Goal: Task Accomplishment & Management: Use online tool/utility

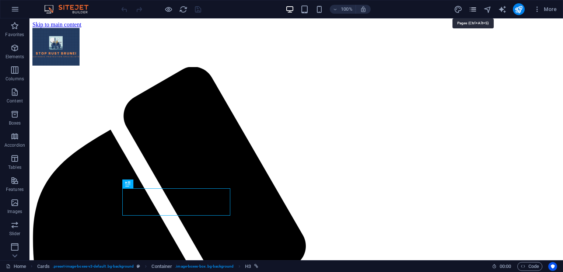
click at [475, 10] on icon "pages" at bounding box center [473, 9] width 8 height 8
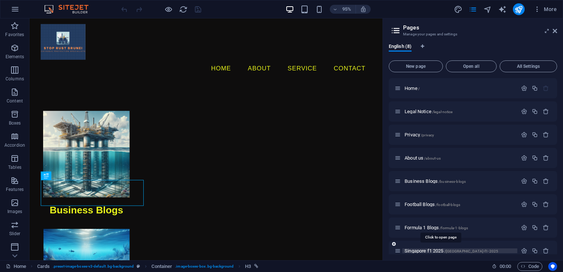
click at [429, 249] on span "Singapore f1 2025 /singapore-f1-2025" at bounding box center [451, 251] width 94 height 6
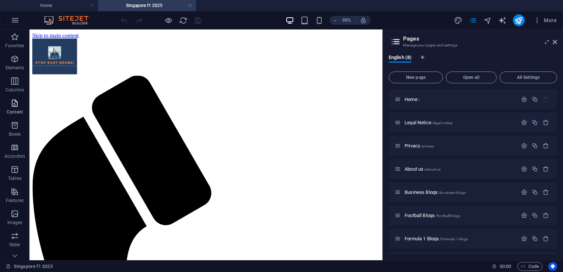
click at [17, 105] on icon "button" at bounding box center [14, 103] width 9 height 9
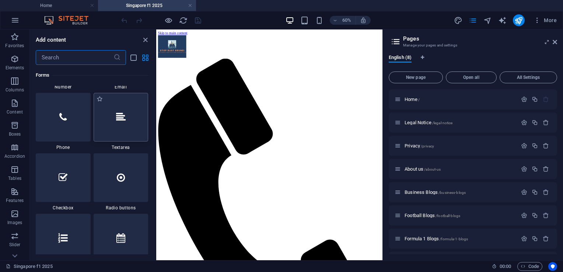
scroll to position [5673, 0]
click at [127, 119] on div at bounding box center [121, 118] width 55 height 49
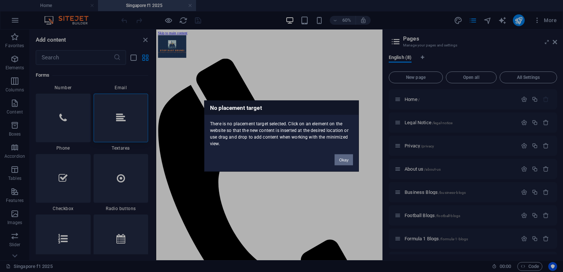
click at [346, 161] on button "Okay" at bounding box center [343, 159] width 18 height 11
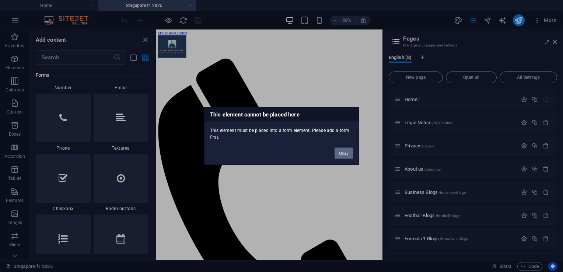
drag, startPoint x: 346, startPoint y: 151, endPoint x: 1, endPoint y: 228, distance: 353.5
click at [346, 151] on button "Okay" at bounding box center [343, 153] width 18 height 11
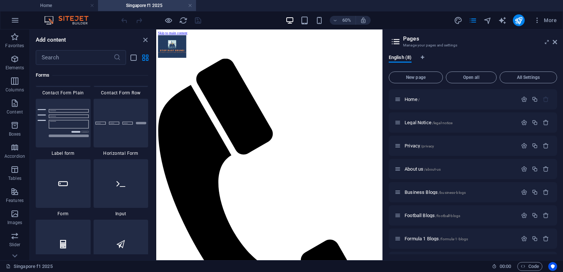
scroll to position [5488, 0]
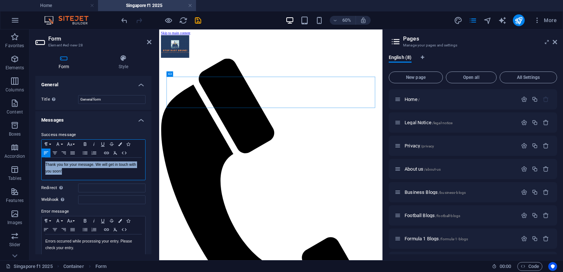
drag, startPoint x: 65, startPoint y: 174, endPoint x: 46, endPoint y: 166, distance: 21.0
click at [46, 166] on p "Thank you for your message. We will get in touch with you soon!" at bounding box center [93, 167] width 96 height 13
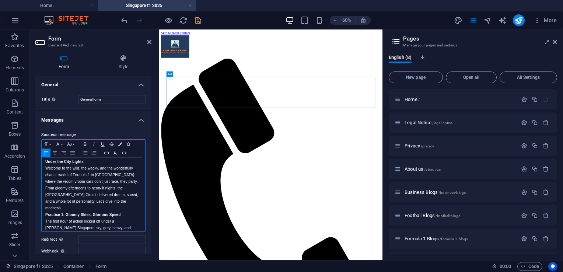
scroll to position [0, 0]
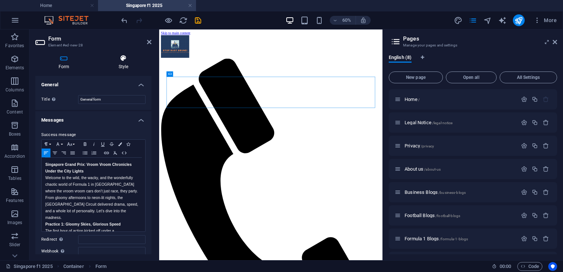
click at [118, 67] on h4 "Style" at bounding box center [123, 62] width 56 height 15
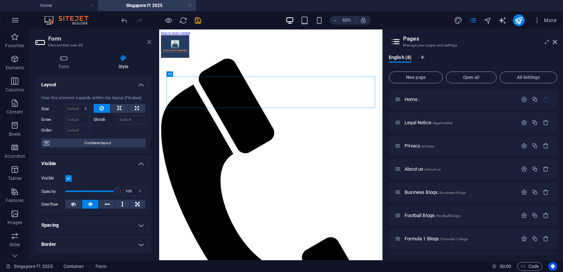
click at [148, 42] on icon at bounding box center [149, 42] width 4 height 6
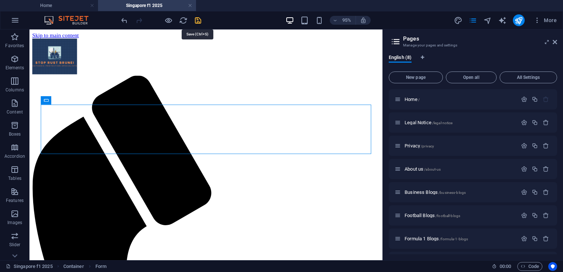
click at [196, 22] on icon "save" at bounding box center [198, 20] width 8 height 8
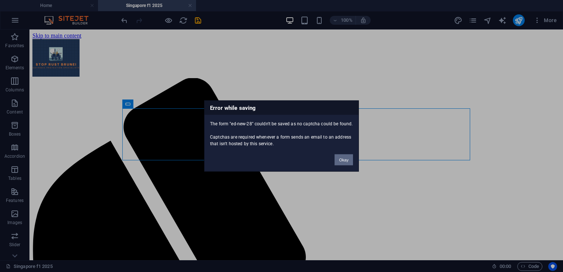
click at [346, 160] on button "Okay" at bounding box center [343, 159] width 18 height 11
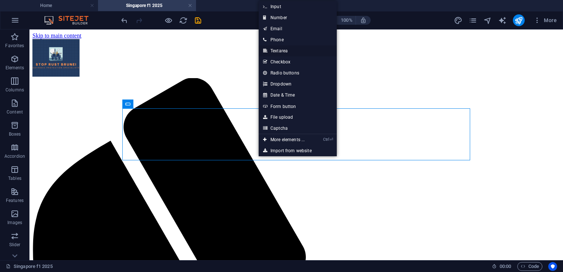
click at [274, 52] on link "Textarea" at bounding box center [298, 50] width 78 height 11
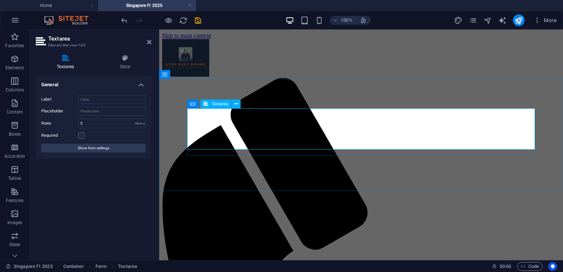
paste textarea "Singapore Grand Prix: Vroom Vroom Chronicles Under the City Lights Welcome to t…"
type textarea "Singapore Grand Prix: Vroom Vroom Chronicles Under the City Lights Welcome to t…"
click at [238, 105] on icon at bounding box center [236, 104] width 4 height 8
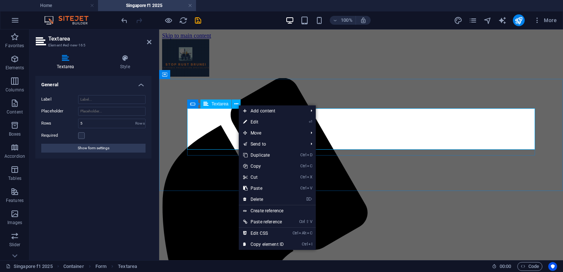
click at [224, 107] on div "Textarea" at bounding box center [215, 103] width 31 height 9
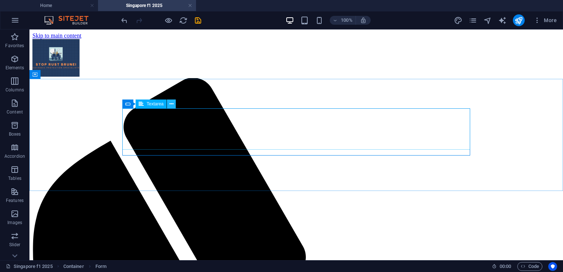
click at [171, 101] on icon at bounding box center [171, 104] width 4 height 8
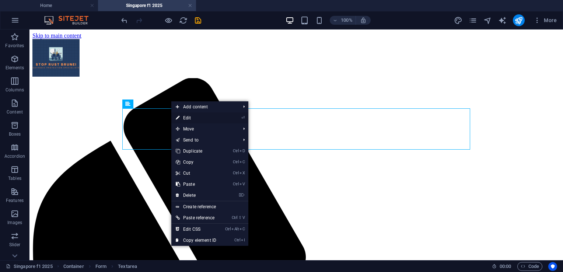
click at [197, 119] on link "⏎ Edit" at bounding box center [195, 117] width 49 height 11
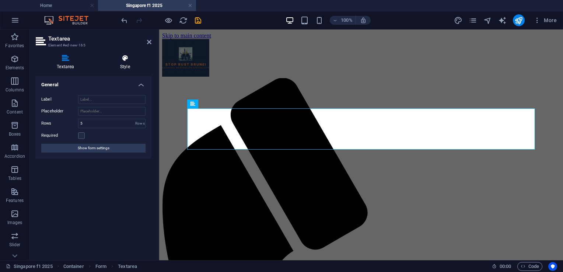
click at [122, 66] on h4 "Style" at bounding box center [125, 62] width 53 height 15
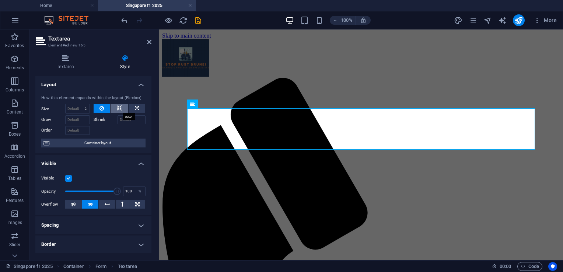
click at [118, 109] on icon at bounding box center [119, 108] width 5 height 9
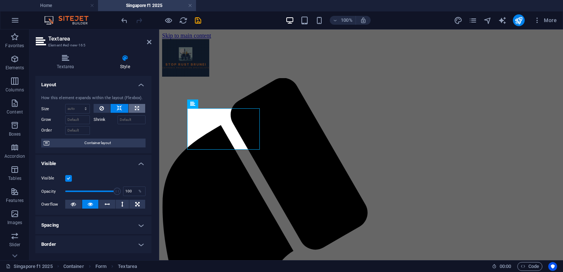
click at [131, 106] on button at bounding box center [137, 108] width 17 height 9
type input "100"
select select "%"
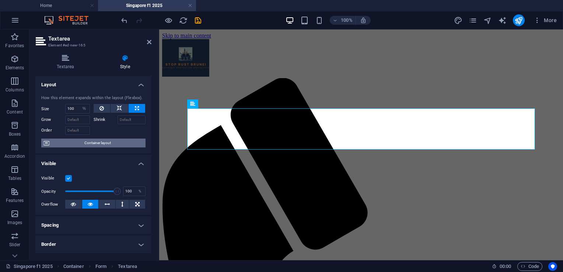
click at [108, 144] on span "Container layout" at bounding box center [98, 143] width 92 height 9
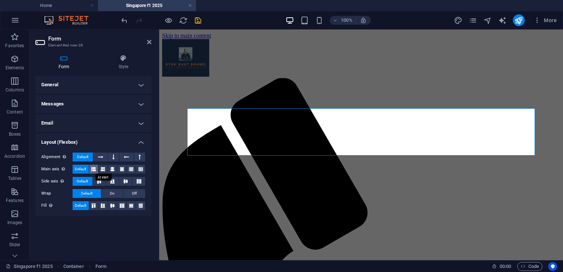
click at [94, 172] on icon at bounding box center [93, 169] width 4 height 9
click at [116, 158] on button at bounding box center [113, 157] width 11 height 9
click at [120, 205] on icon at bounding box center [122, 205] width 9 height 4
click at [118, 189] on button "On" at bounding box center [112, 193] width 22 height 9
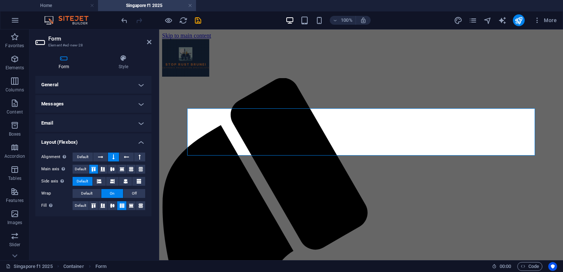
click at [147, 45] on header "Form Element #ed-new-28" at bounding box center [93, 38] width 116 height 19
click at [150, 42] on icon at bounding box center [149, 42] width 4 height 6
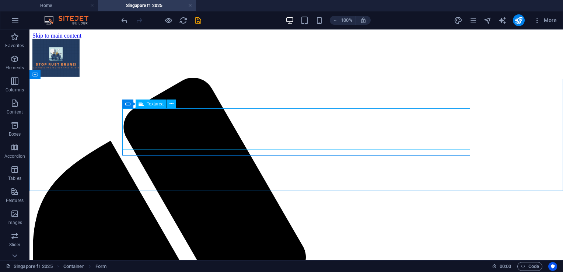
click at [150, 105] on span "Textarea" at bounding box center [155, 104] width 17 height 4
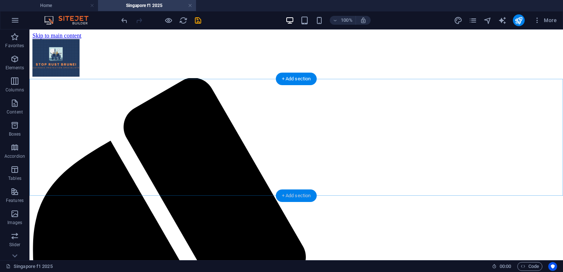
click at [290, 193] on div "+ Add section" at bounding box center [296, 195] width 41 height 13
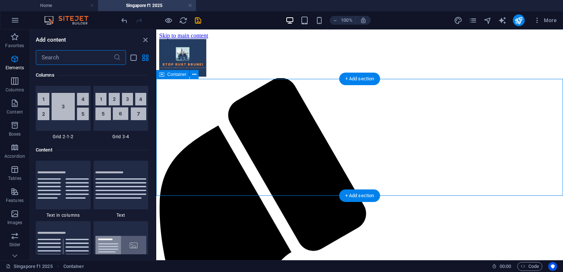
scroll to position [1289, 0]
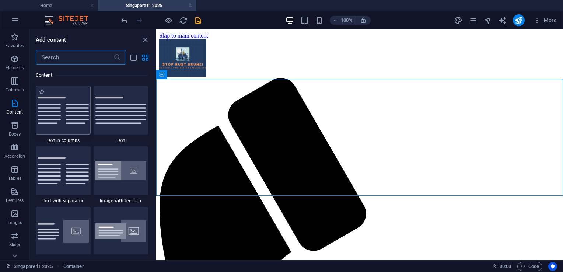
click at [64, 125] on div at bounding box center [63, 110] width 55 height 49
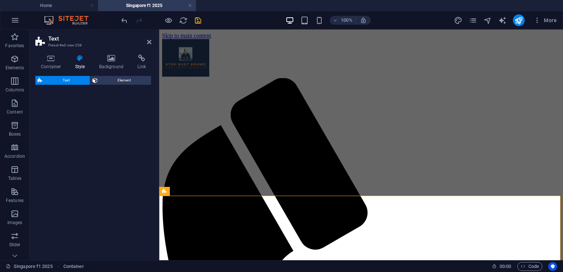
select select "rem"
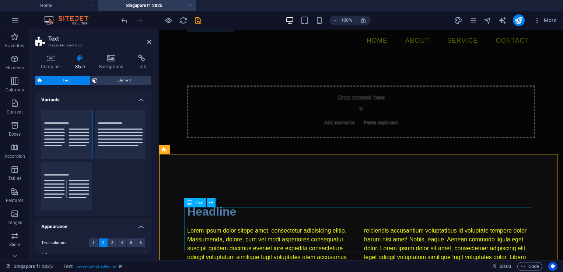
scroll to position [62, 0]
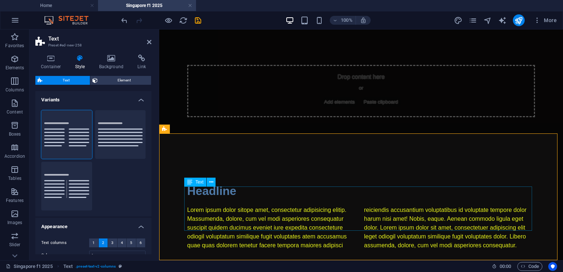
click at [349, 223] on div "Lorem ipsum dolor sitope amet, consectetur adipisicing elitip. Massumenda, dolo…" at bounding box center [361, 228] width 348 height 44
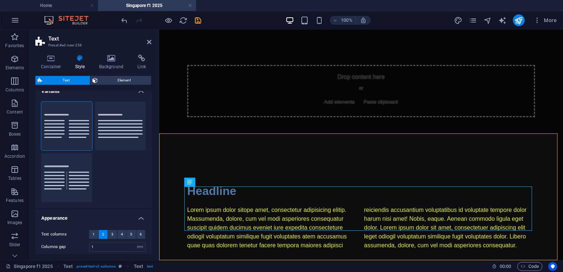
scroll to position [0, 0]
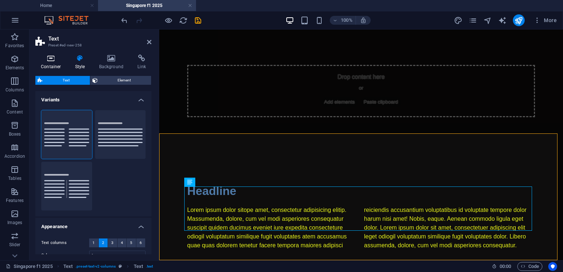
click at [57, 60] on icon at bounding box center [50, 58] width 31 height 7
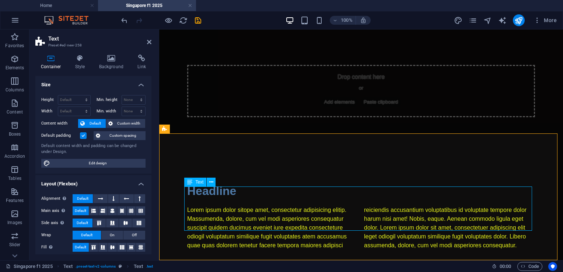
click at [302, 223] on div "Lorem ipsum dolor sitope amet, consectetur adipisicing elitip. Massumenda, dolo…" at bounding box center [361, 228] width 348 height 44
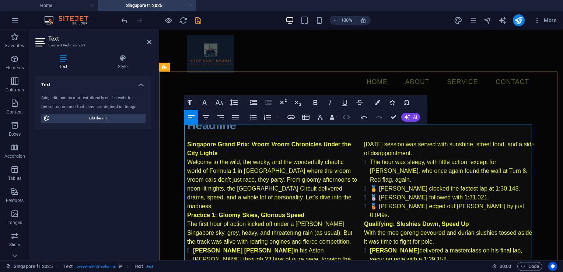
scroll to position [87, 0]
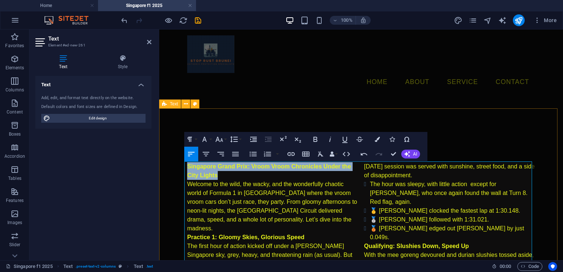
drag, startPoint x: 204, startPoint y: 176, endPoint x: 186, endPoint y: 166, distance: 20.2
click at [187, 166] on p "Singapore Grand Prix: Vroom Vroom Chronicles Under the City Lights" at bounding box center [272, 171] width 171 height 18
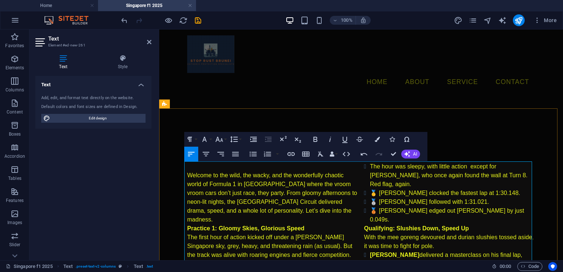
click at [187, 173] on p "Welcome to the wild, the wacky, and the wonderfully chaotic world of Formula 1 …" at bounding box center [272, 197] width 171 height 53
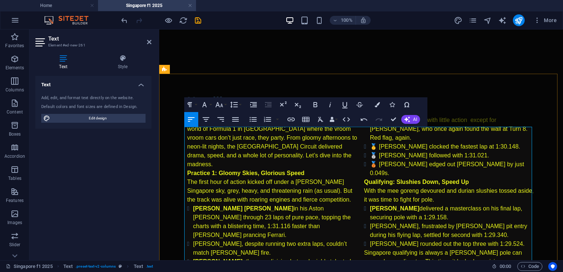
scroll to position [152, 0]
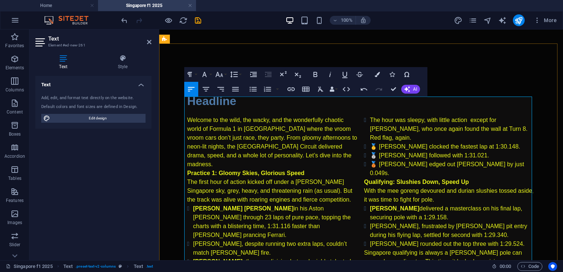
click at [333, 134] on p "Welcome to the wild, the wacky, and the wonderfully chaotic world of Formula 1 …" at bounding box center [272, 142] width 171 height 53
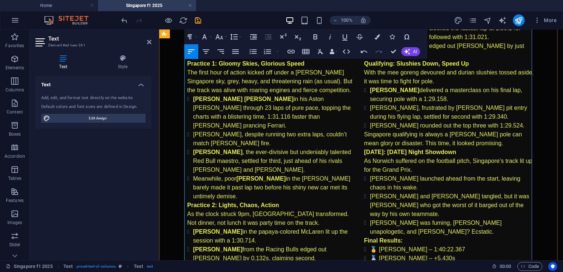
scroll to position [271, 0]
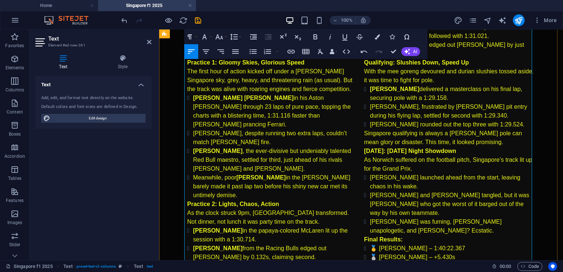
click at [346, 173] on li "Meanwhile, poor Alex Albon in the Williams barely made it past lap two before h…" at bounding box center [275, 186] width 165 height 27
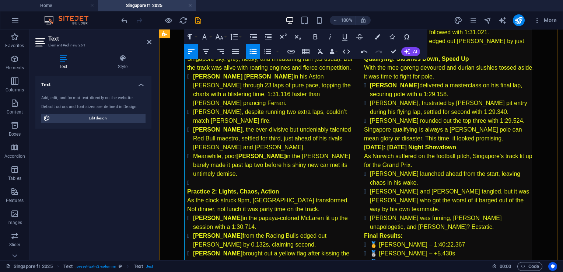
scroll to position [345, 0]
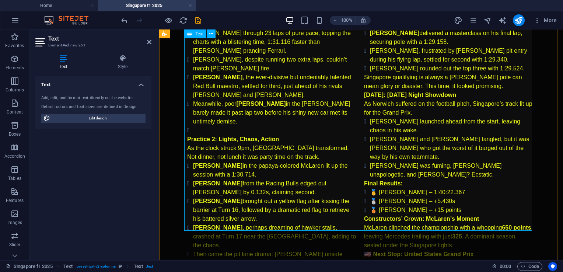
click at [247, 250] on li "Then came the pit lane drama: Leclerc’s unsafe release into Norris caused a fro…" at bounding box center [275, 263] width 165 height 27
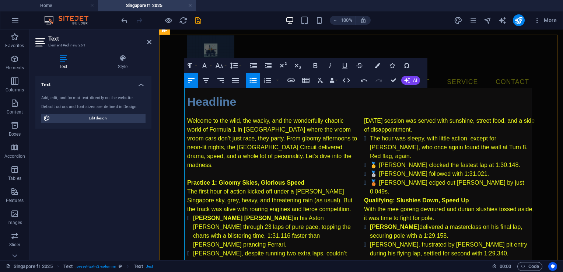
scroll to position [124, 0]
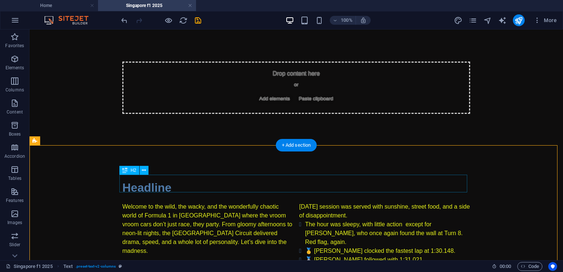
scroll to position [87, 0]
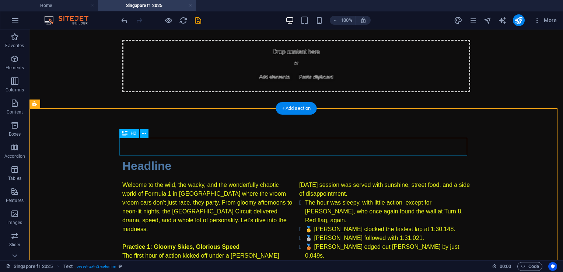
click at [176, 157] on div "Headline" at bounding box center [296, 166] width 348 height 18
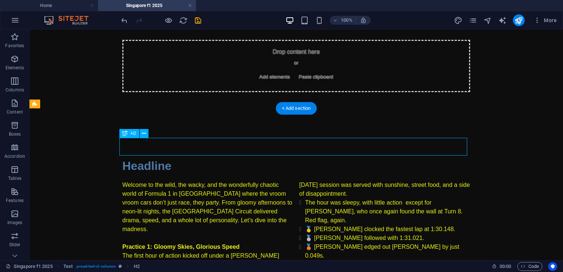
click at [176, 157] on div "Headline" at bounding box center [296, 166] width 348 height 18
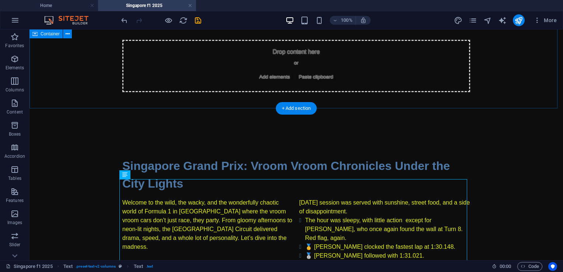
click at [198, 93] on div "Drop content here or Add elements Paste clipboard" at bounding box center [295, 68] width 533 height 117
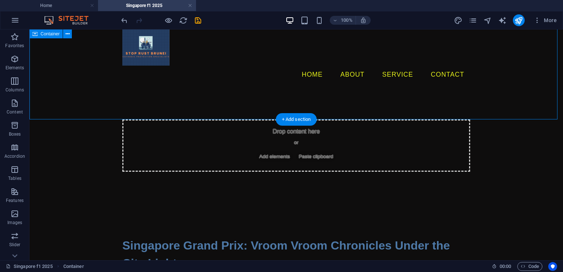
scroll to position [0, 0]
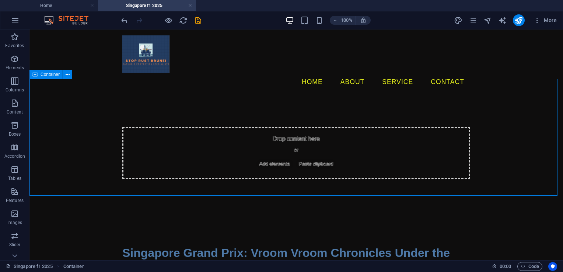
click at [51, 74] on span "Container" at bounding box center [50, 74] width 19 height 4
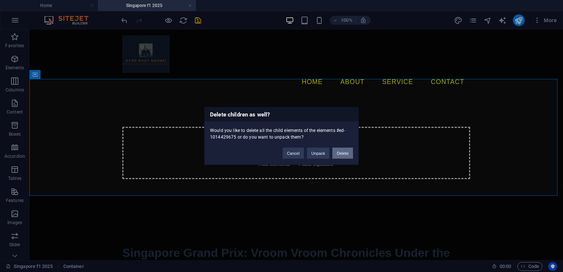
click at [345, 153] on button "Delete" at bounding box center [342, 153] width 21 height 11
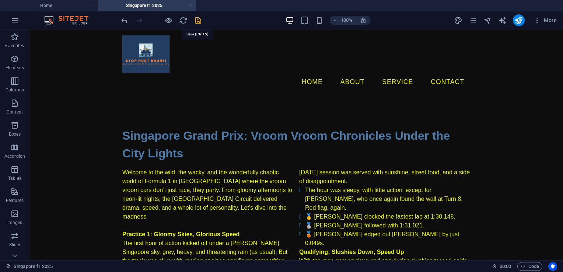
click at [197, 21] on icon "save" at bounding box center [198, 20] width 8 height 8
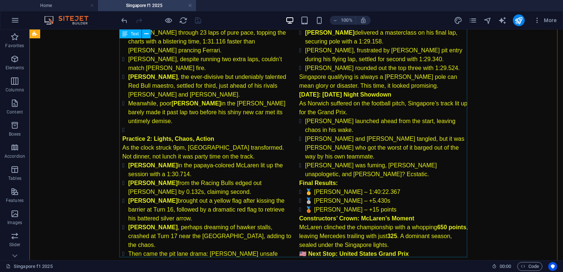
scroll to position [246, 0]
click at [245, 215] on div "Welcome to the wild, the wacky, and the wonderfully chaotic world of Formula 1 …" at bounding box center [296, 107] width 348 height 371
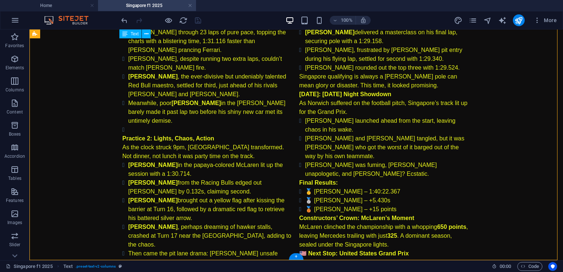
click at [246, 214] on div "Welcome to the wild, the wacky, and the wonderfully chaotic world of Formula 1 …" at bounding box center [296, 107] width 348 height 371
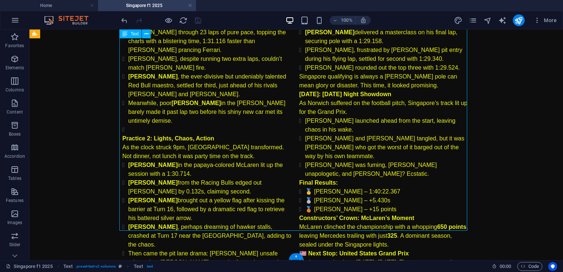
click at [218, 226] on div "Welcome to the wild, the wacky, and the wonderfully chaotic world of Formula 1 …" at bounding box center [296, 107] width 348 height 371
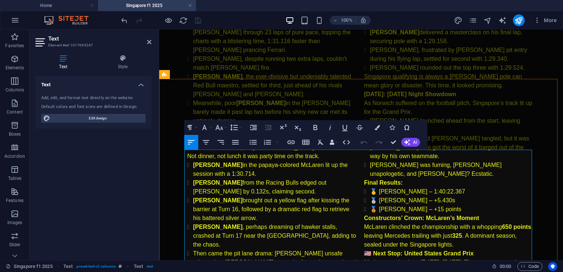
scroll to position [0, 0]
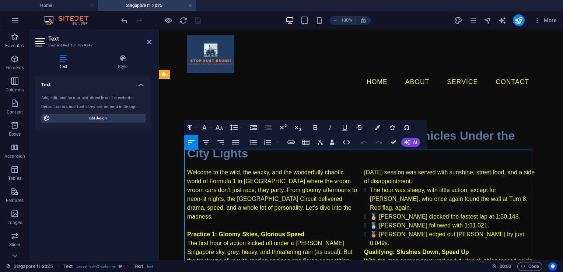
click at [364, 168] on p "Saturday’s session was served with sunshine, street food, and a side of disappo…" at bounding box center [449, 177] width 171 height 18
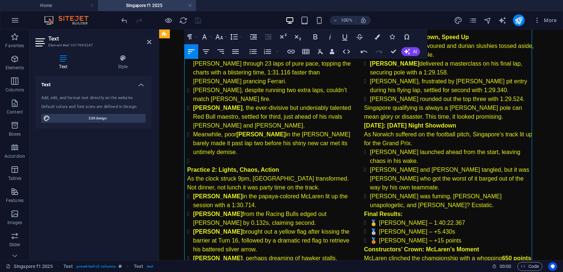
scroll to position [255, 0]
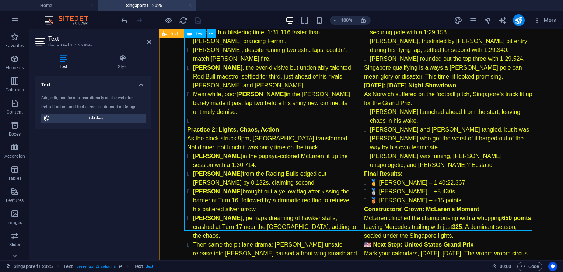
click at [187, 268] on strong "Practice 3: Mee Goreng and Mayhem" at bounding box center [246, 271] width 118 height 6
click at [281, 268] on strong "Practice 3: Mee Goreng and Mayhem" at bounding box center [246, 271] width 118 height 6
drag, startPoint x: 283, startPoint y: 218, endPoint x: 191, endPoint y: 221, distance: 91.8
click at [187, 267] on p "Practice 3: Mee Goreng and Mayhem" at bounding box center [272, 271] width 171 height 9
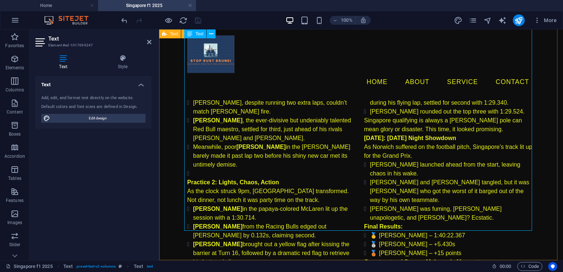
scroll to position [71, 0]
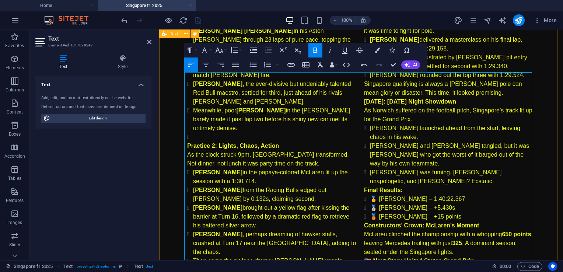
scroll to position [255, 0]
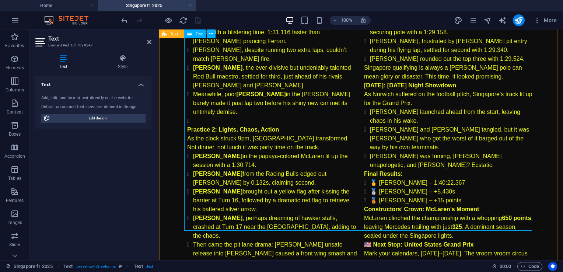
click at [228, 267] on p at bounding box center [272, 271] width 171 height 9
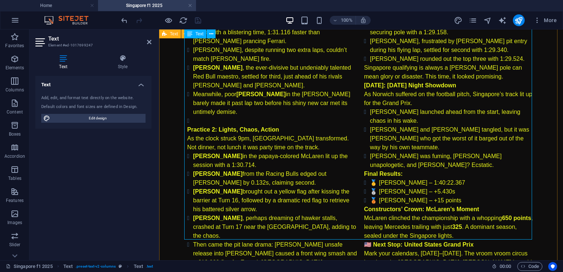
scroll to position [246, 0]
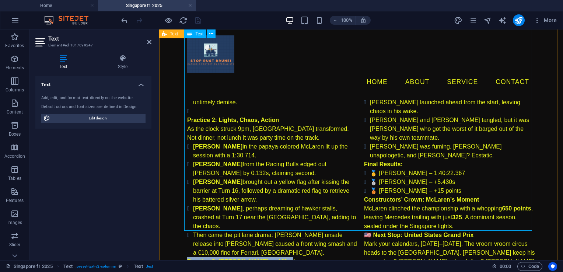
drag, startPoint x: 296, startPoint y: 226, endPoint x: 186, endPoint y: 225, distance: 110.5
click at [187, 257] on p "Practice 3: Mee Goreng and Mayhem" at bounding box center [272, 261] width 171 height 9
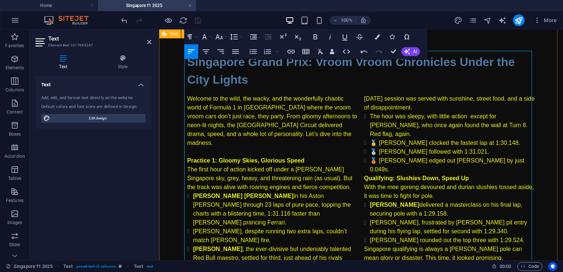
scroll to position [0, 0]
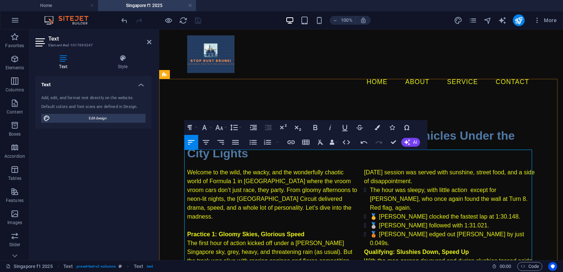
click at [364, 168] on p "Saturday’s session was served with sunshine, street food, and a side of disappo…" at bounding box center [449, 177] width 171 height 18
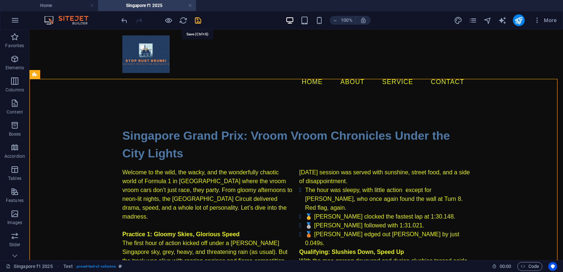
click at [199, 21] on icon "save" at bounding box center [198, 20] width 8 height 8
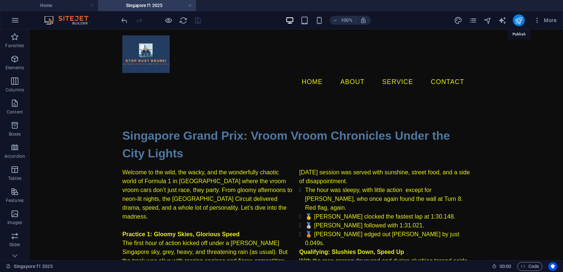
click at [520, 18] on icon "publish" at bounding box center [518, 20] width 8 height 8
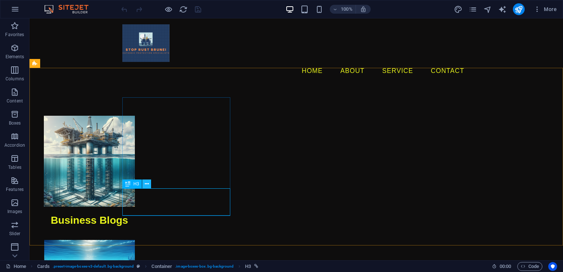
click at [148, 185] on icon at bounding box center [147, 184] width 4 height 8
click at [58, 66] on icon at bounding box center [60, 64] width 4 height 8
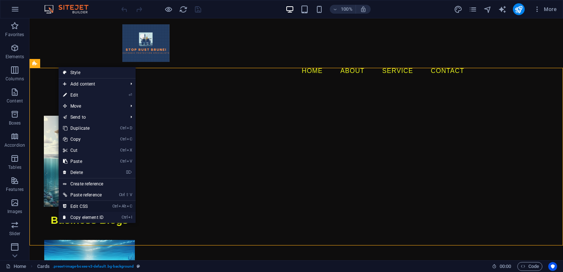
click at [94, 204] on link "Ctrl Alt C Edit CSS" at bounding box center [83, 206] width 49 height 11
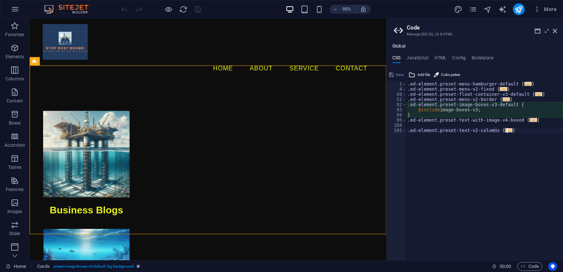
click at [439, 141] on div ".ed-element.preset-menu-hamburger-default { ... } .ed-element.preset-menu-v2-fi…" at bounding box center [484, 175] width 157 height 189
type textarea "}"
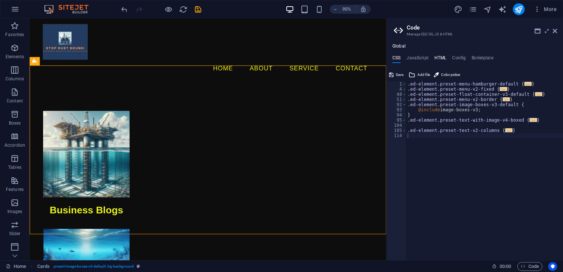
click at [442, 62] on h4 "HTML" at bounding box center [440, 59] width 12 height 8
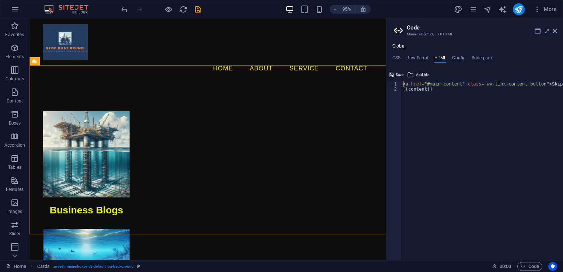
click at [433, 91] on div "< a href = "#main-content" class = "wv-link-content button" > Skip to main cont…" at bounding box center [500, 173] width 199 height 184
type textarea "{{content}}"
paste textarea "<a href="#main-content" class="wv-link-content button">Skip to main content</a>"
type textarea "<a href="#main-content" class="wv-link-content button">Skip to main content</a>"
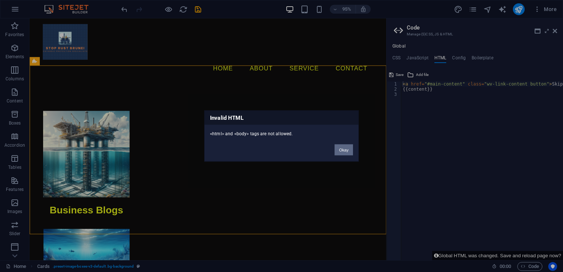
click at [343, 151] on button "Okay" at bounding box center [343, 149] width 18 height 11
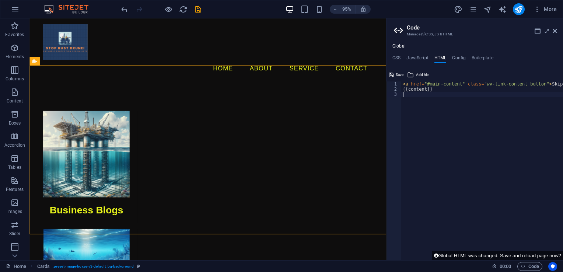
click at [410, 97] on div "< a href = "#main-content" class = "wv-link-content button" > Skip to main cont…" at bounding box center [500, 173] width 199 height 184
paste textarea "}"
paste textarea "<a href="#main-content" class="wv-link-content button">Skip to main content</a>"
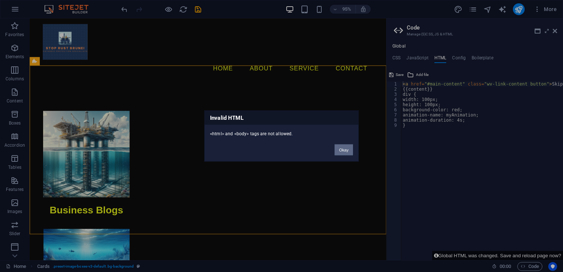
click at [339, 150] on button "Okay" at bounding box center [343, 149] width 18 height 11
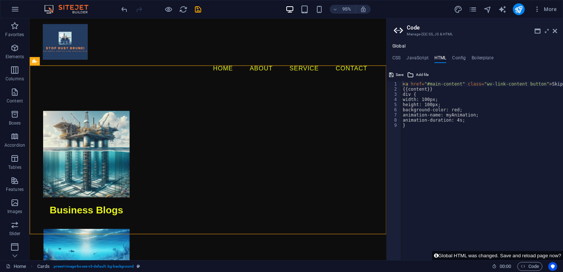
click at [412, 125] on div "< a href = "#main-content" class = "wv-link-content button" > Skip to main cont…" at bounding box center [500, 173] width 199 height 184
paste textarea "to {background-color: blue;"
type textarea "to {background-color: blue;}"
click at [533, 268] on span "Code" at bounding box center [530, 266] width 18 height 9
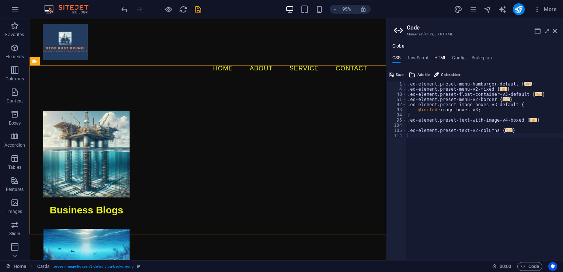
click at [435, 58] on h4 "HTML" at bounding box center [440, 59] width 12 height 8
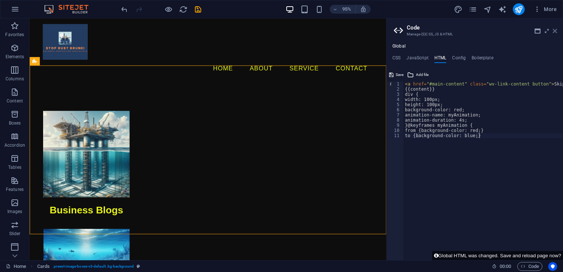
click at [556, 32] on icon at bounding box center [555, 31] width 4 height 6
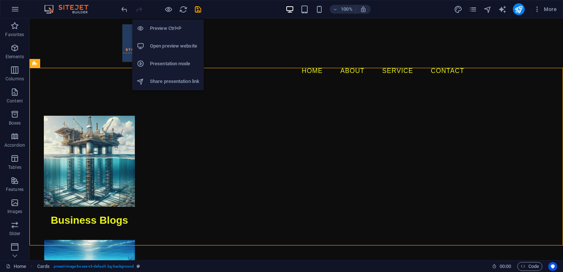
click at [181, 45] on h6 "Open preview website" at bounding box center [174, 46] width 49 height 9
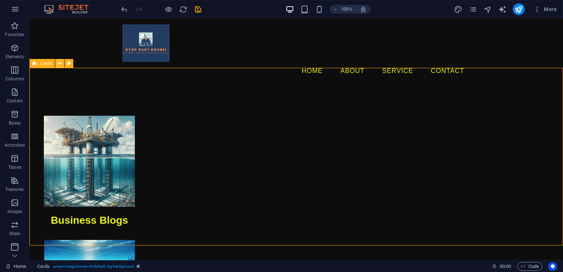
click at [60, 63] on icon at bounding box center [60, 64] width 4 height 8
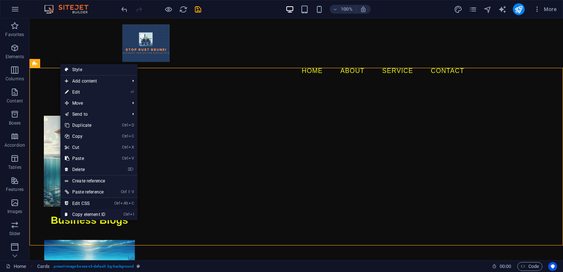
click at [98, 201] on link "Ctrl Alt C Edit CSS" at bounding box center [84, 203] width 49 height 11
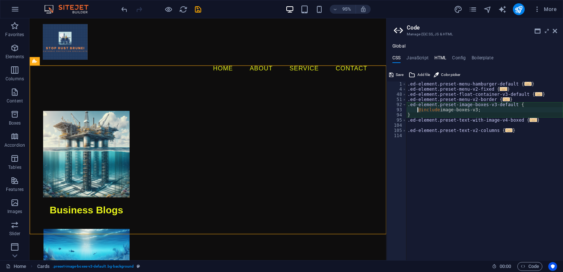
click at [442, 56] on h4 "HTML" at bounding box center [440, 59] width 12 height 8
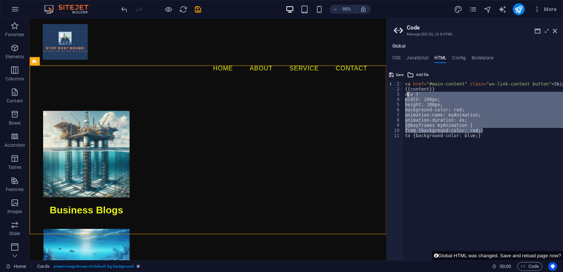
drag, startPoint x: 483, startPoint y: 133, endPoint x: 409, endPoint y: 95, distance: 82.9
click at [409, 95] on div "< a href = "#main-content" class = "wv-link-content button" > Skip to main cont…" at bounding box center [502, 173] width 199 height 184
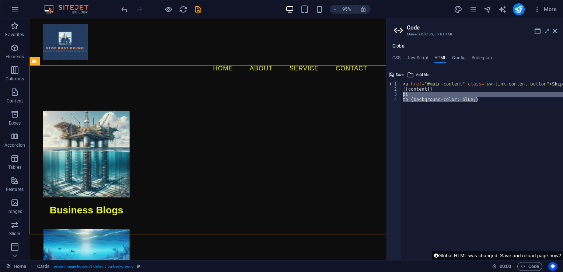
drag, startPoint x: 483, startPoint y: 104, endPoint x: 392, endPoint y: 93, distance: 91.2
click at [392, 93] on div "di 1 2 3 4 < a href = "#main-content" class = "wv-link-content button" > Skip t…" at bounding box center [474, 170] width 176 height 179
type textarea "di to {background-color: blue;}"
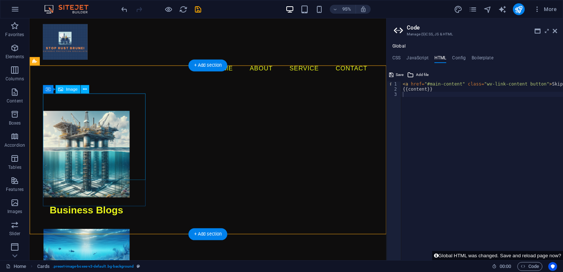
click at [111, 146] on figure at bounding box center [89, 161] width 108 height 91
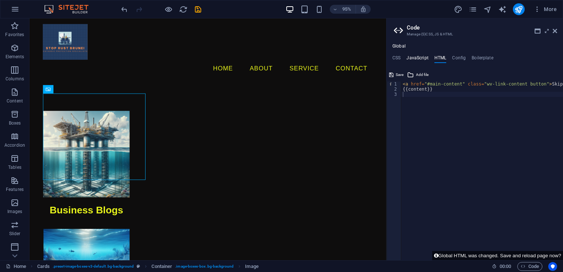
click at [424, 58] on h4 "JavaScript" at bounding box center [417, 59] width 22 height 8
type textarea "/* JS for preset "Menu Hamburger" */"
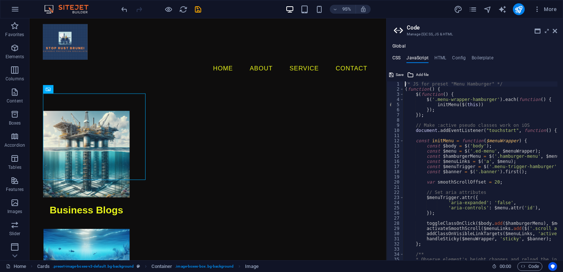
click at [397, 58] on h4 "CSS" at bounding box center [396, 59] width 8 height 8
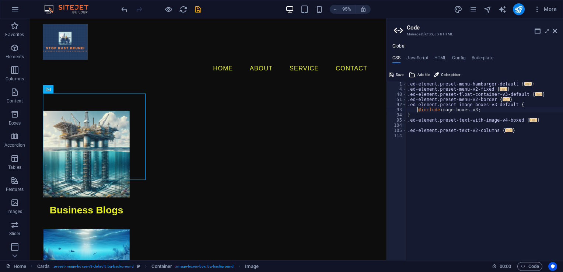
click at [421, 151] on div ".ed-element.preset-menu-hamburger-default { ... } .ed-element.preset-menu-v2-fi…" at bounding box center [484, 175] width 157 height 189
click at [438, 58] on h4 "HTML" at bounding box center [440, 59] width 12 height 8
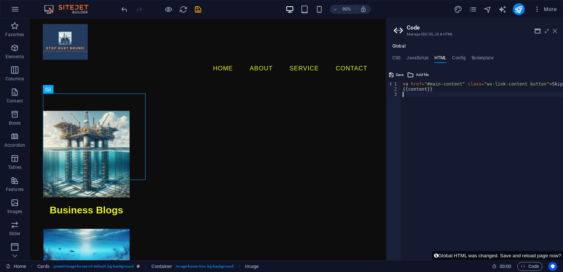
click at [556, 32] on icon at bounding box center [555, 31] width 4 height 6
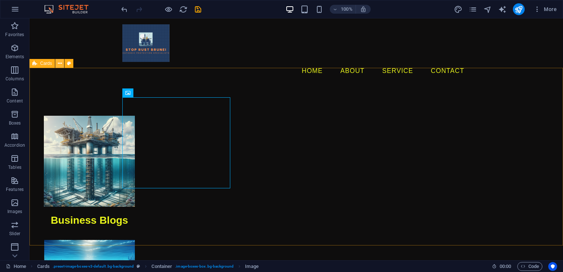
click at [56, 63] on button at bounding box center [59, 63] width 9 height 9
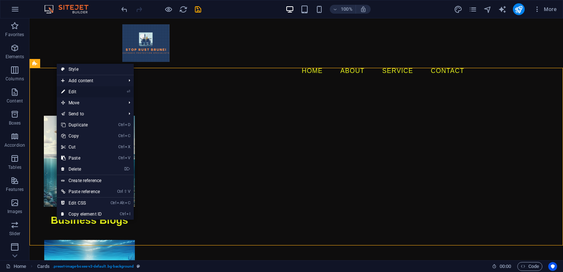
click at [82, 92] on link "⏎ Edit" at bounding box center [81, 91] width 49 height 11
select select "rem"
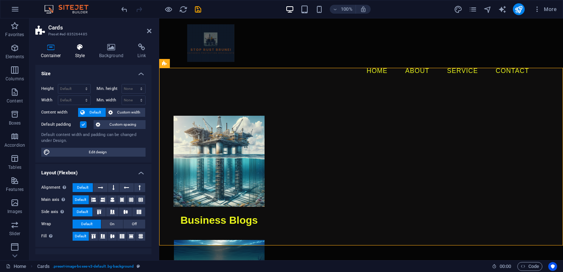
click at [81, 52] on h4 "Style" at bounding box center [82, 50] width 24 height 15
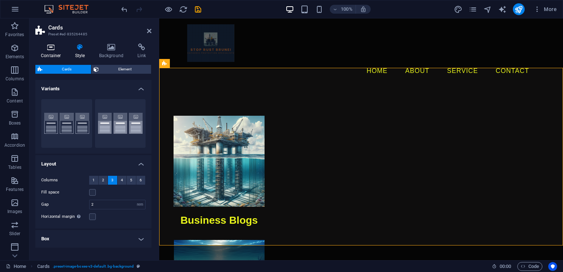
click at [49, 51] on h4 "Container" at bounding box center [52, 50] width 34 height 15
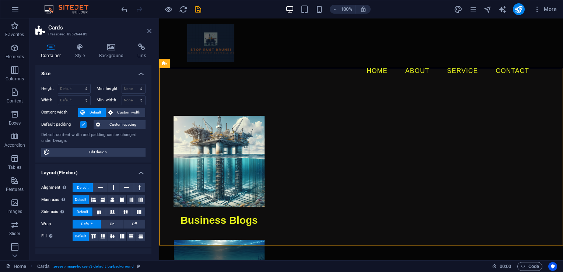
click at [149, 30] on icon at bounding box center [149, 31] width 4 height 6
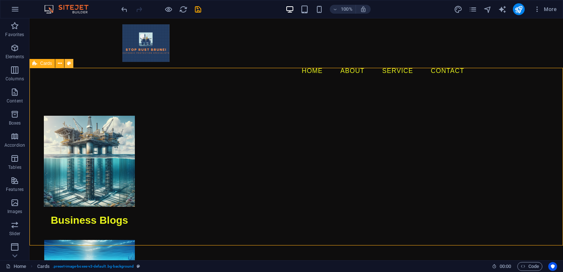
click at [69, 66] on icon at bounding box center [69, 64] width 4 height 8
select select "rem"
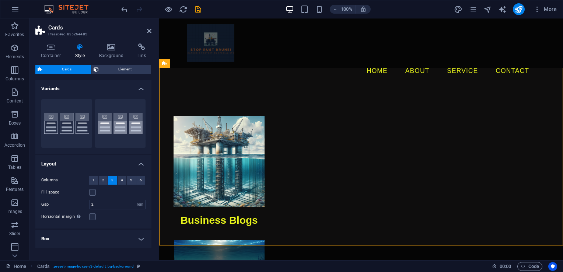
click at [143, 32] on header "Cards Preset #ed-835264485" at bounding box center [93, 27] width 116 height 19
click at [149, 30] on icon at bounding box center [149, 31] width 4 height 6
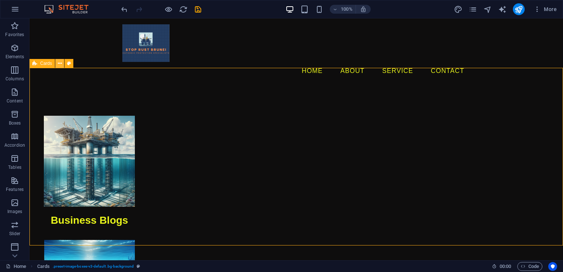
click at [60, 66] on icon at bounding box center [60, 64] width 4 height 8
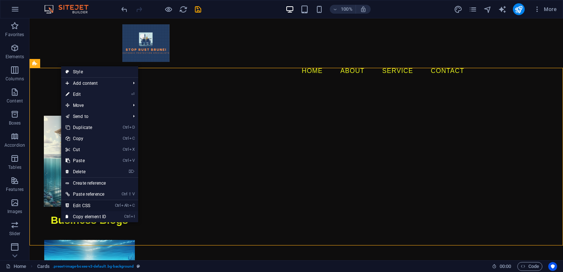
click at [91, 204] on link "Ctrl Alt C Edit CSS" at bounding box center [85, 205] width 49 height 11
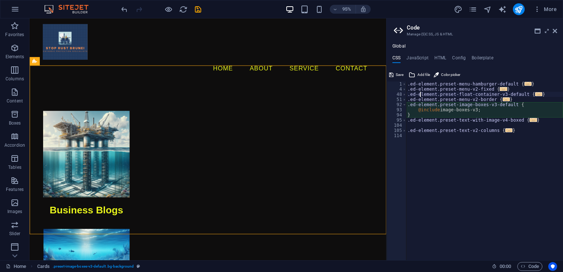
click at [419, 92] on div ".ed-element.preset-menu-hamburger-default { ... } .ed-element.preset-menu-v2-fi…" at bounding box center [484, 175] width 157 height 189
click at [535, 92] on span "..." at bounding box center [538, 94] width 7 height 4
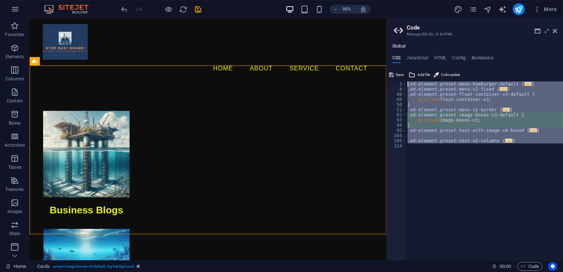
drag, startPoint x: 433, startPoint y: 140, endPoint x: 407, endPoint y: 84, distance: 61.3
click at [407, 84] on div ".ed-element.preset-menu-hamburger-default { ... } .ed-element.preset-menu-v2-fi…" at bounding box center [484, 175] width 157 height 189
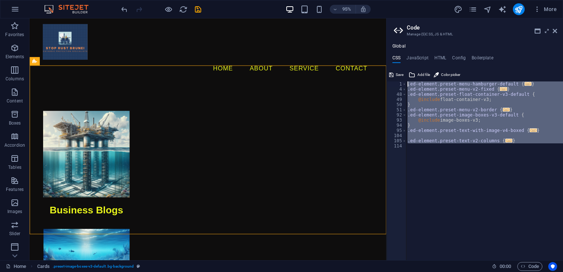
click at [466, 103] on div ".ed-element.preset-menu-hamburger-default { ... } .ed-element.preset-menu-v2-fi…" at bounding box center [484, 170] width 157 height 179
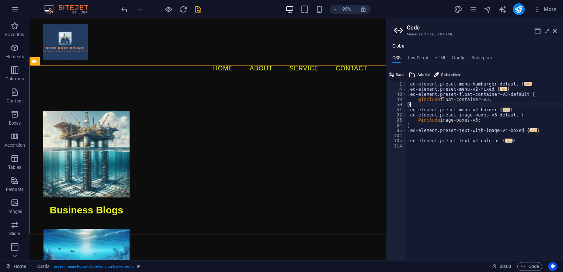
click at [500, 87] on span "..." at bounding box center [503, 89] width 7 height 4
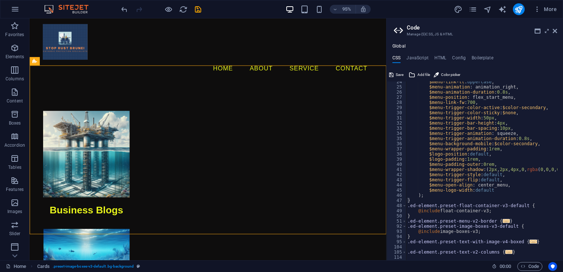
scroll to position [115, 0]
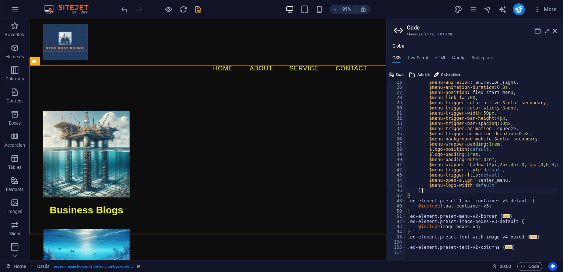
click at [442, 191] on div "$menu-animation : animation_right, $menu-animation-duration : 0.8s , $menu-posi…" at bounding box center [494, 172] width 177 height 184
paste textarea "background-color: #f3f3f3; // Add your desired color here"
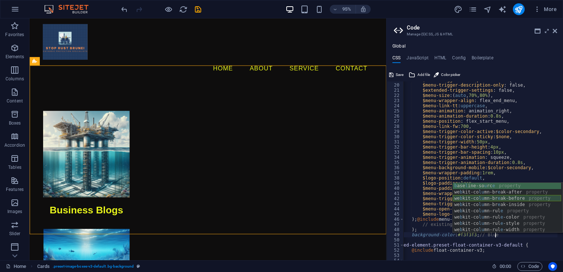
scroll to position [13, 0]
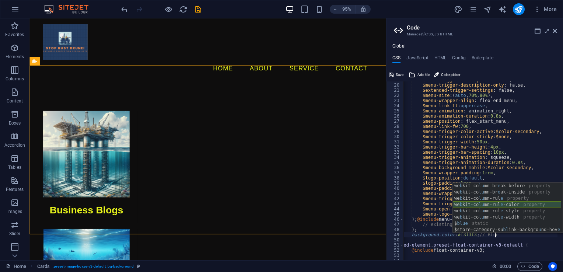
click at [524, 206] on div "we b kit-co lu mn-br e ak-before property we b kit-co lu mn-br e ak-inside prop…" at bounding box center [507, 214] width 108 height 63
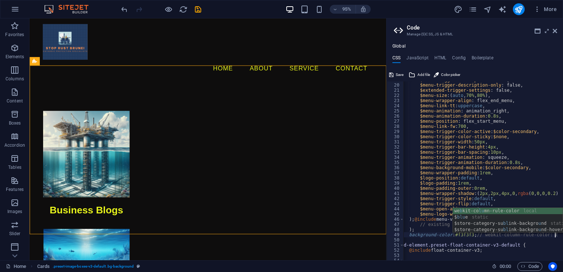
scroll to position [0, 13]
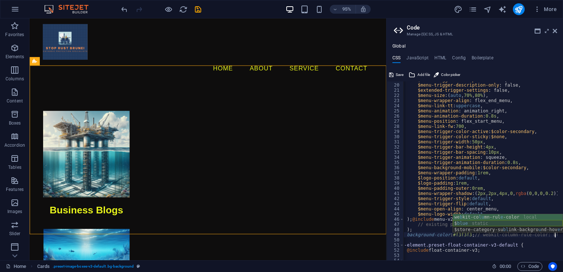
click at [481, 226] on div "we b kit-co lu mn-rul e -color local $ blue static $store-category-su bl ink-ba…" at bounding box center [508, 229] width 110 height 31
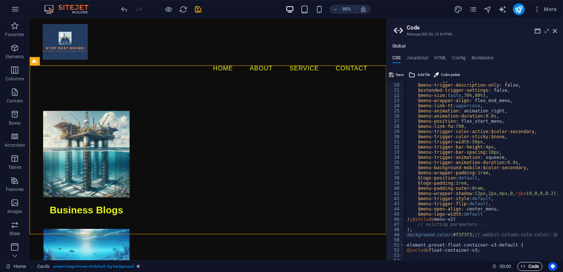
type textarea "background-color: #f3f3f3; // webkit-column-rule-color: $blue;"
click at [537, 267] on span "Code" at bounding box center [530, 266] width 18 height 9
click at [394, 76] on button "Save" at bounding box center [396, 74] width 17 height 9
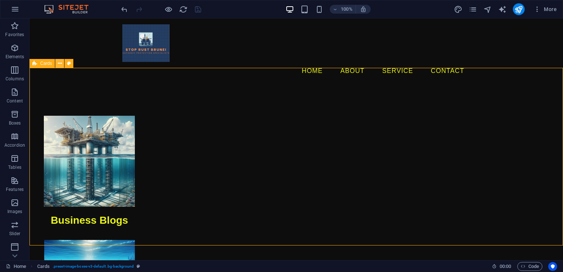
click at [60, 63] on icon at bounding box center [60, 64] width 4 height 8
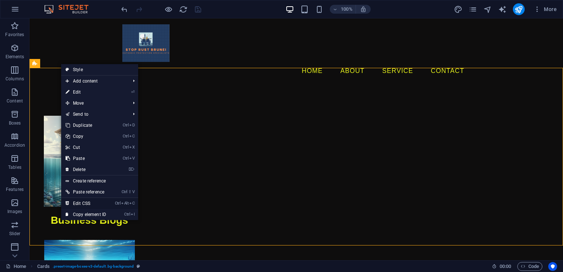
drag, startPoint x: 92, startPoint y: 203, endPoint x: 66, endPoint y: 194, distance: 28.1
click at [92, 203] on link "Ctrl Alt C Edit CSS" at bounding box center [85, 203] width 49 height 11
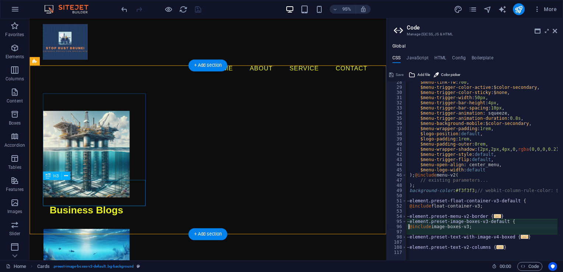
scroll to position [131, 0]
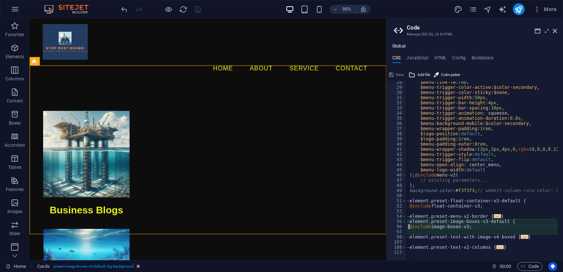
click at [493, 189] on div "$menu-link-fw : 700 , $menu-trigger-color-active : $color-secondary , $menu-tri…" at bounding box center [485, 172] width 177 height 184
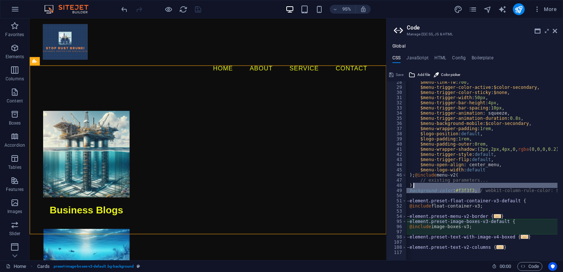
scroll to position [0, 16]
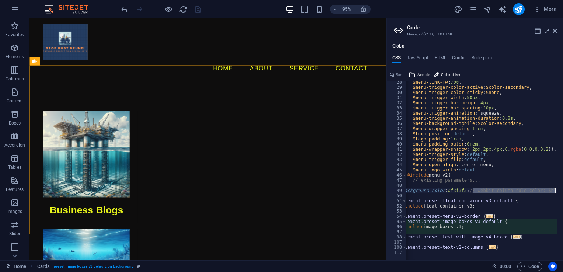
drag, startPoint x: 481, startPoint y: 189, endPoint x: 557, endPoint y: 189, distance: 75.5
click at [557, 189] on div "background-color: #f3f3f3; // webkit-column-rule-color: $blue; 28 29 30 31 32 3…" at bounding box center [474, 170] width 176 height 179
click at [551, 189] on div "$menu-link-fw : 700 , $menu-trigger-color-active : $color-secondary , $menu-tri…" at bounding box center [481, 170] width 151 height 179
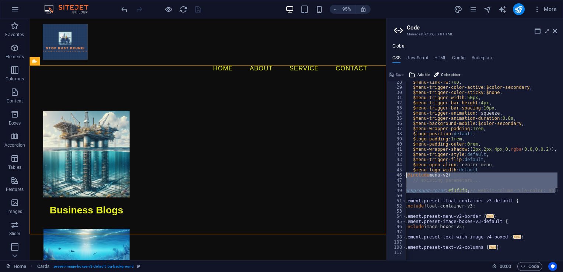
drag, startPoint x: 556, startPoint y: 190, endPoint x: 406, endPoint y: 176, distance: 150.5
click at [406, 176] on div "background-color: #f3f3f3; // webkit-column-rule-color: $blue; 28 29 30 31 32 3…" at bounding box center [474, 170] width 176 height 179
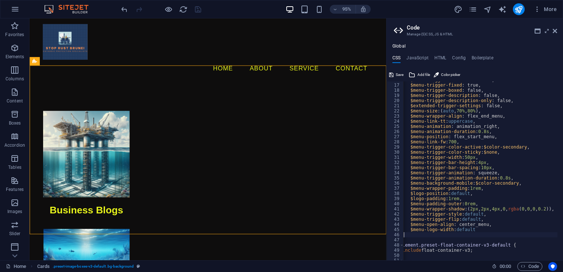
scroll to position [71, 0]
click at [490, 153] on div "$menu-trigger-fullscreen : true, $menu-trigger-fixed : true, $menu-trigger-boxe…" at bounding box center [475, 169] width 177 height 184
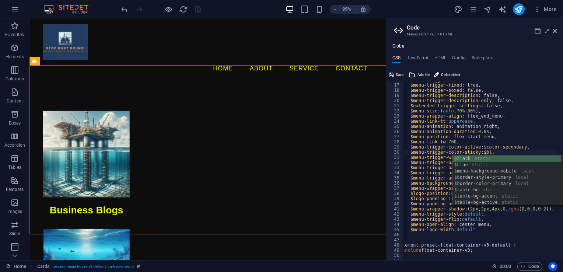
scroll to position [0, 10]
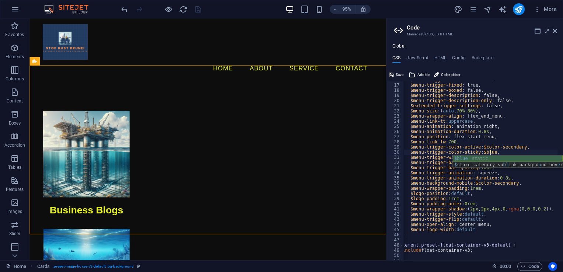
click at [471, 158] on div "$blue static $ store-category-su bl ink-backgro u nd-hov e r static" at bounding box center [508, 167] width 110 height 25
type textarea "$menu-trigger-color-sticky: $blue,"
click at [393, 73] on button "Save" at bounding box center [396, 74] width 17 height 9
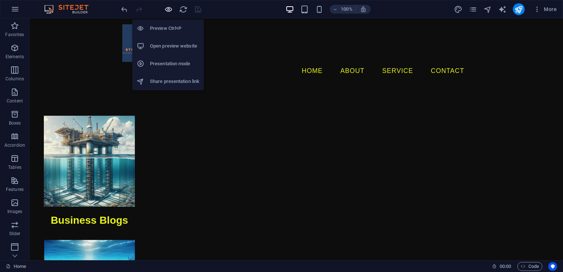
click at [168, 9] on icon "button" at bounding box center [168, 9] width 8 height 8
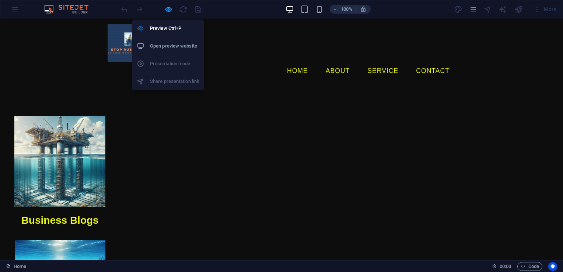
click at [168, 8] on icon "button" at bounding box center [168, 9] width 8 height 8
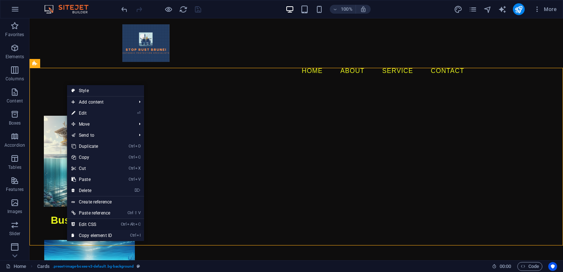
click at [98, 224] on link "Ctrl Alt C Edit CSS" at bounding box center [91, 224] width 49 height 11
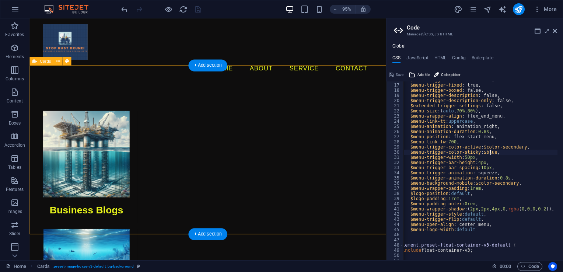
scroll to position [115, 0]
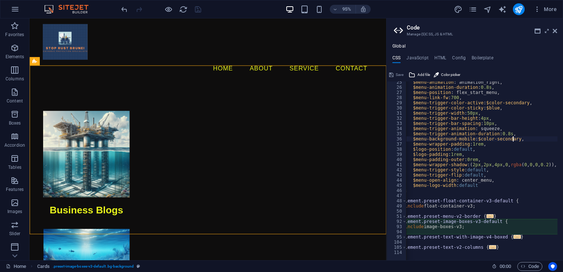
click at [512, 138] on div "$menu-animation : animation_right, $menu-animation-duration : 0.8s , $menu-posi…" at bounding box center [478, 172] width 177 height 184
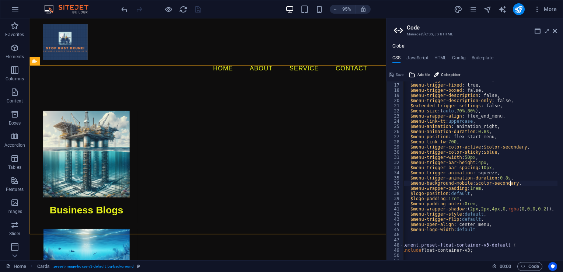
scroll to position [49, 0]
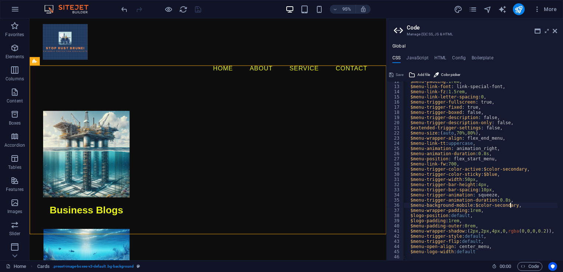
click at [518, 169] on div "$menu-padding : 1rem , $menu-link-font : link-special-font, $menu-link-fz : 1.5…" at bounding box center [475, 171] width 177 height 184
type textarea "$menu-trigger-color-active: $color-Blue,"
click at [395, 74] on button "Save" at bounding box center [396, 74] width 17 height 9
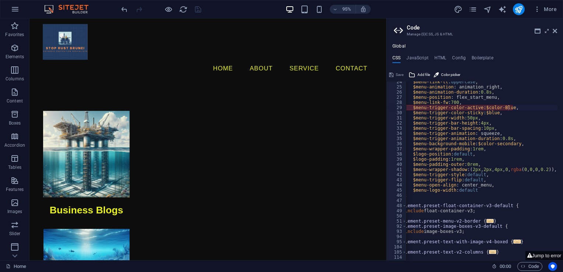
scroll to position [115, 0]
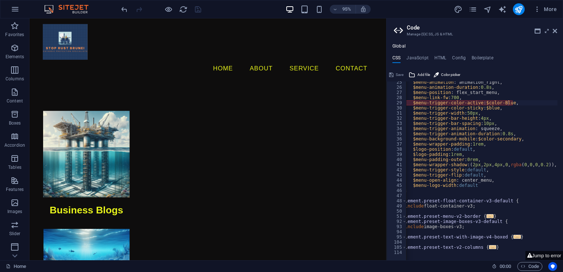
type textarea "@include float-container-v3;"
click at [472, 204] on div "$menu-animation : animation_right, $menu-animation-duration : 0.8s , $menu-posi…" at bounding box center [478, 172] width 177 height 184
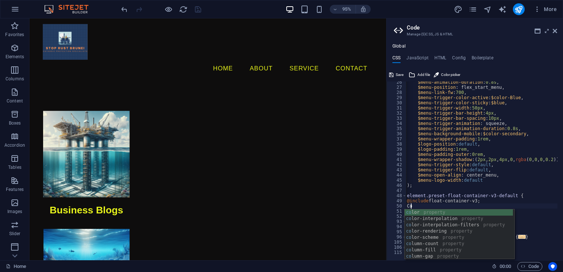
scroll to position [0, 1]
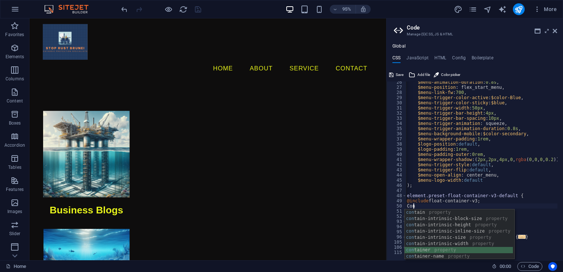
click at [444, 250] on div "con tain property con tain-intrinsic-block-size property con tain-intrinsic-hei…" at bounding box center [458, 240] width 108 height 63
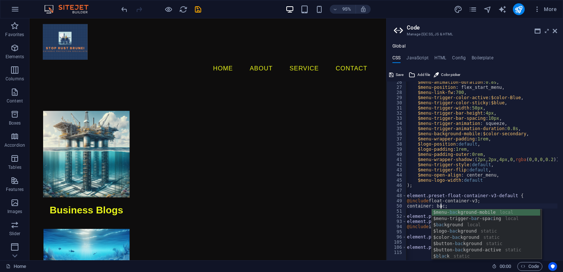
scroll to position [0, 4]
click at [471, 219] on div "$menu- back ground-mobile local $ back ground local $logo- back ground static $…" at bounding box center [486, 240] width 108 height 63
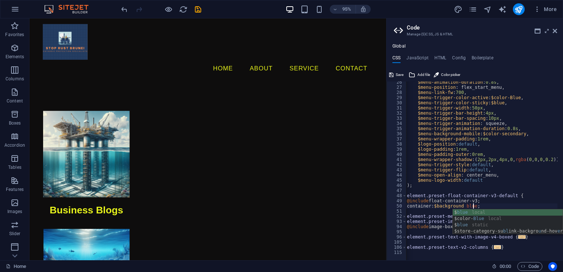
scroll to position [0, 7]
click at [471, 218] on div "$ blue local $color- Blue local $ blue static $store-category-su bl ink-backgro…" at bounding box center [508, 228] width 110 height 38
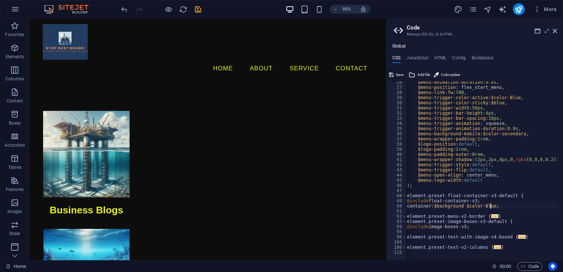
type textarea "container: $background $color-Blue;"
click at [394, 73] on button "Save" at bounding box center [396, 74] width 17 height 9
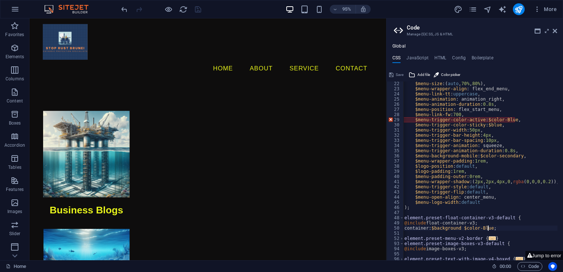
scroll to position [98, 0]
click at [556, 31] on icon at bounding box center [555, 31] width 4 height 6
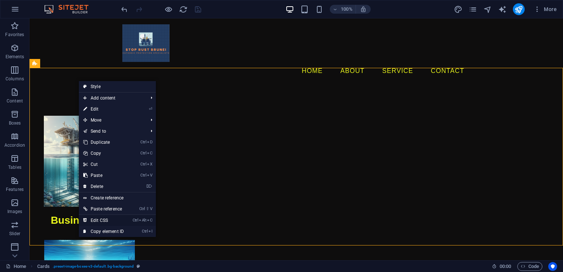
click at [97, 221] on link "Ctrl Alt C Edit CSS" at bounding box center [103, 220] width 49 height 11
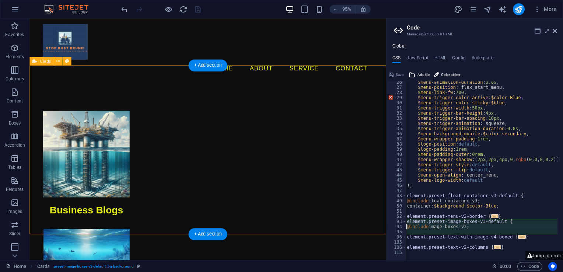
scroll to position [120, 0]
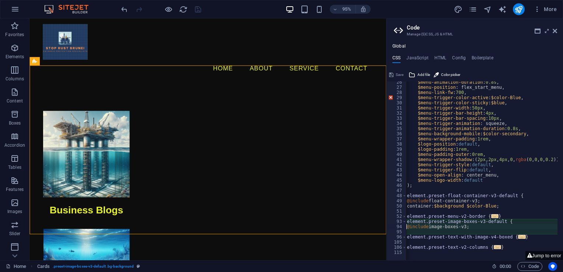
click at [462, 231] on div "$menu-animation-duration : 0.8s , $menu-position : flex_start_menu, $menu-link-…" at bounding box center [483, 172] width 177 height 184
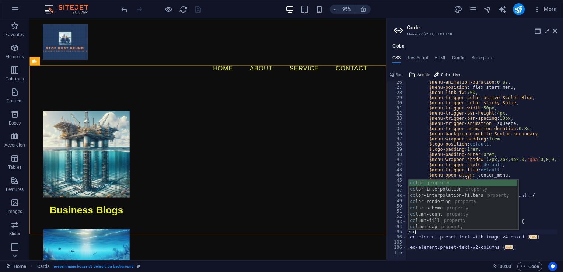
scroll to position [0, 0]
click at [481, 190] on div "con tain property con tain-intrinsic-block-size property con tain-intrinsic-hei…" at bounding box center [463, 211] width 108 height 63
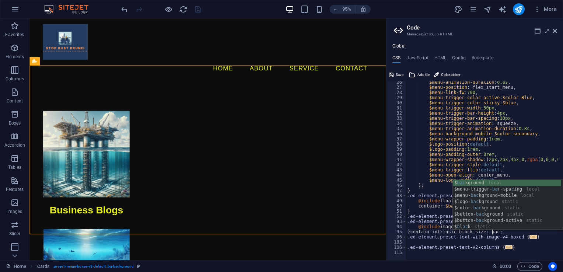
scroll to position [0, 7]
click at [506, 203] on div "$ back ground local $menu- back ground-mobile local $logo- back ground static $…" at bounding box center [507, 211] width 108 height 63
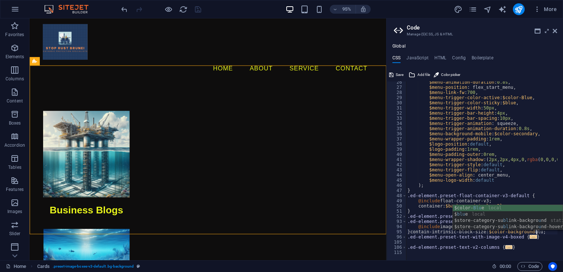
scroll to position [0, 10]
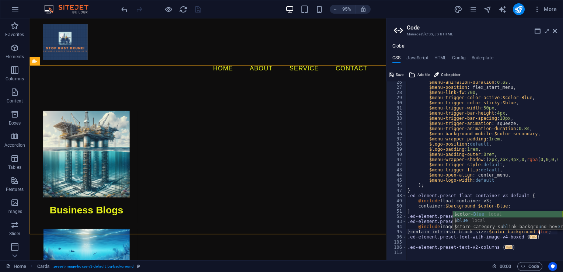
click at [495, 213] on div "$color- Blue local $ blue local $store-category-su bl ink-backgro u nd-hov e r …" at bounding box center [508, 226] width 110 height 31
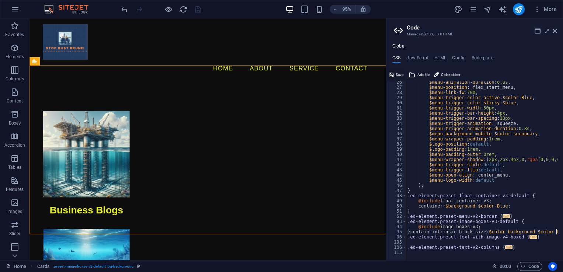
type textarea "}contain-intrinsic-block-size: $color-background $color-Blue;"
click at [396, 74] on span "Save" at bounding box center [400, 74] width 8 height 9
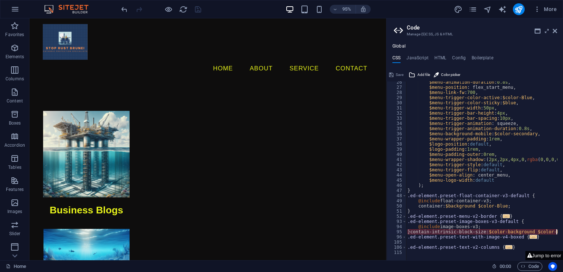
click at [533, 256] on button "Jump to error" at bounding box center [544, 255] width 38 height 9
drag, startPoint x: 556, startPoint y: 28, endPoint x: 526, endPoint y: 10, distance: 34.4
click at [556, 28] on icon at bounding box center [555, 31] width 4 height 6
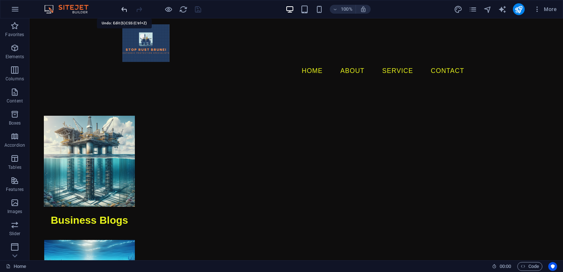
click at [121, 10] on icon "undo" at bounding box center [124, 9] width 8 height 8
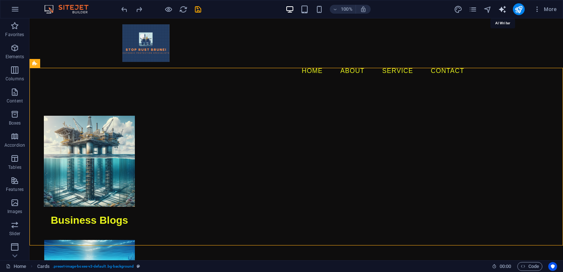
click at [503, 10] on icon "text_generator" at bounding box center [502, 9] width 8 height 8
select select "English"
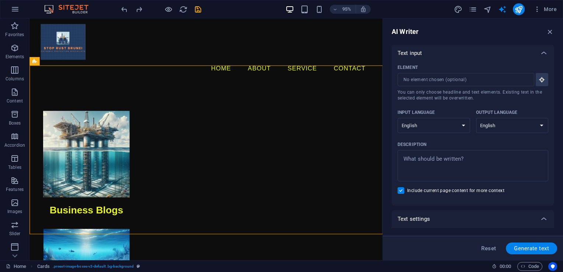
scroll to position [0, 0]
click at [543, 52] on icon at bounding box center [543, 53] width 9 height 9
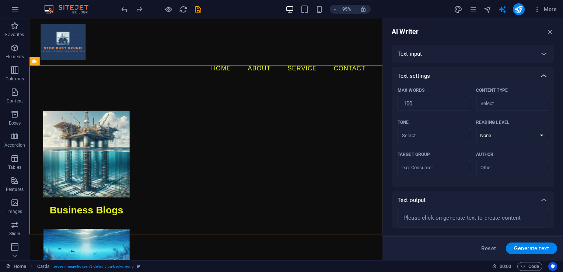
click at [543, 73] on icon at bounding box center [543, 75] width 9 height 9
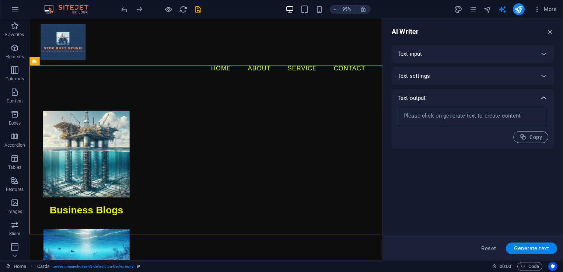
click at [545, 97] on icon at bounding box center [543, 98] width 9 height 9
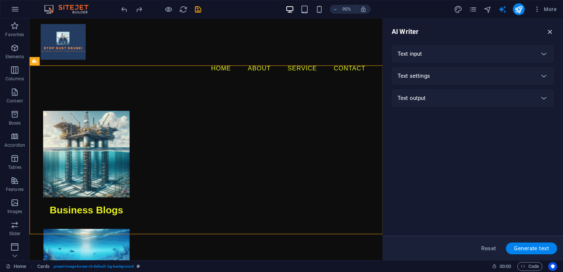
click at [551, 31] on icon "button" at bounding box center [550, 32] width 8 height 8
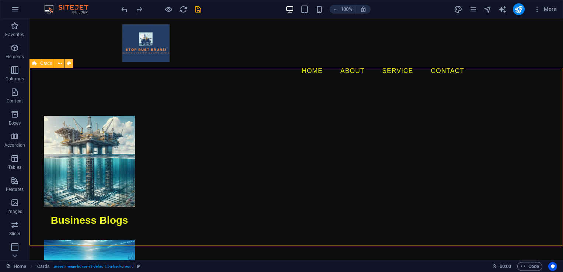
click at [67, 66] on icon at bounding box center [69, 64] width 4 height 8
select select "rem"
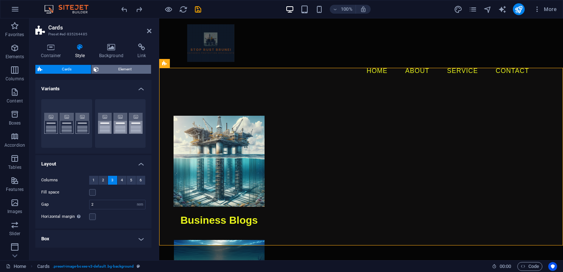
click at [105, 72] on span "Element" at bounding box center [125, 69] width 48 height 9
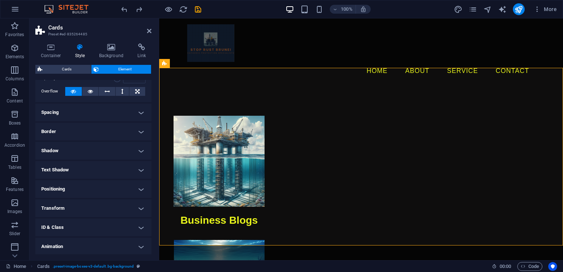
scroll to position [58, 0]
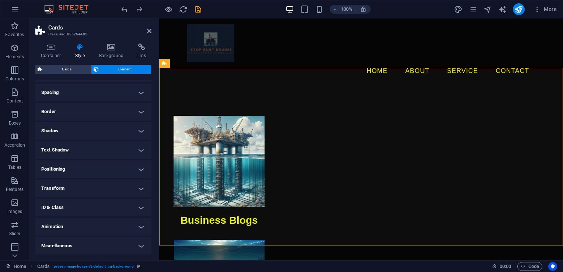
drag, startPoint x: 129, startPoint y: 225, endPoint x: 133, endPoint y: 225, distance: 4.1
click at [130, 225] on h4 "Animation" at bounding box center [93, 227] width 116 height 18
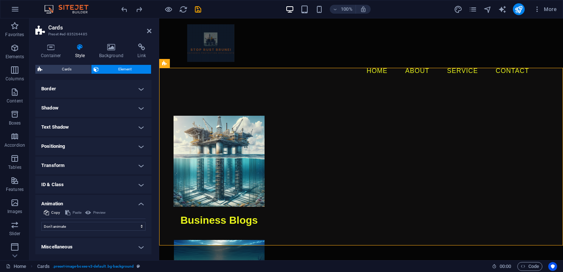
scroll to position [82, 0]
click at [102, 224] on select "Don't animate Show / Hide Slide up/down Zoom in/out Slide left to right Slide r…" at bounding box center [93, 225] width 104 height 9
select select "pulse"
click at [41, 221] on select "Don't animate Show / Hide Slide up/down Zoom in/out Slide left to right Slide r…" at bounding box center [93, 225] width 104 height 9
select select "scroll"
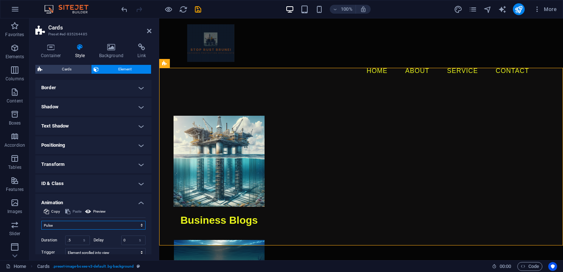
click at [103, 225] on select "Don't animate Show / Hide Slide up/down Zoom in/out Slide left to right Slide r…" at bounding box center [93, 225] width 104 height 9
click at [41, 221] on select "Don't animate Show / Hide Slide up/down Zoom in/out Slide left to right Slide r…" at bounding box center [93, 225] width 104 height 9
click at [92, 227] on select "Don't animate Show / Hide Slide up/down Zoom in/out Slide left to right Slide r…" at bounding box center [93, 225] width 104 height 9
click at [41, 221] on select "Don't animate Show / Hide Slide up/down Zoom in/out Slide left to right Slide r…" at bounding box center [93, 225] width 104 height 9
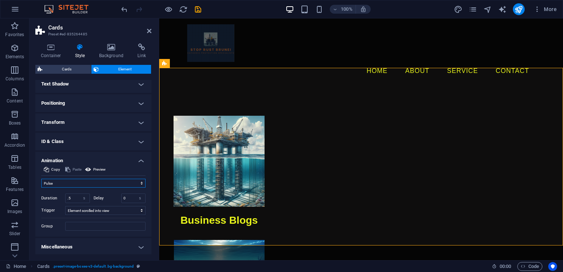
scroll to position [125, 0]
click at [84, 182] on select "Don't animate Show / Hide Slide up/down Zoom in/out Slide left to right Slide r…" at bounding box center [93, 182] width 104 height 9
select select "fade"
click at [41, 178] on select "Don't animate Show / Hide Slide up/down Zoom in/out Slide left to right Slide r…" at bounding box center [93, 182] width 104 height 9
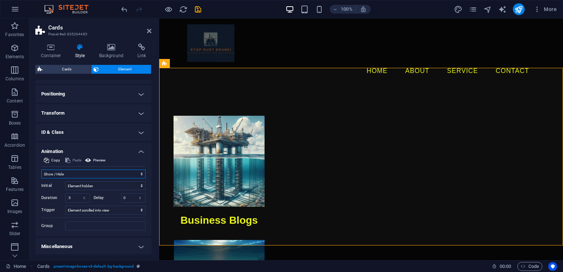
scroll to position [133, 0]
click at [136, 242] on h4 "Miscellaneous" at bounding box center [93, 246] width 116 height 18
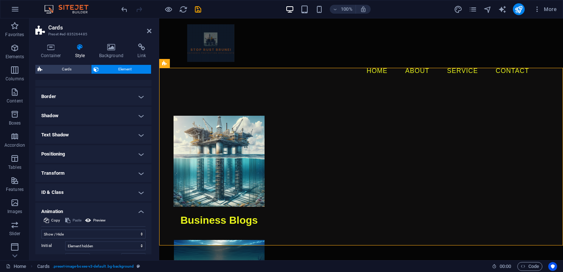
scroll to position [68, 0]
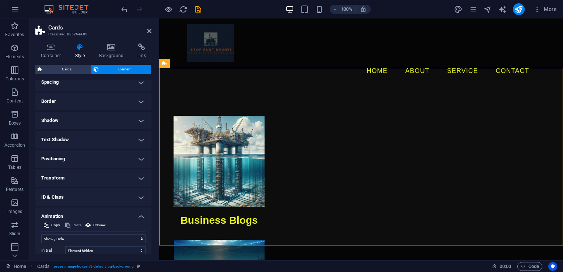
click at [134, 200] on h4 "ID & Class" at bounding box center [93, 197] width 116 height 18
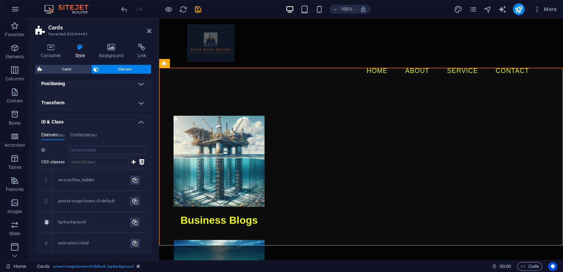
scroll to position [142, 0]
click at [80, 223] on div "bg-background" at bounding box center [94, 224] width 72 height 6
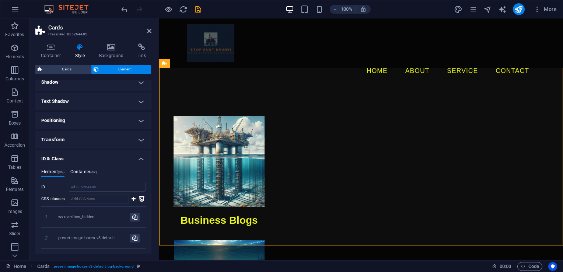
scroll to position [105, 0]
click at [85, 174] on h4 "Container (div)" at bounding box center [83, 175] width 27 height 8
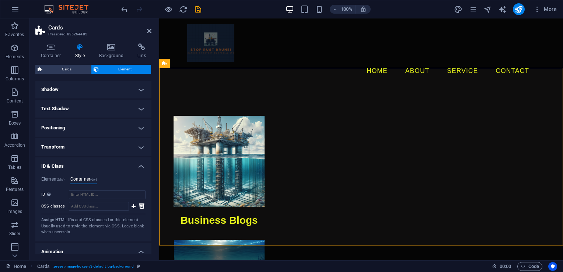
scroll to position [98, 0]
click at [100, 160] on h4 "ID & Class" at bounding box center [93, 165] width 116 height 13
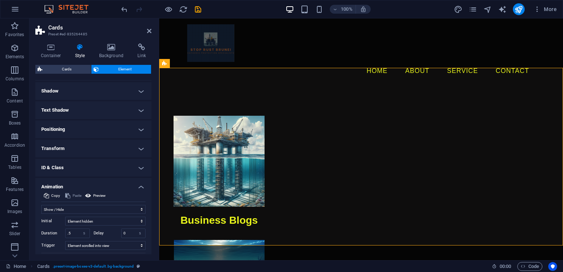
click at [97, 143] on h4 "Transform" at bounding box center [93, 149] width 116 height 18
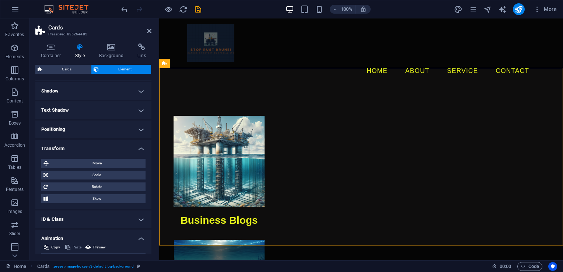
click at [96, 148] on h4 "Transform" at bounding box center [93, 146] width 116 height 13
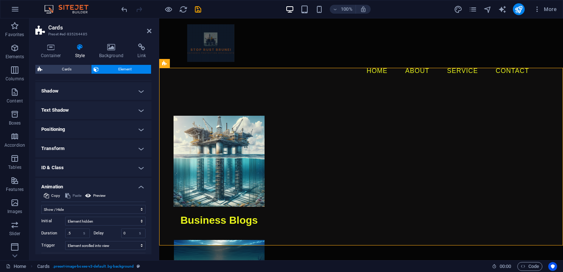
click at [94, 126] on h4 "Positioning" at bounding box center [93, 129] width 116 height 18
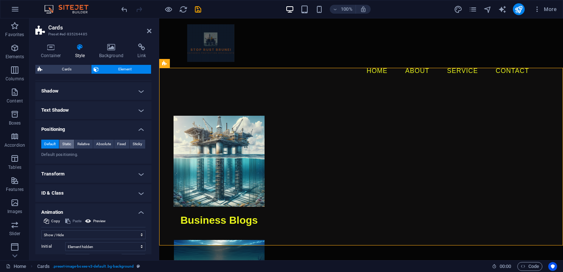
click at [67, 141] on span "Static" at bounding box center [66, 144] width 9 height 9
click at [52, 144] on span "Default" at bounding box center [49, 144] width 11 height 9
click at [66, 132] on h4 "Positioning" at bounding box center [93, 126] width 116 height 13
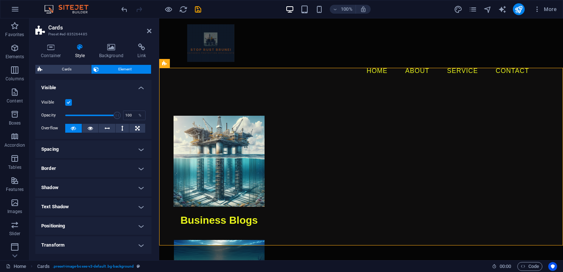
scroll to position [0, 0]
click at [138, 91] on h4 "Visible" at bounding box center [93, 86] width 116 height 13
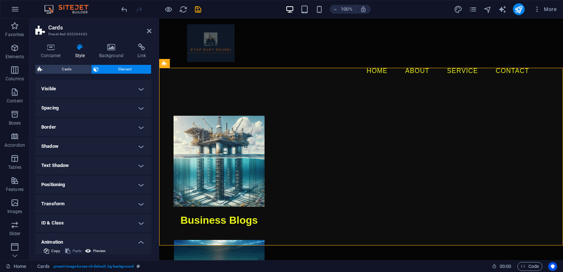
click at [151, 29] on aside "Cards Preset #ed-835264485 Container Style Background Link Size Height Default …" at bounding box center [94, 139] width 130 height 242
click at [148, 29] on icon at bounding box center [149, 31] width 4 height 6
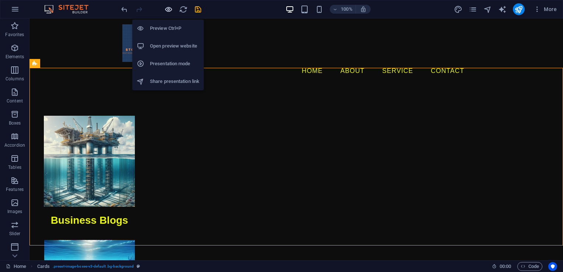
click at [170, 8] on icon "button" at bounding box center [168, 9] width 8 height 8
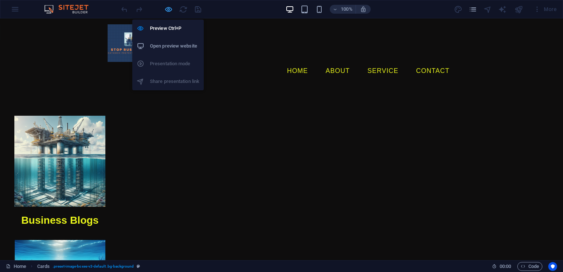
click at [167, 8] on icon "button" at bounding box center [168, 9] width 8 height 8
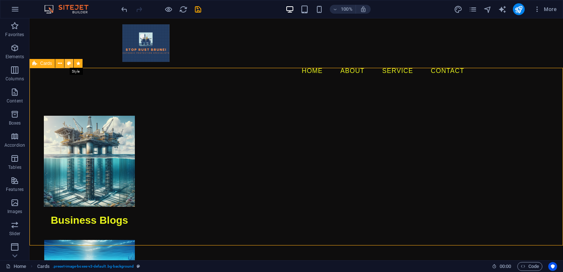
click at [68, 64] on icon at bounding box center [69, 64] width 4 height 8
select select "rem"
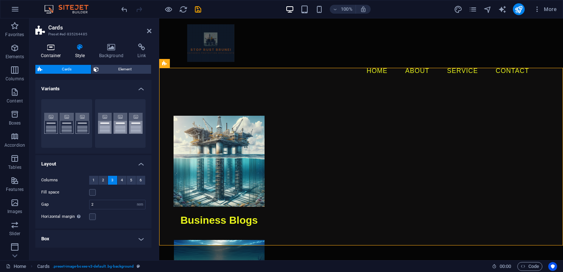
click at [44, 53] on h4 "Container" at bounding box center [52, 50] width 34 height 15
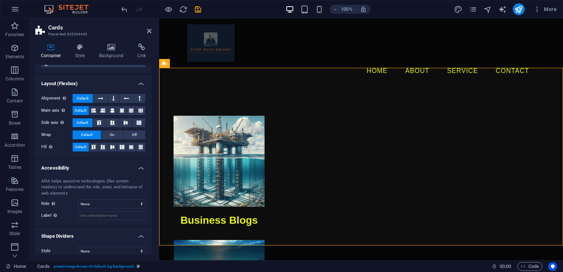
scroll to position [95, 0]
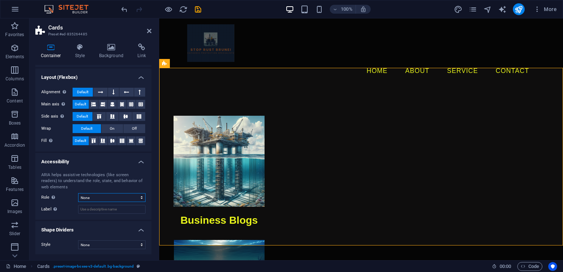
click at [85, 197] on select "None Alert Article Banner Comment Complementary Dialog Footer Header Marquee Pr…" at bounding box center [111, 197] width 67 height 9
click at [85, 196] on select "None Alert Article Banner Comment Complementary Dialog Footer Header Marquee Pr…" at bounding box center [111, 197] width 67 height 9
click at [90, 247] on select "None Triangle Square Diagonal Polygon 1 Polygon 2 Zigzag Multiple Zigzags Waves…" at bounding box center [111, 244] width 67 height 9
click at [93, 244] on select "None Triangle Square Diagonal Polygon 1 Polygon 2 Zigzag Multiple Zigzags Waves…" at bounding box center [111, 244] width 67 height 9
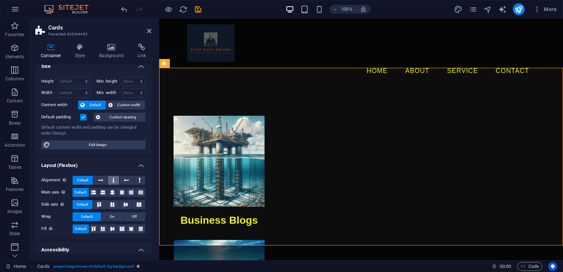
scroll to position [0, 0]
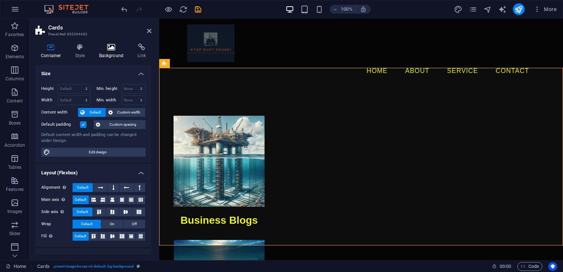
click at [98, 52] on h4 "Background" at bounding box center [113, 50] width 39 height 15
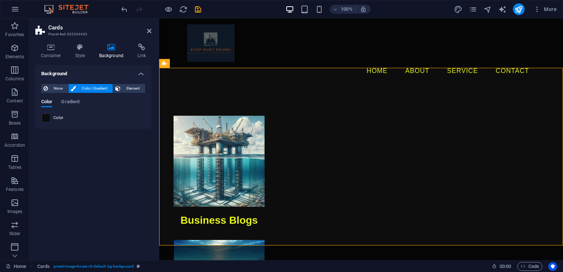
click at [44, 117] on span at bounding box center [46, 118] width 8 height 8
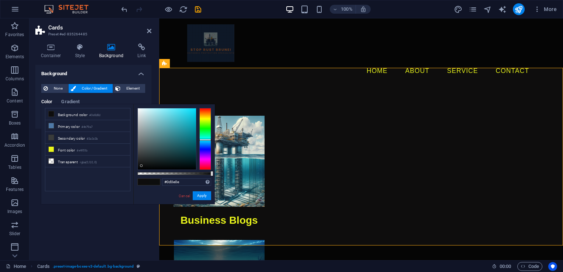
click at [203, 140] on div at bounding box center [205, 139] width 12 height 62
click at [206, 145] on div at bounding box center [205, 139] width 12 height 62
drag, startPoint x: 206, startPoint y: 145, endPoint x: 203, endPoint y: 140, distance: 5.8
click at [203, 140] on div at bounding box center [205, 140] width 12 height 2
click at [208, 172] on div at bounding box center [174, 173] width 74 height 3
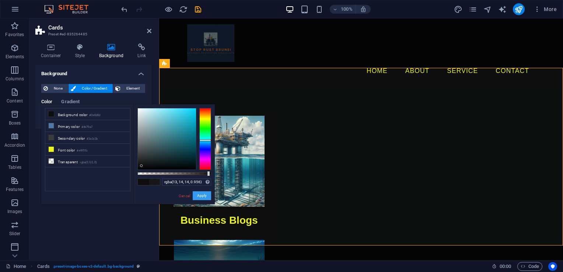
click at [198, 196] on button "Apply" at bounding box center [202, 195] width 18 height 9
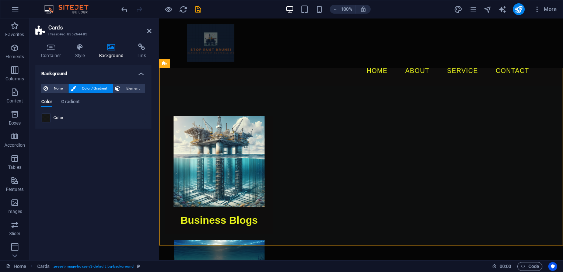
click at [48, 117] on span at bounding box center [46, 118] width 8 height 8
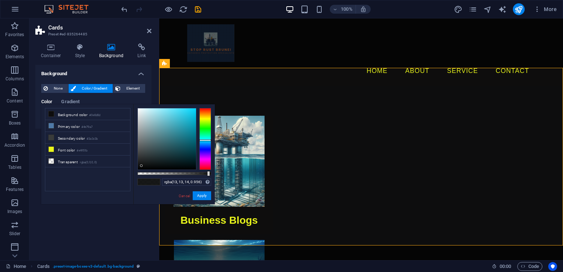
click at [206, 146] on div at bounding box center [205, 139] width 12 height 62
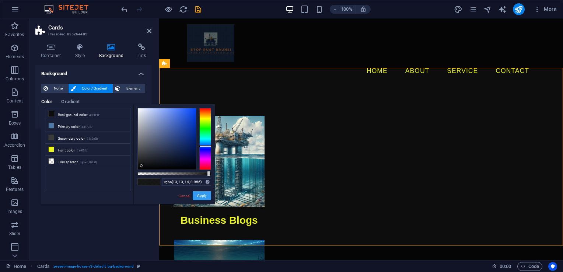
click at [201, 197] on button "Apply" at bounding box center [202, 195] width 18 height 9
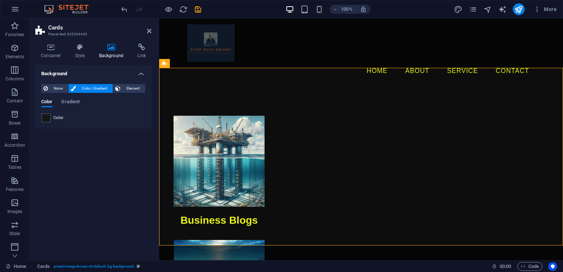
click at [54, 117] on span "Color" at bounding box center [58, 118] width 10 height 6
click at [49, 118] on span at bounding box center [46, 118] width 8 height 8
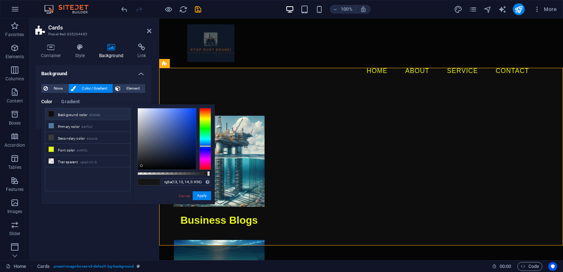
click at [83, 118] on li "Background color #0e0d0d" at bounding box center [87, 114] width 85 height 12
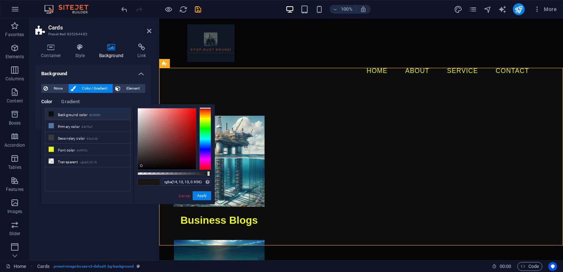
type input "rgba(13, 13, 14, 0.956)"
click at [202, 147] on div at bounding box center [205, 139] width 12 height 62
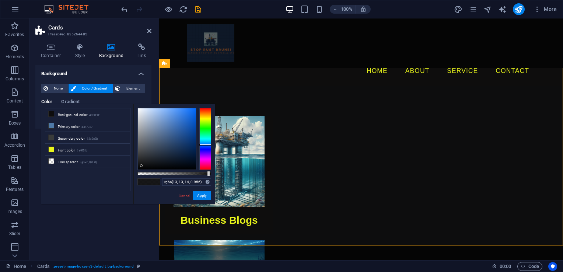
click at [203, 144] on div at bounding box center [205, 139] width 12 height 62
click at [200, 194] on button "Apply" at bounding box center [202, 195] width 18 height 9
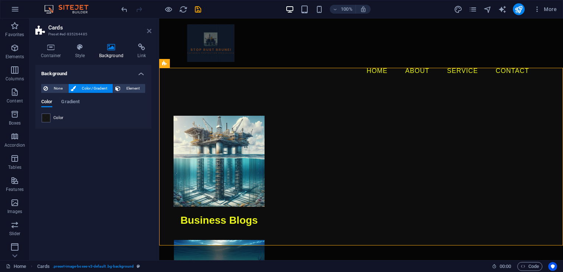
click at [148, 29] on icon at bounding box center [149, 31] width 4 height 6
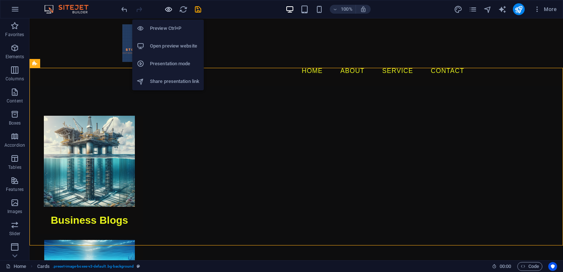
click at [166, 10] on icon "button" at bounding box center [168, 9] width 8 height 8
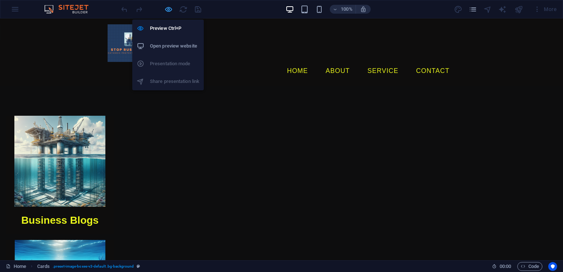
click at [166, 5] on icon "button" at bounding box center [168, 9] width 8 height 8
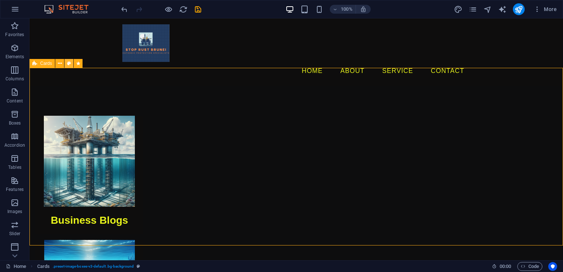
click at [72, 63] on button at bounding box center [68, 63] width 9 height 9
select select "rem"
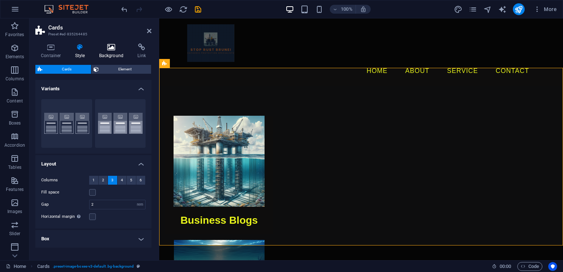
click at [103, 51] on h4 "Background" at bounding box center [113, 50] width 39 height 15
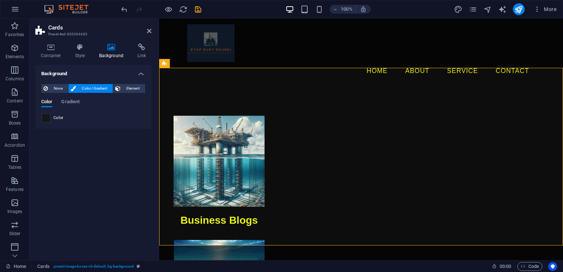
click at [46, 117] on span at bounding box center [46, 118] width 8 height 8
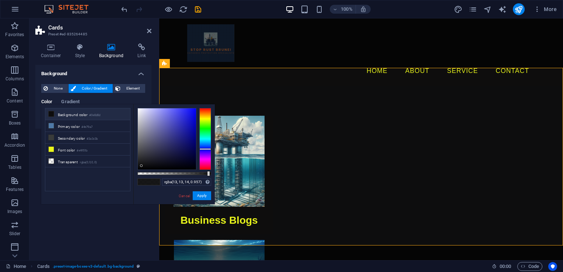
click at [75, 117] on li "Background color #0e0d0d" at bounding box center [87, 114] width 85 height 12
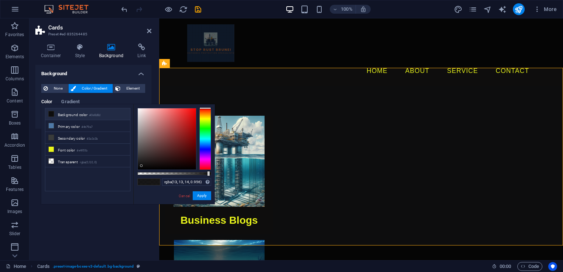
click at [200, 150] on div at bounding box center [205, 139] width 12 height 62
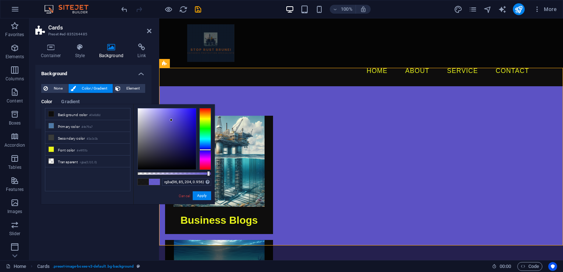
click at [171, 120] on div at bounding box center [167, 138] width 58 height 61
click at [154, 120] on div at bounding box center [167, 138] width 58 height 61
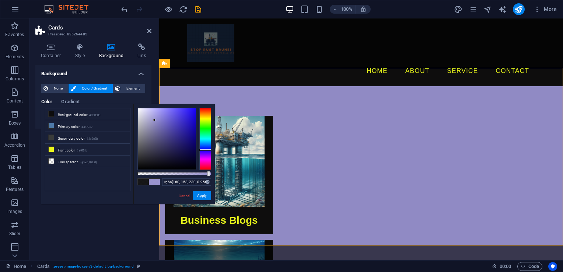
click at [157, 114] on div at bounding box center [167, 138] width 58 height 61
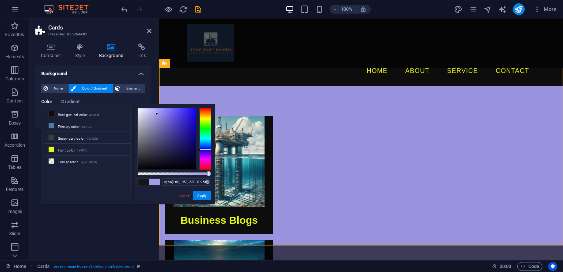
type input "rgba(129, 121, 210, 0.956)"
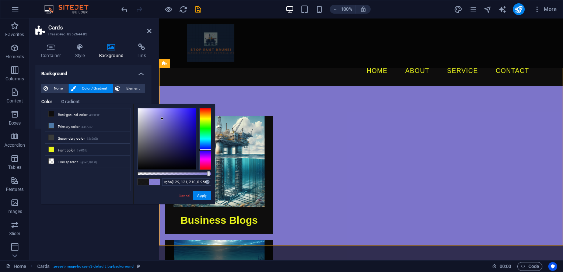
click at [162, 119] on div at bounding box center [167, 138] width 58 height 61
click at [201, 195] on button "Apply" at bounding box center [202, 195] width 18 height 9
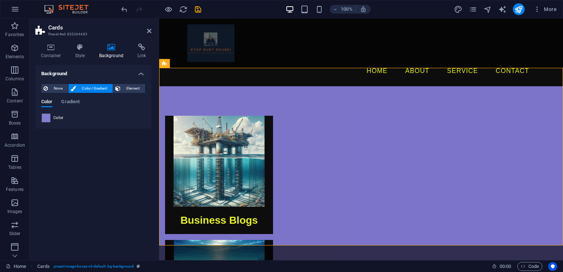
click at [59, 119] on span "Color" at bounding box center [58, 118] width 10 height 6
click at [50, 115] on div at bounding box center [46, 117] width 9 height 9
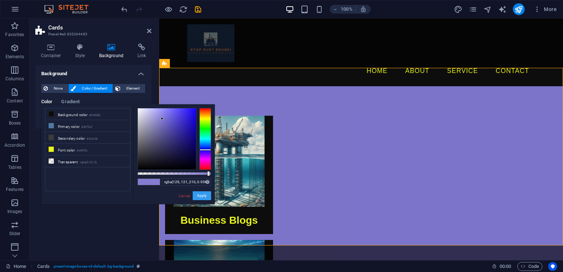
drag, startPoint x: 198, startPoint y: 194, endPoint x: 32, endPoint y: 171, distance: 168.1
click at [198, 194] on button "Apply" at bounding box center [202, 195] width 18 height 9
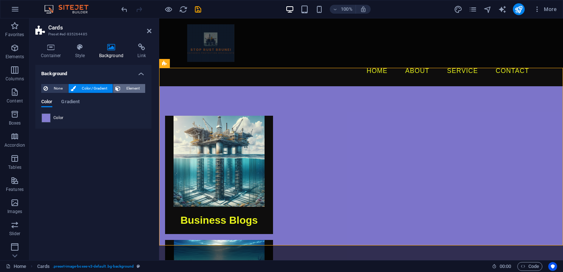
click at [121, 89] on button "Element" at bounding box center [129, 88] width 32 height 9
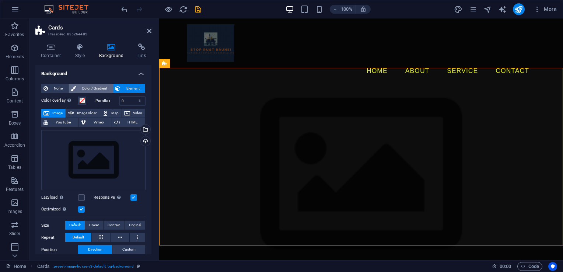
click at [94, 85] on span "Color / Gradient" at bounding box center [94, 88] width 32 height 9
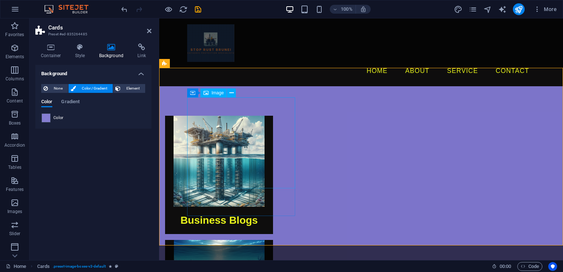
click at [201, 126] on figure at bounding box center [219, 161] width 108 height 91
click at [228, 94] on button at bounding box center [231, 92] width 9 height 9
click at [233, 92] on icon at bounding box center [231, 93] width 4 height 8
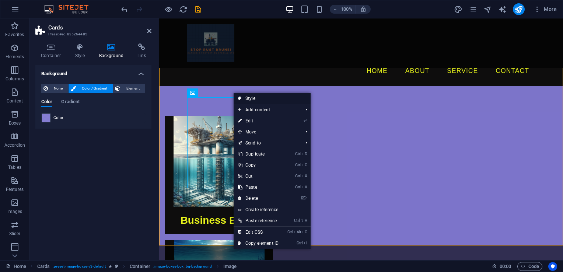
click at [249, 101] on link "Style" at bounding box center [272, 98] width 77 height 11
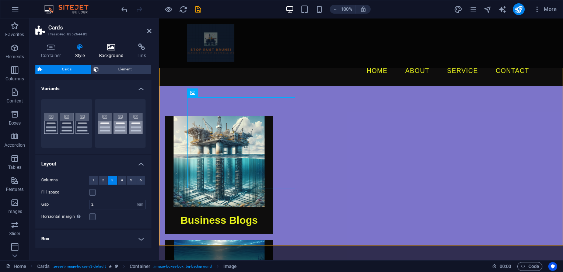
click at [111, 54] on h4 "Background" at bounding box center [113, 50] width 39 height 15
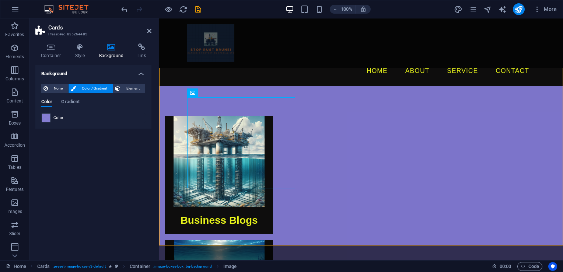
click at [58, 117] on span "Color" at bounding box center [58, 118] width 10 height 6
click at [44, 117] on span at bounding box center [46, 118] width 8 height 8
click at [46, 120] on span at bounding box center [46, 118] width 8 height 8
click at [52, 117] on div "Color" at bounding box center [94, 117] width 104 height 9
click at [58, 118] on span "Color" at bounding box center [58, 118] width 10 height 6
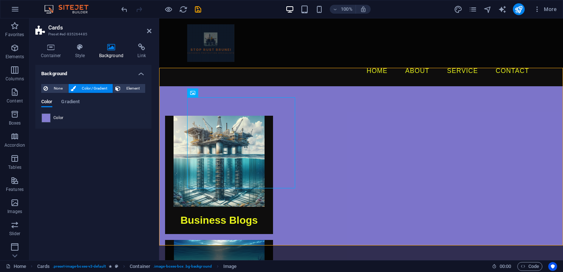
click at [58, 119] on span "Color" at bounding box center [58, 118] width 10 height 6
click at [47, 108] on div "Color Gradient" at bounding box center [93, 106] width 104 height 14
click at [94, 88] on span "Color / Gradient" at bounding box center [94, 88] width 32 height 9
click at [45, 118] on span at bounding box center [46, 118] width 8 height 8
click at [57, 115] on span "Color" at bounding box center [58, 118] width 10 height 6
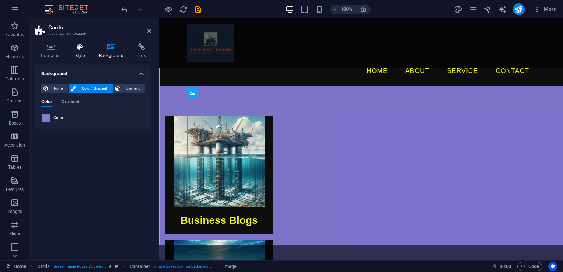
click at [76, 49] on icon at bounding box center [80, 46] width 21 height 7
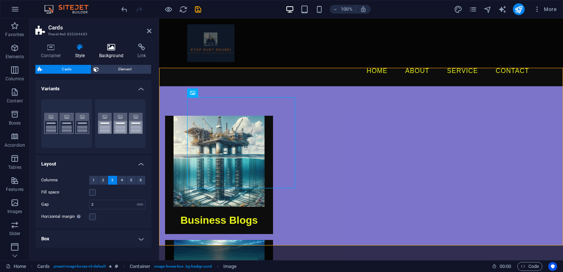
click at [107, 51] on h4 "Background" at bounding box center [113, 50] width 39 height 15
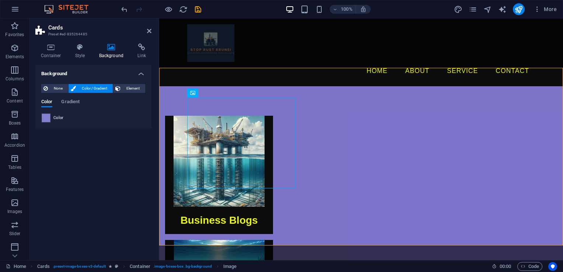
click at [100, 88] on span "Color / Gradient" at bounding box center [94, 88] width 32 height 9
click at [72, 99] on span "Gradient" at bounding box center [70, 102] width 18 height 10
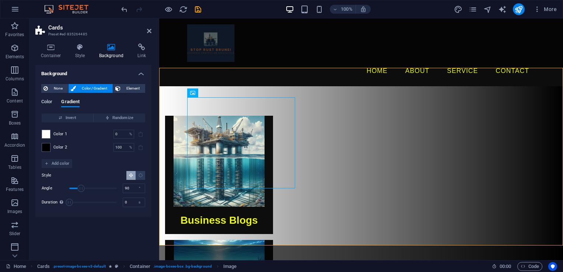
click at [49, 102] on span "Color" at bounding box center [46, 102] width 11 height 10
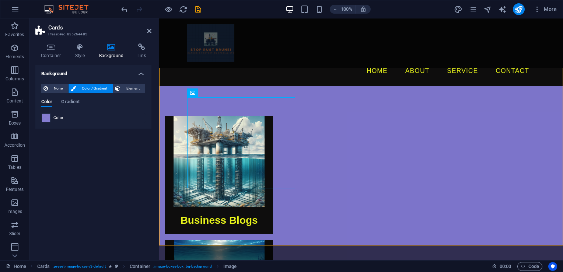
click at [48, 118] on span at bounding box center [46, 118] width 8 height 8
click at [54, 118] on span "Color" at bounding box center [58, 118] width 10 height 6
click at [55, 118] on span "Color" at bounding box center [58, 118] width 10 height 6
click at [194, 207] on div "Business Blogs" at bounding box center [219, 220] width 108 height 27
click at [208, 187] on button at bounding box center [211, 183] width 9 height 9
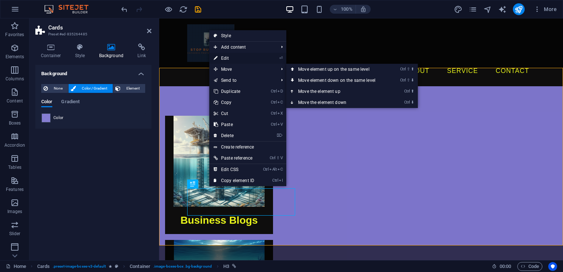
click at [226, 59] on link "⏎ Edit" at bounding box center [233, 58] width 49 height 11
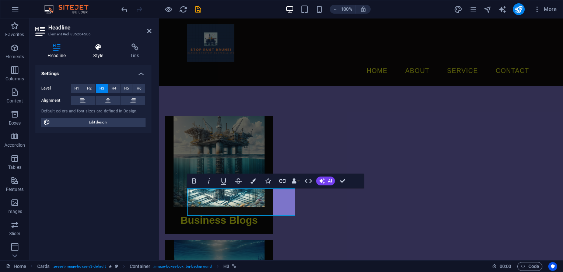
click at [99, 51] on h4 "Style" at bounding box center [100, 50] width 38 height 15
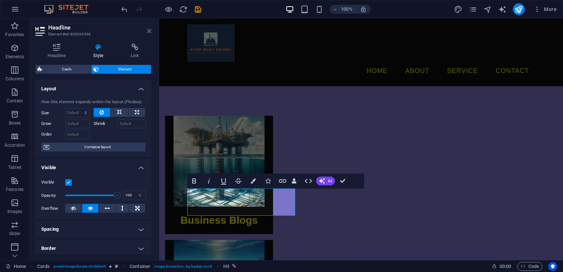
click at [149, 31] on icon at bounding box center [149, 31] width 4 height 6
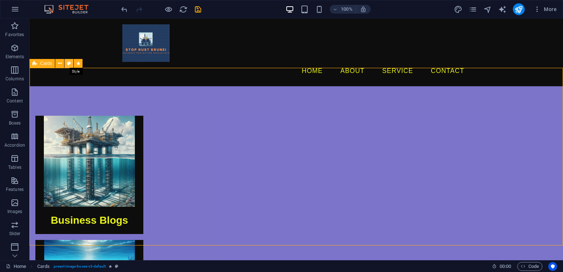
click at [68, 64] on icon at bounding box center [69, 64] width 4 height 8
select select "fade"
select select "s"
select select "scroll"
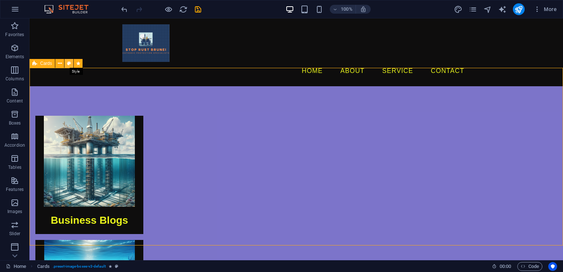
select select "rem"
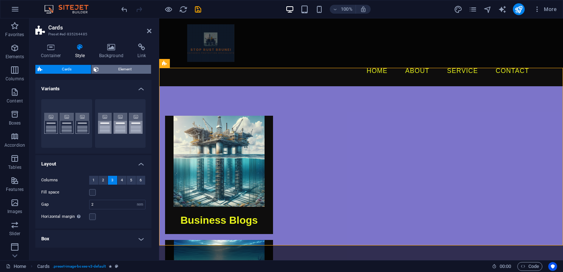
click at [119, 70] on span "Element" at bounding box center [125, 69] width 48 height 9
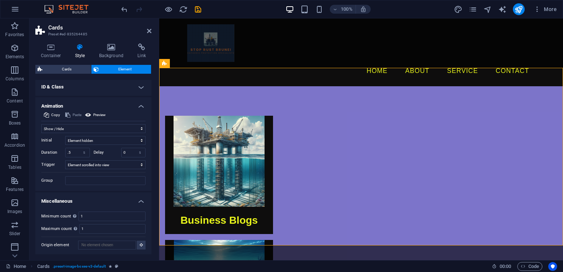
scroll to position [137, 0]
click at [92, 140] on select "Element hidden Element shown" at bounding box center [105, 139] width 80 height 9
click at [97, 125] on select "Don't animate Show / Hide Slide up/down Zoom in/out Slide left to right Slide r…" at bounding box center [93, 127] width 104 height 9
click at [80, 129] on select "Don't animate Show / Hide Slide up/down Zoom in/out Slide left to right Slide r…" at bounding box center [93, 127] width 104 height 9
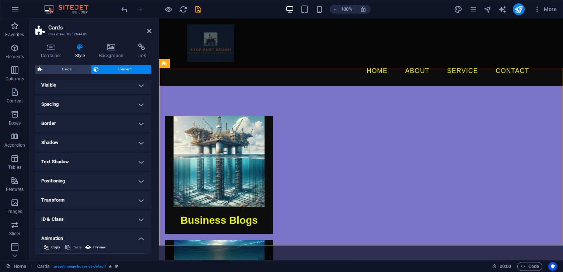
scroll to position [0, 0]
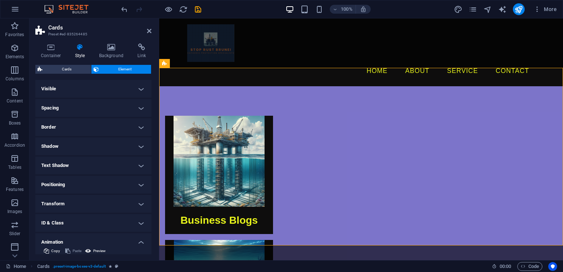
click at [97, 183] on h4 "Positioning" at bounding box center [93, 185] width 116 height 18
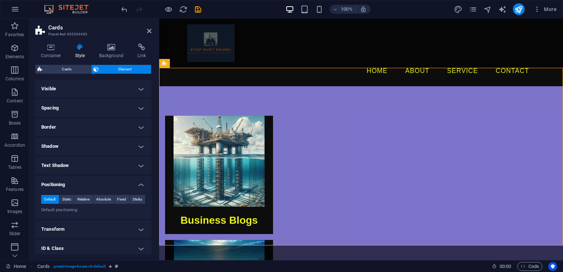
click at [101, 183] on h4 "Positioning" at bounding box center [93, 182] width 116 height 13
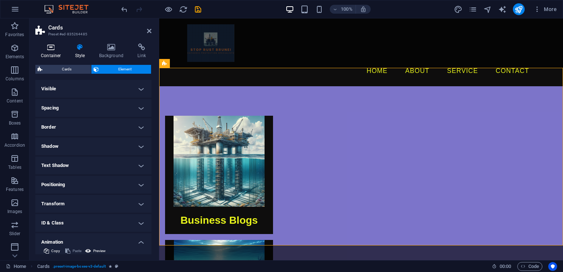
click at [58, 52] on h4 "Container" at bounding box center [52, 50] width 34 height 15
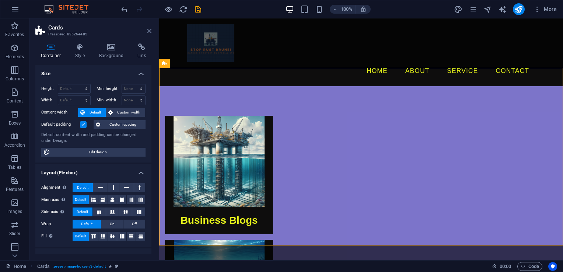
drag, startPoint x: 148, startPoint y: 31, endPoint x: 116, endPoint y: 14, distance: 36.4
click at [148, 31] on icon at bounding box center [149, 31] width 4 height 6
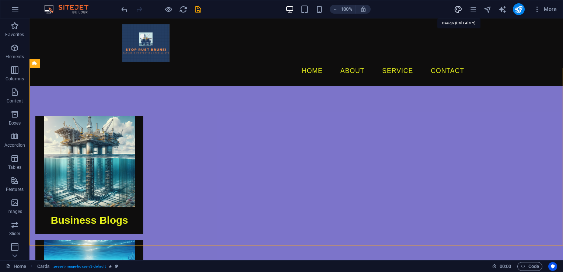
click at [459, 8] on icon "design" at bounding box center [458, 9] width 8 height 8
select select "px"
select select "400"
select select "px"
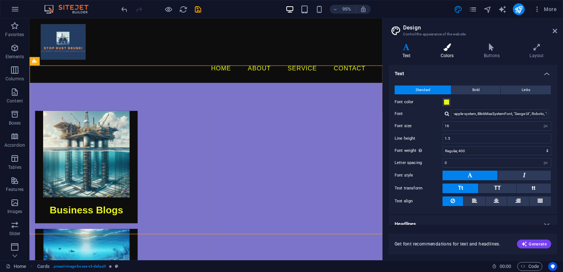
click at [444, 48] on icon at bounding box center [447, 46] width 40 height 7
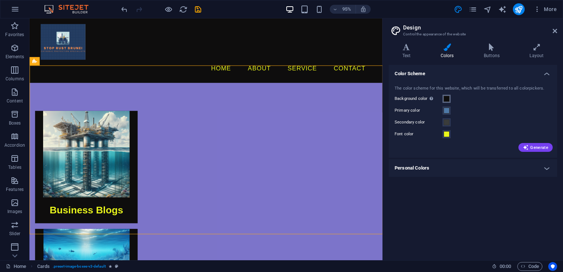
click at [449, 99] on span at bounding box center [447, 99] width 6 height 6
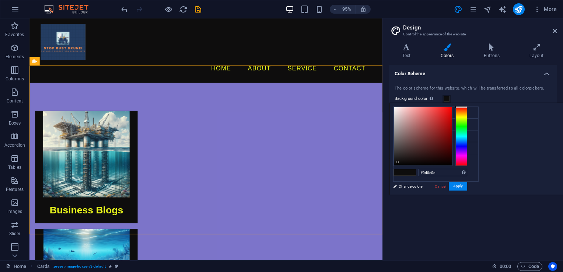
click at [467, 134] on div at bounding box center [461, 136] width 12 height 59
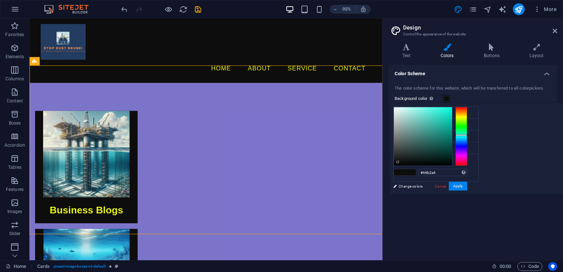
click at [452, 124] on div at bounding box center [423, 136] width 58 height 58
click at [452, 120] on div at bounding box center [423, 136] width 58 height 58
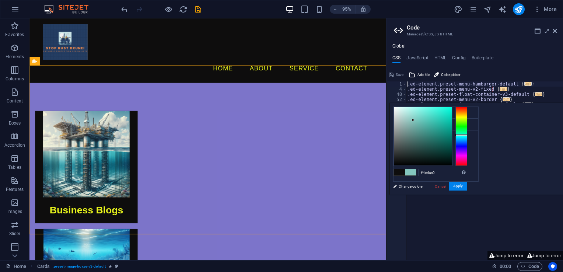
type input "#4edcca"
click at [452, 115] on div at bounding box center [423, 136] width 58 height 58
click at [467, 182] on button "Apply" at bounding box center [458, 186] width 18 height 9
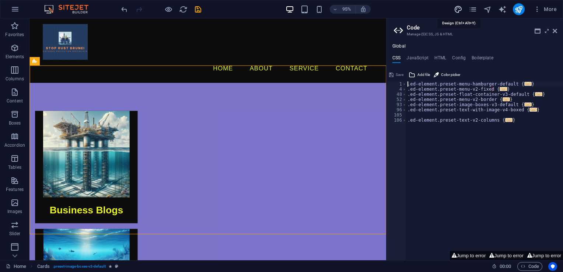
click at [458, 10] on icon "design" at bounding box center [458, 9] width 8 height 8
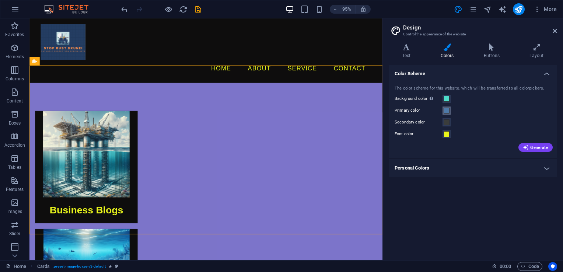
click at [448, 111] on span at bounding box center [447, 111] width 6 height 6
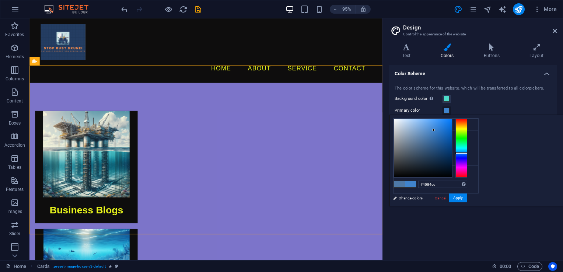
click at [452, 130] on div at bounding box center [423, 148] width 58 height 58
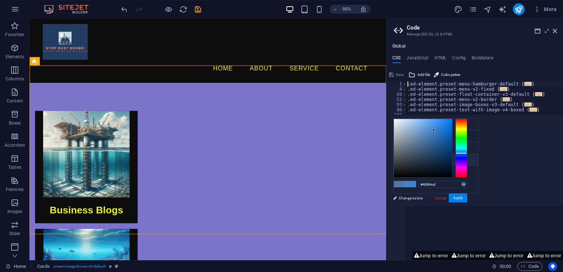
click at [421, 156] on li "Font color #e9f51b" at bounding box center [435, 160] width 85 height 12
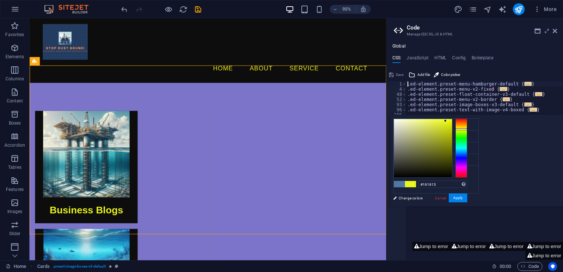
click at [452, 172] on div at bounding box center [423, 148] width 58 height 58
click at [467, 196] on button "Apply" at bounding box center [458, 197] width 18 height 9
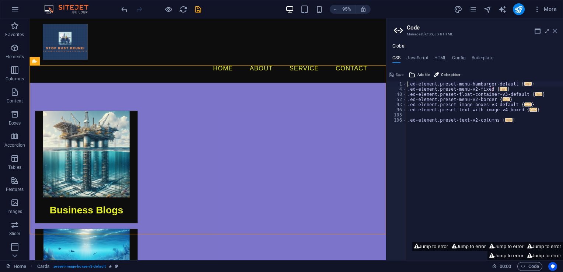
click at [554, 31] on icon at bounding box center [555, 31] width 4 height 6
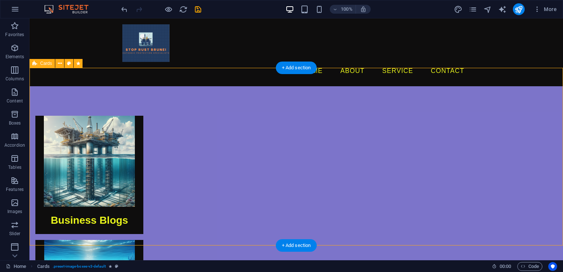
click at [62, 61] on button at bounding box center [59, 63] width 9 height 9
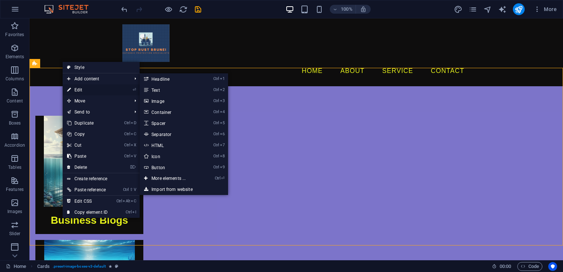
click at [85, 86] on link "⏎ Edit" at bounding box center [87, 89] width 49 height 11
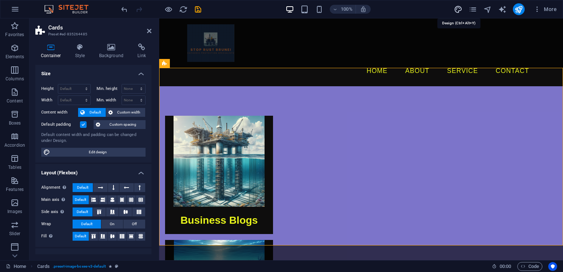
click at [456, 9] on icon "design" at bounding box center [458, 9] width 8 height 8
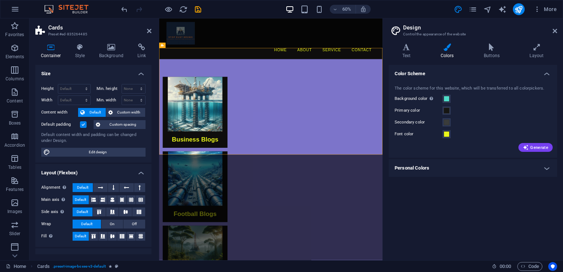
click at [542, 168] on h4 "Personal Colors" at bounding box center [473, 168] width 168 height 18
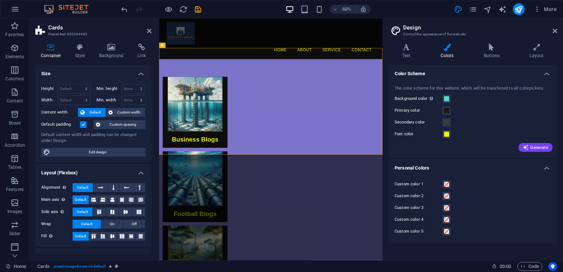
click at [532, 163] on h4 "Personal Colors" at bounding box center [473, 165] width 168 height 13
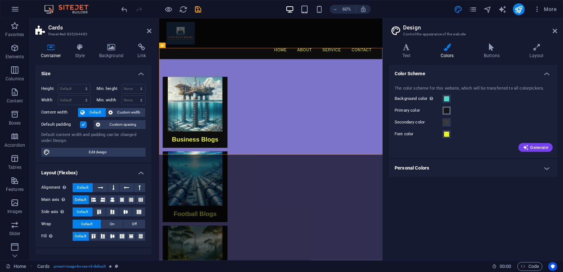
click at [445, 110] on span at bounding box center [447, 111] width 6 height 6
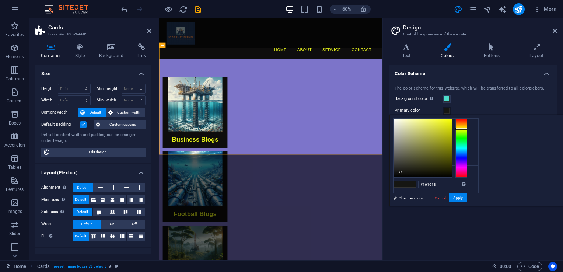
click at [467, 128] on div at bounding box center [461, 129] width 12 height 2
type input "#eaeae1"
click at [452, 123] on div at bounding box center [423, 148] width 58 height 58
click at [467, 195] on button "Apply" at bounding box center [458, 197] width 18 height 9
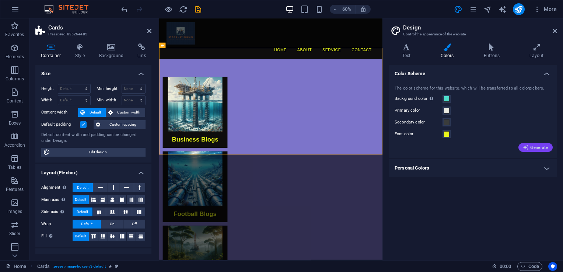
click at [535, 148] on span "Generate" at bounding box center [535, 147] width 25 height 6
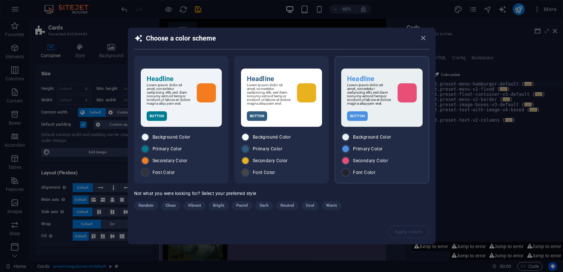
click at [380, 123] on div "Headline Lorem ipsum dolor sit amet, consetetur sadipscing elitr, sed diam nonu…" at bounding box center [381, 98] width 81 height 58
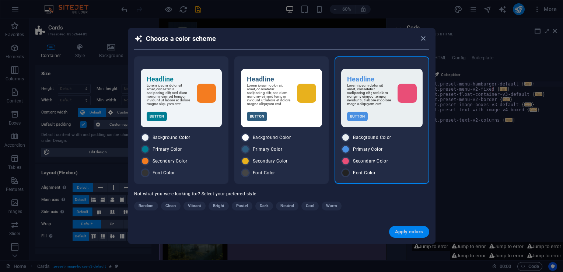
click at [407, 232] on span "Apply colors" at bounding box center [409, 232] width 28 height 6
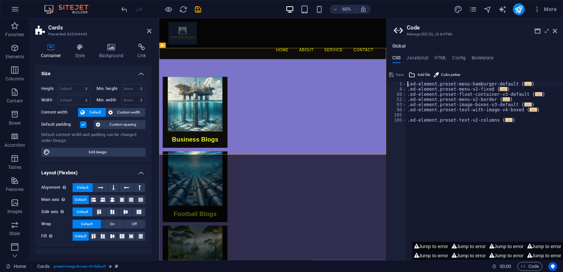
click at [418, 248] on button "Jump to error" at bounding box center [431, 246] width 38 height 9
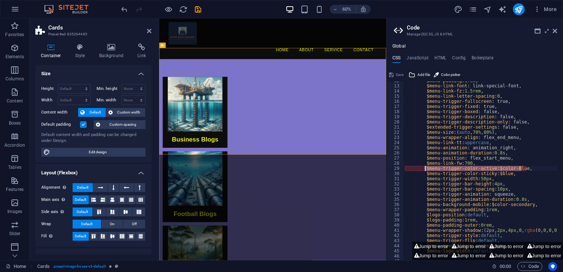
drag, startPoint x: 522, startPoint y: 169, endPoint x: 426, endPoint y: 166, distance: 95.4
click at [426, 166] on div "$menu-padding : 1rem , $menu-link-font : link-special-font, $menu-link-fz : 1.5…" at bounding box center [491, 170] width 177 height 184
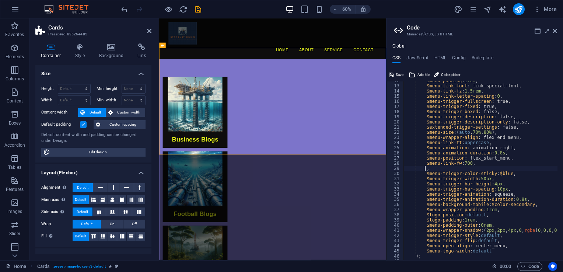
click at [432, 169] on div "$menu-padding : 1rem , $menu-link-font : link-special-font, $menu-link-fz : 1.5…" at bounding box center [491, 170] width 177 height 184
type textarea ","
type textarea "$menu-link-fw: 700,"
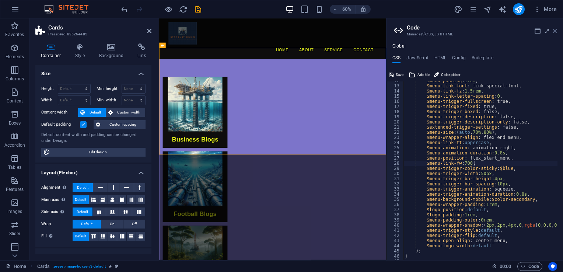
click at [556, 30] on icon at bounding box center [555, 31] width 4 height 6
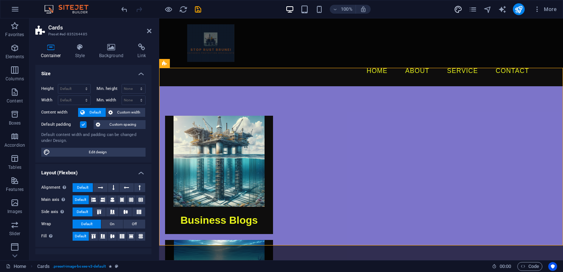
click at [456, 8] on icon "design" at bounding box center [458, 9] width 8 height 8
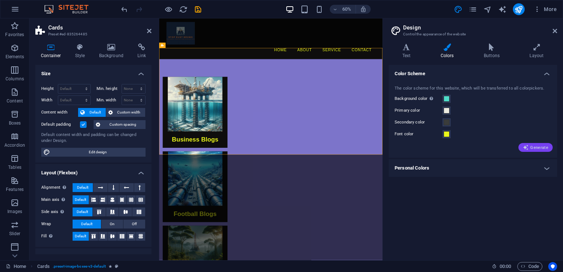
click at [529, 150] on icon "button" at bounding box center [526, 147] width 6 height 6
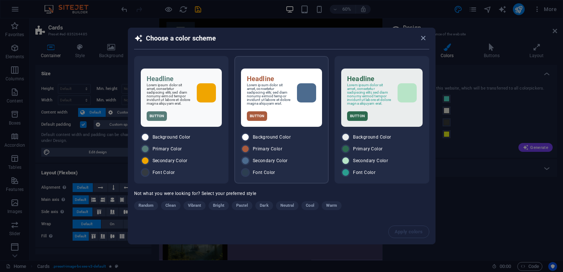
click at [295, 119] on div "Button" at bounding box center [281, 116] width 69 height 10
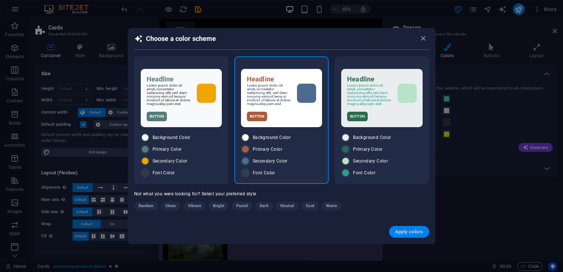
click at [408, 232] on span "Apply colors" at bounding box center [409, 232] width 28 height 6
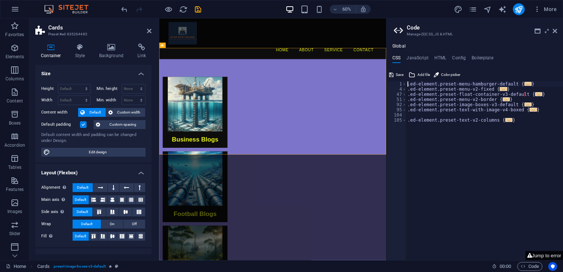
click at [539, 251] on button "Jump to error" at bounding box center [544, 255] width 38 height 9
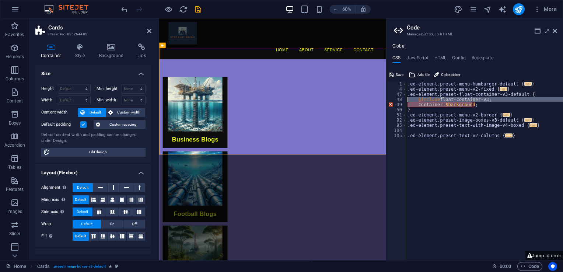
drag, startPoint x: 472, startPoint y: 103, endPoint x: 406, endPoint y: 101, distance: 66.3
click at [406, 101] on div "container: $background; 1 4 47 48 49 50 51 92 95 104 105 .ed-element.preset-men…" at bounding box center [474, 170] width 176 height 179
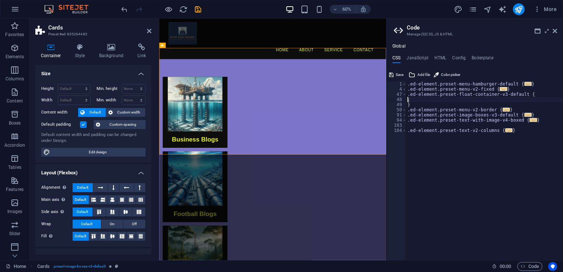
click at [421, 108] on div ".ed-element.preset-menu-hamburger-default { ... } .ed-element.preset-menu-v2-fi…" at bounding box center [484, 175] width 157 height 189
click at [416, 106] on div ".ed-element.preset-menu-hamburger-default { ... } .ed-element.preset-menu-v2-fi…" at bounding box center [484, 175] width 157 height 189
type textarea "}"
type textarea ";"
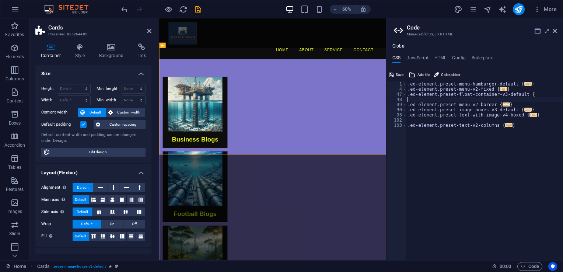
type textarea ".ed-element.preset-float-container-v3-default {"
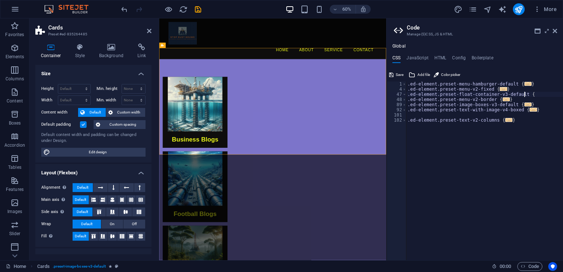
click at [417, 116] on div ".ed-element.preset-menu-hamburger-default { ... } .ed-element.preset-menu-v2-fi…" at bounding box center [484, 175] width 157 height 189
type textarea "}"
click at [553, 30] on icon at bounding box center [555, 31] width 4 height 6
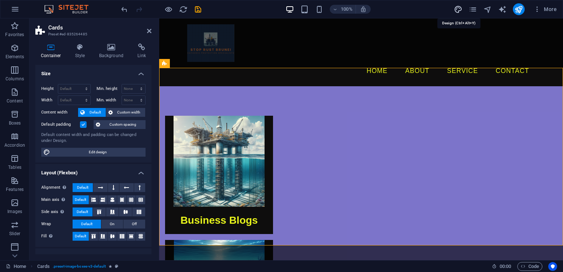
click at [459, 8] on icon "design" at bounding box center [458, 9] width 8 height 8
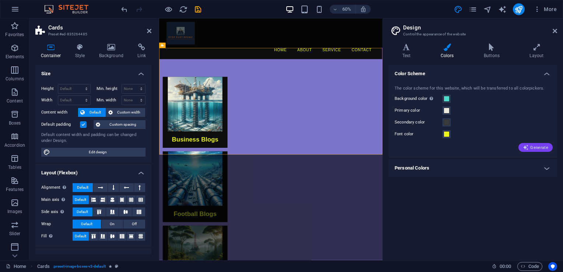
click at [535, 146] on span "Generate" at bounding box center [535, 147] width 25 height 6
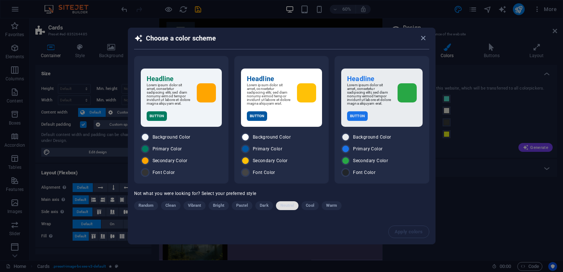
click at [288, 204] on span "Neutral" at bounding box center [287, 205] width 14 height 9
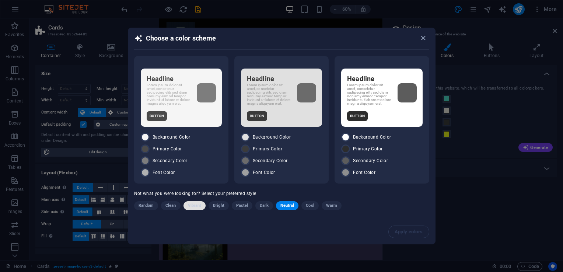
click at [198, 205] on span "Vibrant" at bounding box center [195, 205] width 14 height 9
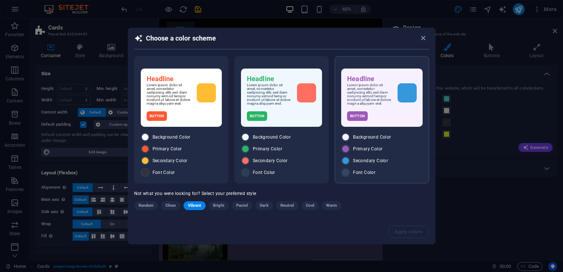
click at [381, 132] on div "Headline Lorem ipsum dolor sit amet, consetetur sadipscing elitr, sed diam nonu…" at bounding box center [381, 119] width 94 height 127
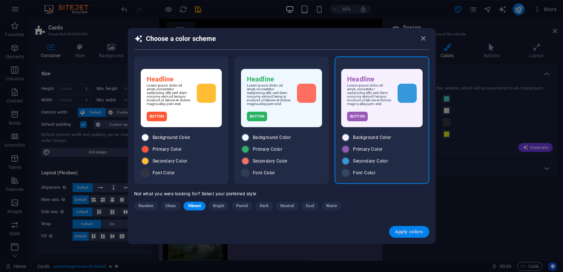
click at [399, 230] on span "Apply colors" at bounding box center [409, 232] width 28 height 6
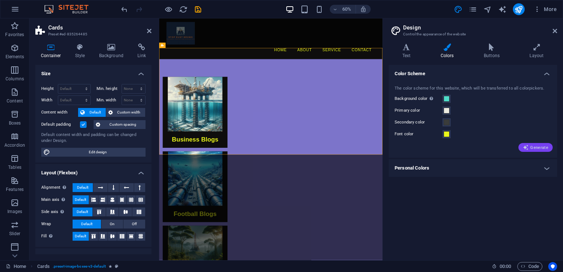
click at [525, 150] on icon "button" at bounding box center [526, 147] width 6 height 6
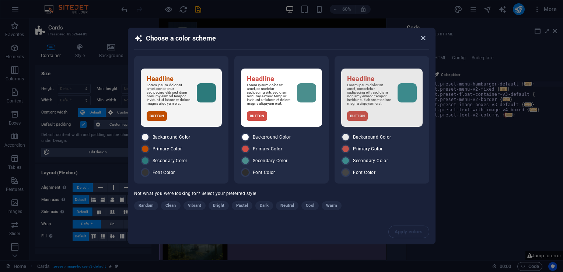
click at [425, 39] on icon "button" at bounding box center [423, 38] width 8 height 8
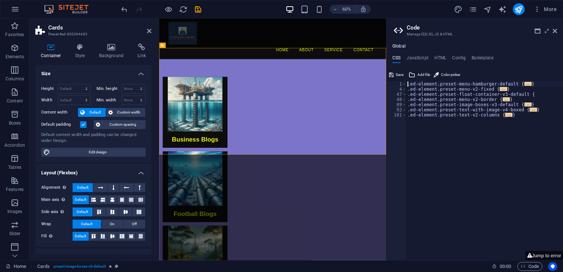
click at [544, 252] on button "Jump to error" at bounding box center [544, 255] width 38 height 9
click at [505, 115] on span "..." at bounding box center [508, 115] width 7 height 4
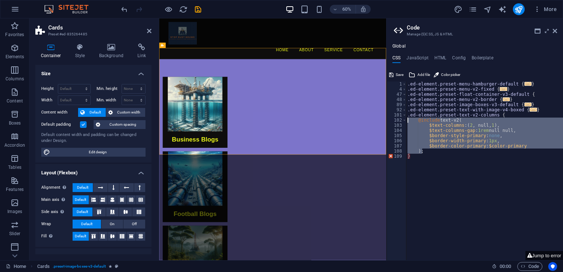
drag, startPoint x: 436, startPoint y: 153, endPoint x: 415, endPoint y: 122, distance: 37.6
click at [415, 122] on div ".ed-element.preset-menu-hamburger-default { ... } .ed-element.preset-menu-v2-fi…" at bounding box center [484, 175] width 157 height 189
type textarea "@include text-v2( $text-columns: (2, null, 1),"
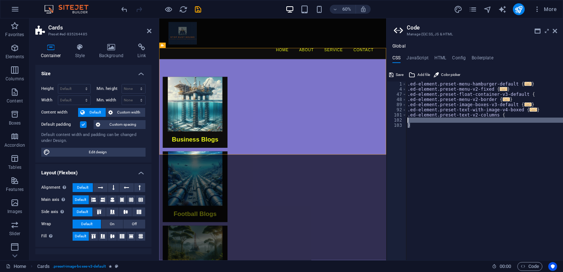
drag, startPoint x: 417, startPoint y: 125, endPoint x: 407, endPoint y: 122, distance: 10.5
click at [407, 122] on div ".ed-element.preset-menu-hamburger-default { ... } .ed-element.preset-menu-v2-fi…" at bounding box center [484, 175] width 157 height 189
type textarea "}"
type textarea ".ed-element.preset-text-v2-columns {"
click at [553, 31] on icon at bounding box center [555, 31] width 4 height 6
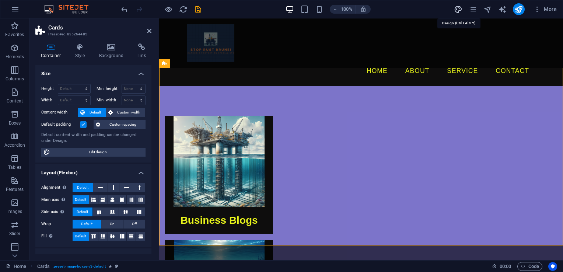
click at [456, 10] on icon "design" at bounding box center [458, 9] width 8 height 8
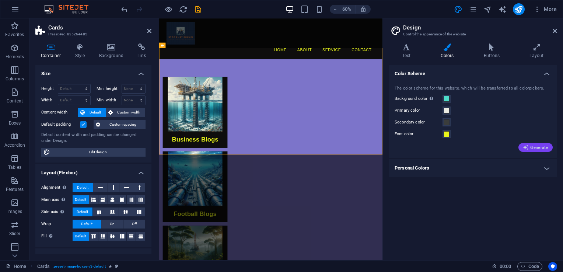
click at [525, 147] on icon "button" at bounding box center [526, 147] width 6 height 6
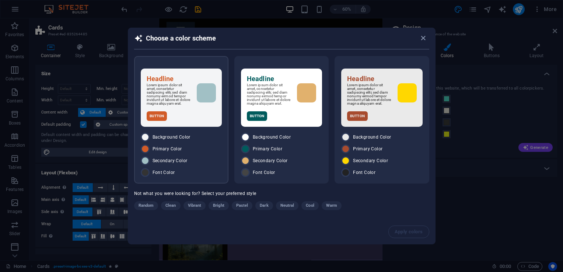
click at [195, 135] on div "Background Color" at bounding box center [181, 137] width 81 height 9
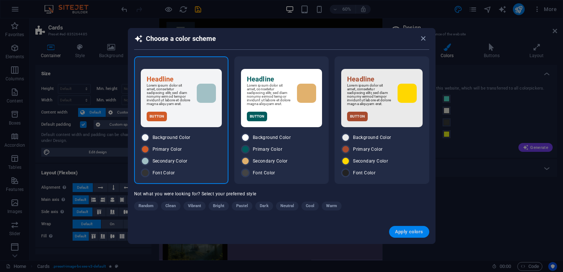
click at [401, 233] on span "Apply colors" at bounding box center [409, 232] width 28 height 6
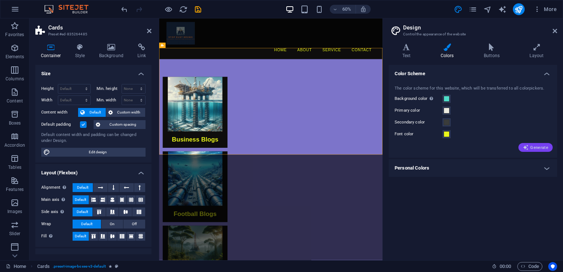
click at [529, 149] on span "Generate" at bounding box center [535, 147] width 25 height 6
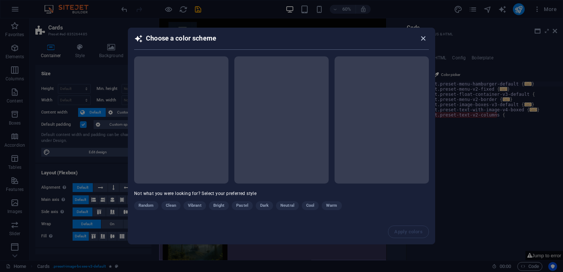
click at [421, 39] on icon "button" at bounding box center [423, 38] width 8 height 8
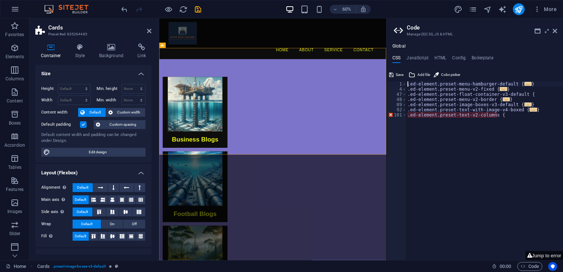
type textarea ".ed-element.preset-text-v2-columns {"
click at [495, 115] on div ".ed-element.preset-menu-hamburger-default { ... } .ed-element.preset-menu-v2-fi…" at bounding box center [484, 175] width 157 height 189
drag, startPoint x: 499, startPoint y: 115, endPoint x: 408, endPoint y: 115, distance: 91.0
click at [408, 115] on div ".ed-element.preset-menu-hamburger-default { ... } .ed-element.preset-menu-v2-fi…" at bounding box center [484, 175] width 157 height 189
type textarea "}"
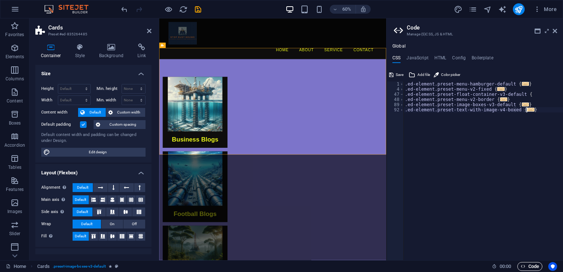
click at [534, 270] on span "Code" at bounding box center [530, 266] width 18 height 9
click at [555, 31] on icon at bounding box center [555, 31] width 4 height 6
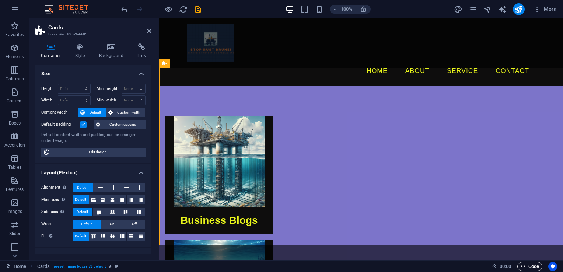
click at [525, 266] on span "Code" at bounding box center [530, 266] width 18 height 9
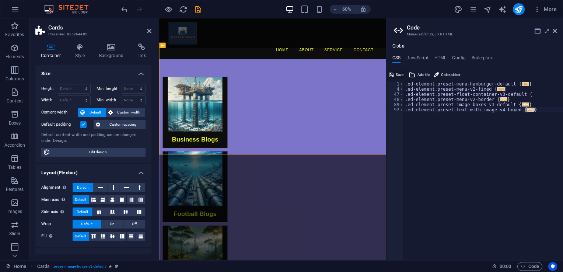
click at [390, 74] on icon at bounding box center [391, 74] width 4 height 9
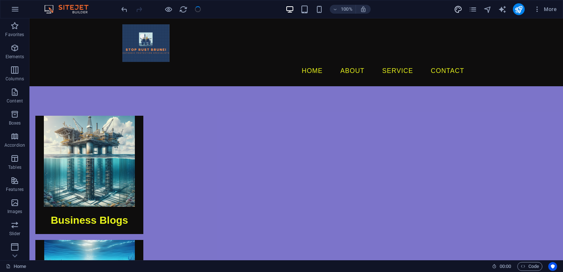
click at [458, 12] on icon "design" at bounding box center [458, 9] width 8 height 8
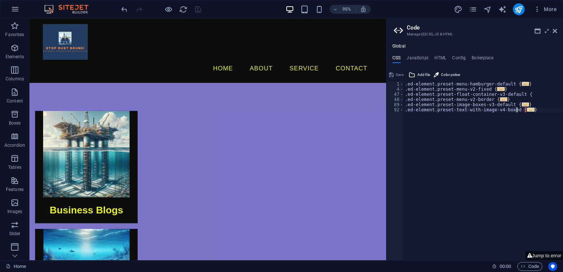
click at [527, 108] on span "..." at bounding box center [530, 110] width 7 height 4
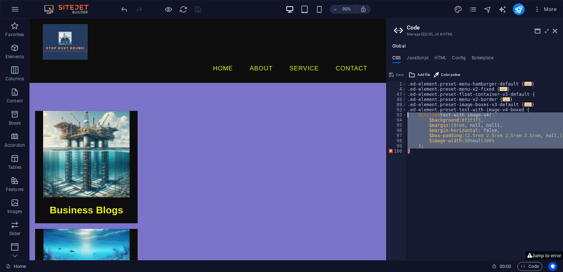
drag, startPoint x: 418, startPoint y: 153, endPoint x: 409, endPoint y: 115, distance: 38.3
click at [409, 115] on div ".ed-element.preset-menu-hamburger-default { ... } .ed-element.preset-menu-v2-fi…" at bounding box center [516, 173] width 221 height 184
type textarea "@include text-with-image-v4( $background: #f3f3f3,"
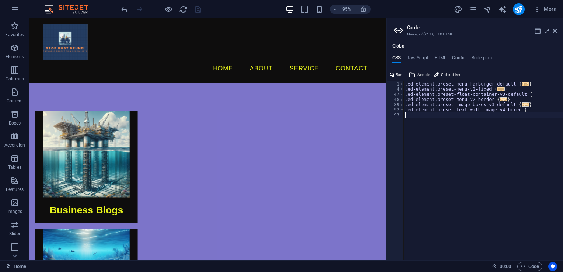
type textarea ".ed-element.preset-text-with-image-v4-boxed {"
click at [393, 74] on button "Save" at bounding box center [396, 74] width 17 height 9
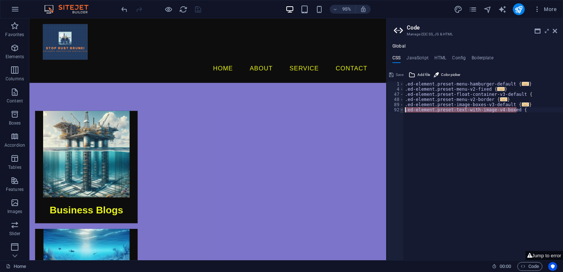
drag, startPoint x: 517, startPoint y: 111, endPoint x: 402, endPoint y: 109, distance: 114.6
click at [402, 109] on div ".ed-element.preset-text-with-image-v4-boxed { 1 4 47 48 89 92 .ed-element.prese…" at bounding box center [474, 170] width 176 height 179
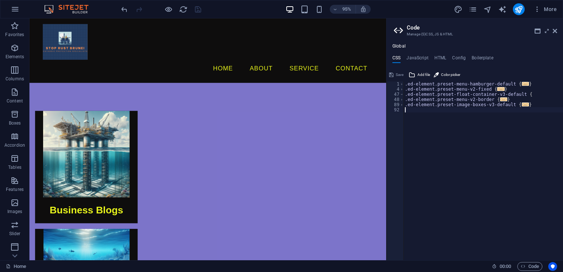
type textarea "}"
click at [396, 72] on span "Save" at bounding box center [400, 74] width 8 height 9
click at [522, 104] on span "..." at bounding box center [525, 104] width 7 height 4
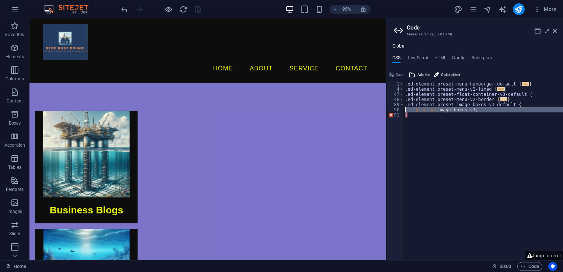
drag, startPoint x: 412, startPoint y: 117, endPoint x: 402, endPoint y: 111, distance: 11.8
click at [402, 111] on div ".ed-element.preset-image-boxes-v3-default { 1 4 47 48 89 90 91 .ed-element.pres…" at bounding box center [474, 170] width 176 height 179
type textarea "@include image-boxes-v3; }"
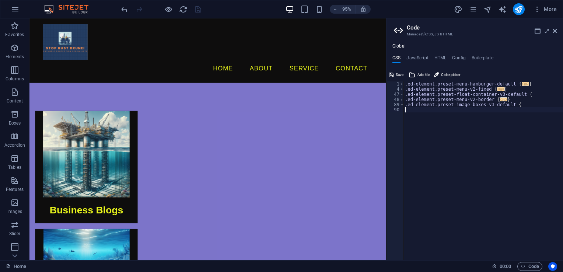
type textarea ".ed-element.preset-image-boxes-v3-default {"
click at [391, 72] on icon at bounding box center [391, 74] width 4 height 9
drag, startPoint x: 514, startPoint y: 106, endPoint x: 400, endPoint y: 105, distance: 113.5
click at [400, 104] on div ".ed-element.preset-image-boxes-v3-default { 1 4 47 48 89 .ed-element.preset-men…" at bounding box center [474, 170] width 176 height 179
type textarea "}"
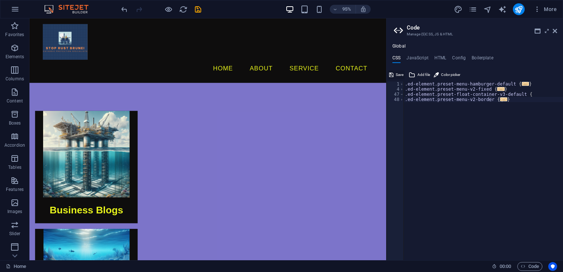
click at [396, 75] on span "Save" at bounding box center [400, 74] width 8 height 9
click at [500, 101] on span "..." at bounding box center [503, 99] width 7 height 4
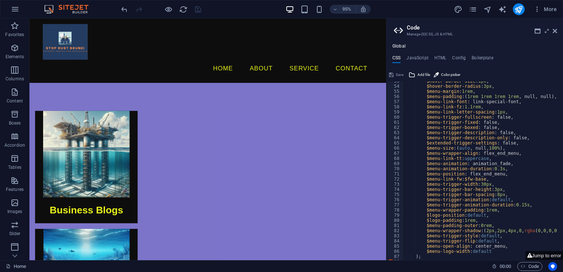
scroll to position [53, 0]
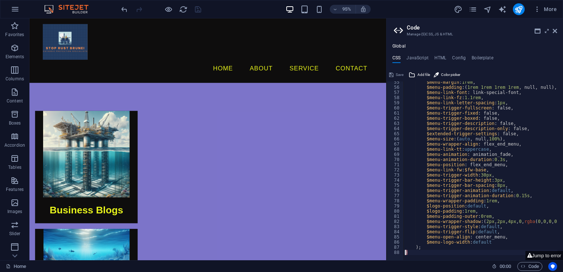
drag, startPoint x: 414, startPoint y: 252, endPoint x: 410, endPoint y: 238, distance: 14.3
click at [404, 253] on div ".ed-element.preset-menu-v2-border { 55 56 57 58 59 60 61 62 63 64 65 66 67 68 6…" at bounding box center [474, 170] width 176 height 179
type textarea "}"
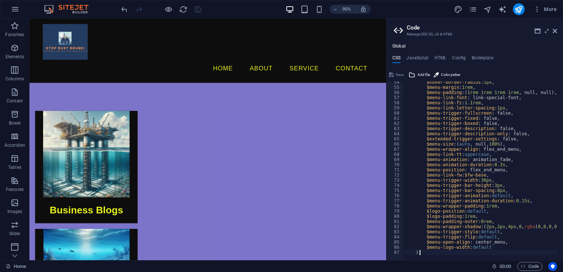
type textarea ")"
type textarea "$menu-logo-width: default"
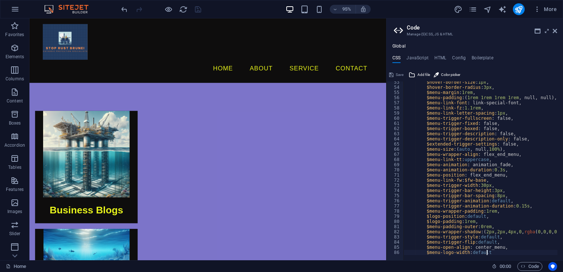
scroll to position [43, 0]
click at [396, 70] on span "Save" at bounding box center [400, 74] width 8 height 9
drag, startPoint x: 491, startPoint y: 252, endPoint x: 415, endPoint y: 250, distance: 75.9
click at [415, 250] on div "$hover-border-size : 1px , $hover-border-radius : 3px , $menu-margin : 1rem , $…" at bounding box center [491, 172] width 177 height 184
type textarea "$menu-open-align: center_menu,"
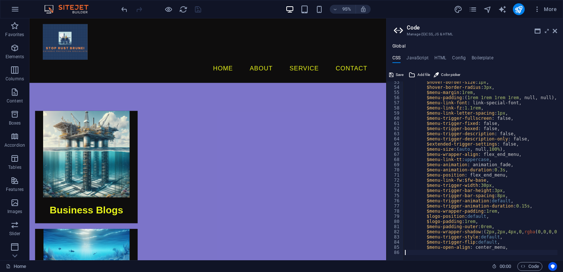
scroll to position [38, 0]
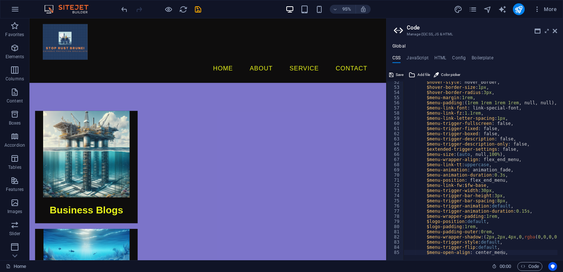
drag, startPoint x: 398, startPoint y: 74, endPoint x: 369, endPoint y: 56, distance: 34.4
click at [398, 74] on span "Save" at bounding box center [400, 74] width 8 height 9
click at [555, 30] on icon at bounding box center [555, 31] width 4 height 6
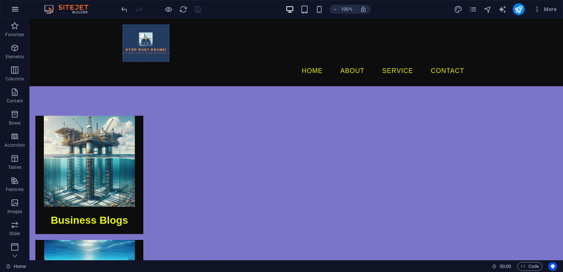
click at [11, 6] on icon "button" at bounding box center [15, 9] width 9 height 9
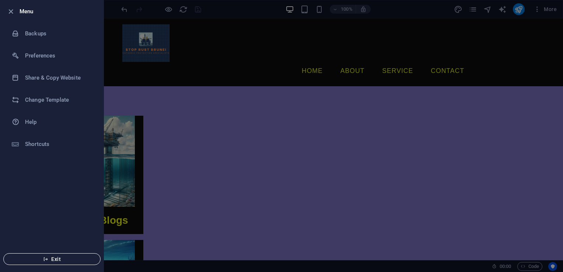
click at [57, 260] on span "Exit" at bounding box center [52, 259] width 85 height 6
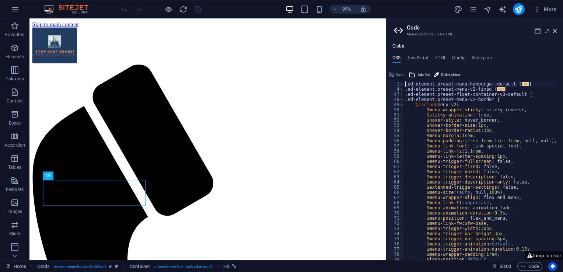
scroll to position [38, 0]
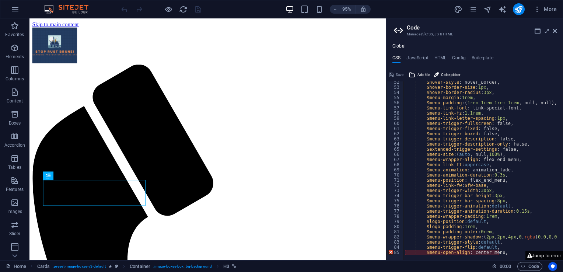
click at [533, 254] on button "Jump to error" at bounding box center [544, 255] width 38 height 9
type textarea "$menu-open-align: center_menu,"
click at [11, 6] on icon "button" at bounding box center [15, 9] width 9 height 9
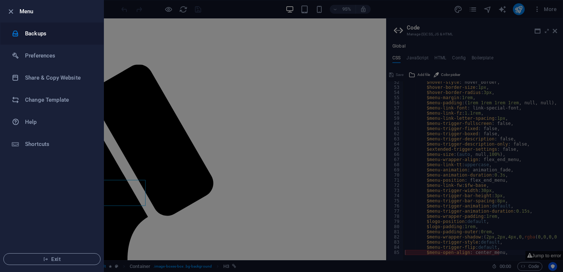
click at [23, 31] on div at bounding box center [18, 33] width 13 height 7
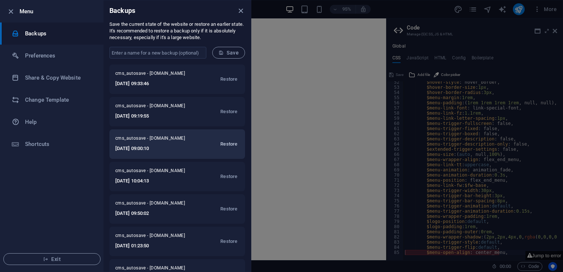
click at [225, 143] on span "Restore" at bounding box center [228, 144] width 17 height 9
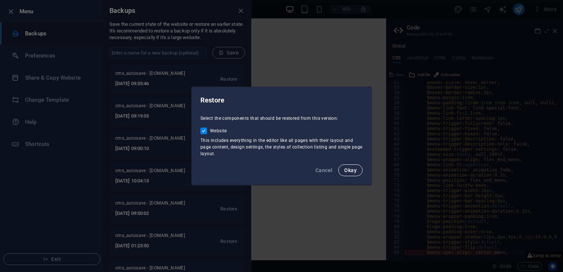
click at [359, 170] on button "Okay" at bounding box center [350, 170] width 24 height 12
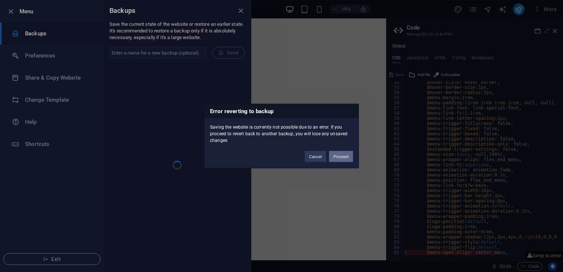
click at [342, 157] on button "Proceed" at bounding box center [341, 156] width 24 height 11
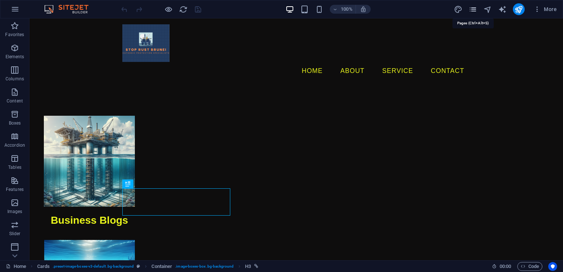
click at [471, 8] on icon "pages" at bounding box center [473, 9] width 8 height 8
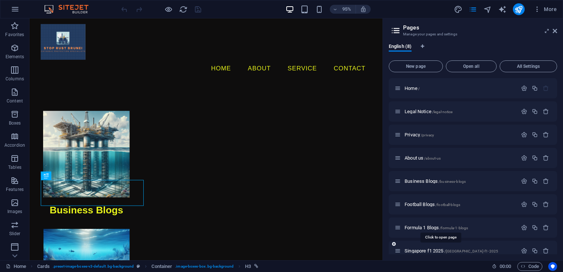
click at [429, 251] on span "Singapore f1 2025 /singapore-f1-2025" at bounding box center [451, 251] width 94 height 6
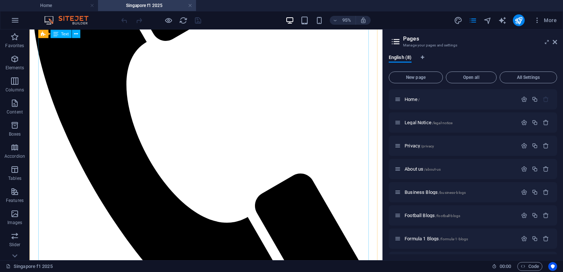
scroll to position [13, 0]
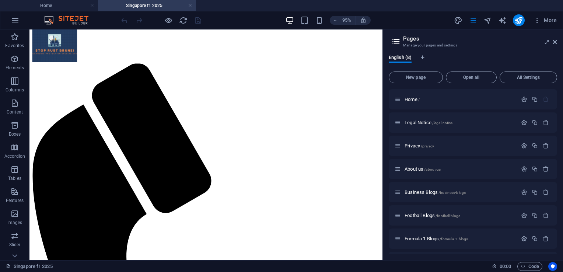
click at [556, 45] on header "Pages Manage your pages and settings" at bounding box center [473, 38] width 167 height 19
click at [556, 44] on icon at bounding box center [555, 42] width 4 height 6
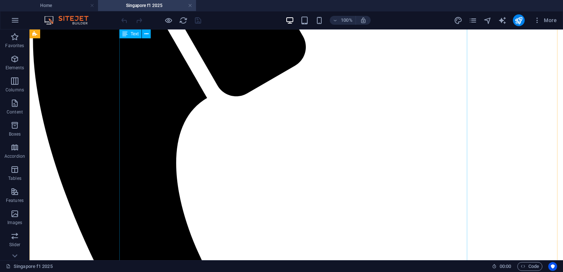
scroll to position [246, 0]
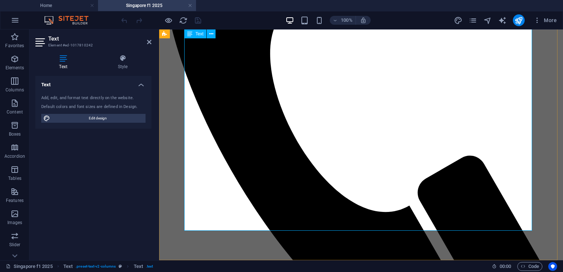
drag, startPoint x: 284, startPoint y: 226, endPoint x: 189, endPoint y: 224, distance: 95.1
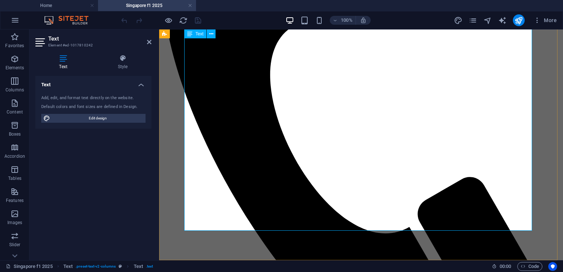
scroll to position [71, 0]
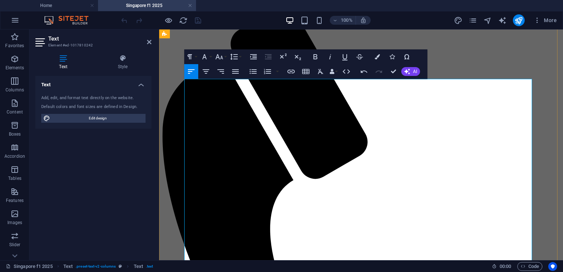
click at [150, 42] on icon at bounding box center [149, 42] width 4 height 6
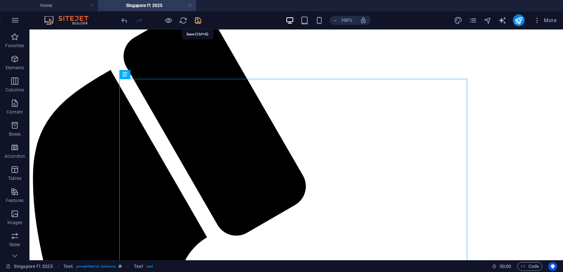
click at [198, 20] on icon "save" at bounding box center [198, 20] width 8 height 8
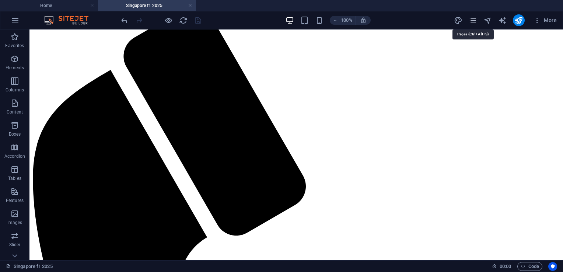
click at [473, 21] on icon "pages" at bounding box center [473, 20] width 8 height 8
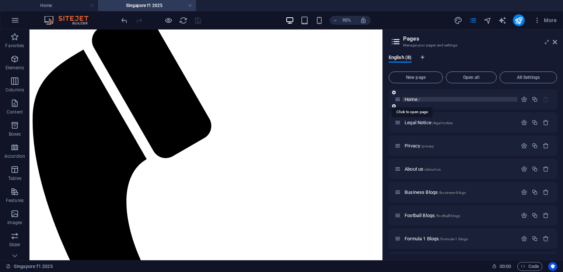
click at [417, 100] on span "Home /" at bounding box center [411, 100] width 15 height 6
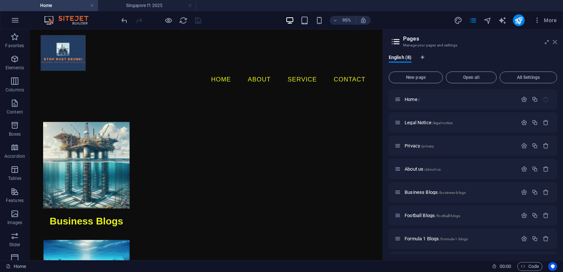
click at [553, 41] on icon at bounding box center [555, 42] width 4 height 6
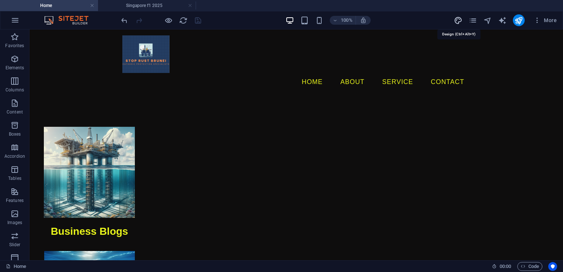
click at [459, 18] on icon "design" at bounding box center [458, 20] width 8 height 8
select select "px"
select select "400"
select select "px"
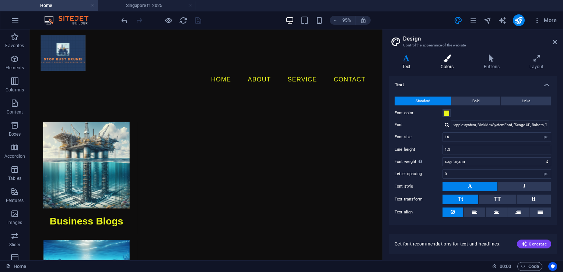
click at [448, 63] on h4 "Colors" at bounding box center [448, 62] width 43 height 15
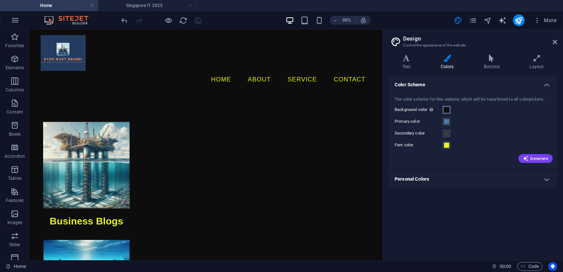
click at [448, 111] on span at bounding box center [447, 110] width 6 height 6
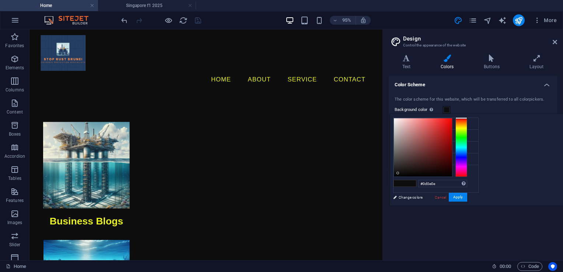
click at [467, 146] on div at bounding box center [461, 147] width 12 height 59
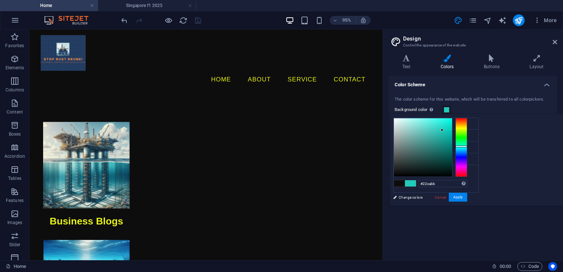
click at [452, 130] on div at bounding box center [423, 147] width 58 height 58
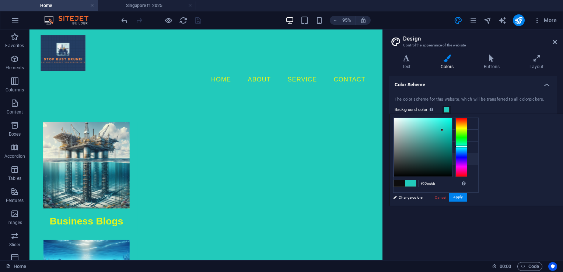
click at [432, 160] on small "#e9f51b" at bounding box center [430, 160] width 11 height 5
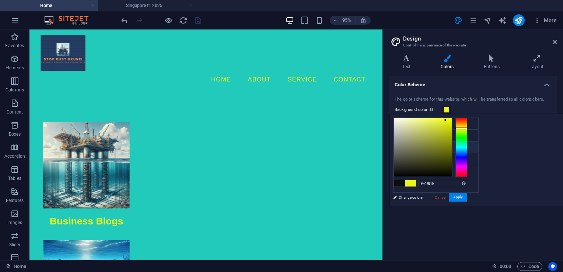
click at [428, 147] on li "Secondary color #3a3c3b" at bounding box center [435, 147] width 85 height 12
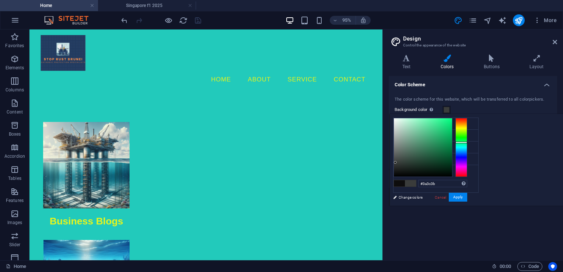
drag, startPoint x: 497, startPoint y: 162, endPoint x: 517, endPoint y: 155, distance: 20.6
click at [452, 155] on div at bounding box center [423, 147] width 58 height 58
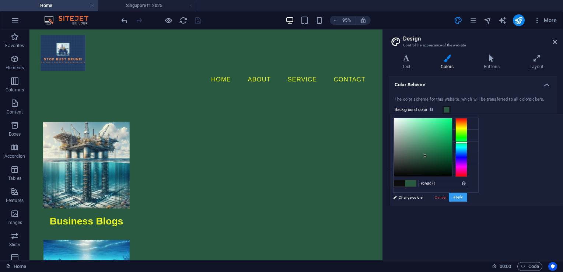
click at [467, 196] on button "Apply" at bounding box center [458, 197] width 18 height 9
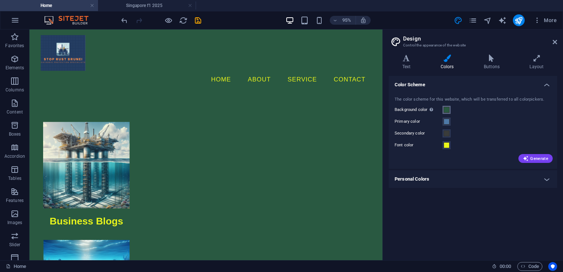
click at [447, 110] on span at bounding box center [447, 110] width 6 height 6
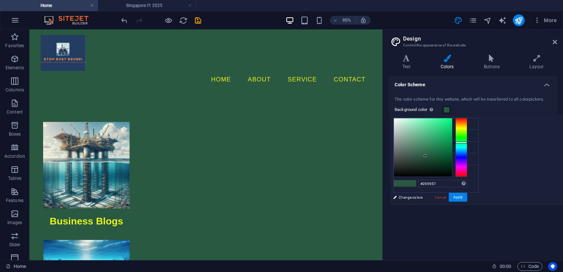
click at [467, 146] on div at bounding box center [461, 147] width 12 height 59
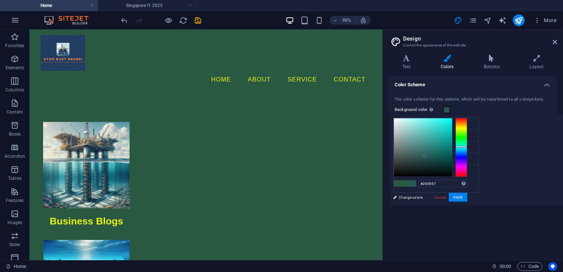
type input "#26dcd3"
click at [452, 126] on div at bounding box center [423, 147] width 58 height 58
click at [467, 193] on button "Apply" at bounding box center [458, 197] width 18 height 9
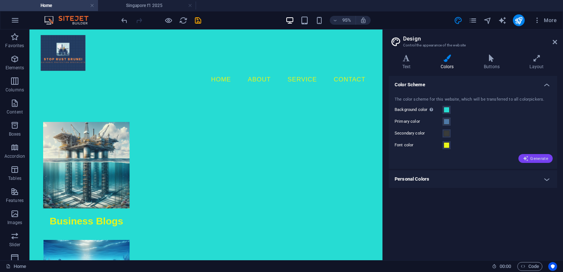
click at [540, 159] on span "Generate" at bounding box center [535, 158] width 25 height 6
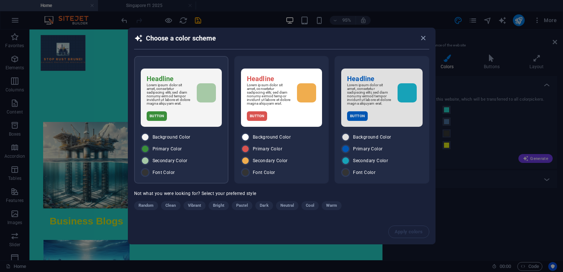
click at [190, 130] on div "Headline Lorem ipsum dolor sit amet, consetetur sadipscing elitr, sed diam nonu…" at bounding box center [181, 119] width 94 height 127
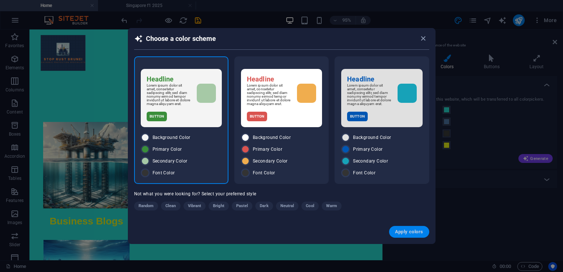
click at [396, 233] on span "Apply colors" at bounding box center [409, 232] width 28 height 6
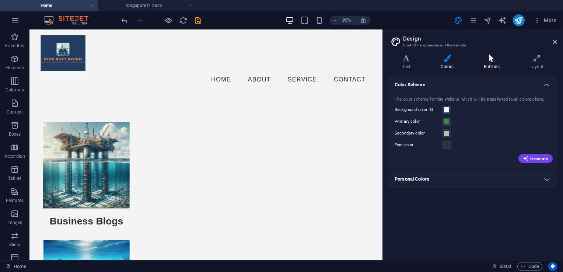
click at [490, 63] on h4 "Buttons" at bounding box center [493, 62] width 46 height 15
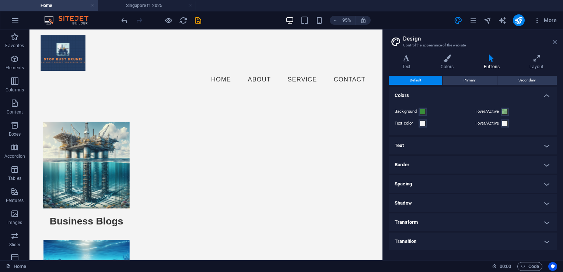
click at [555, 39] on icon at bounding box center [555, 42] width 4 height 6
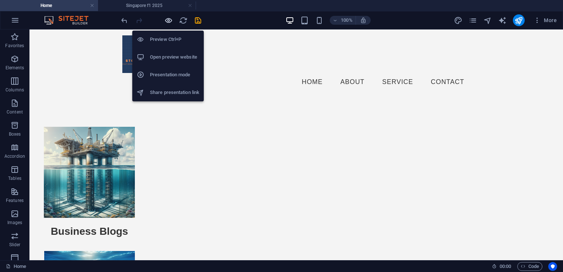
click at [169, 18] on icon "button" at bounding box center [168, 20] width 8 height 8
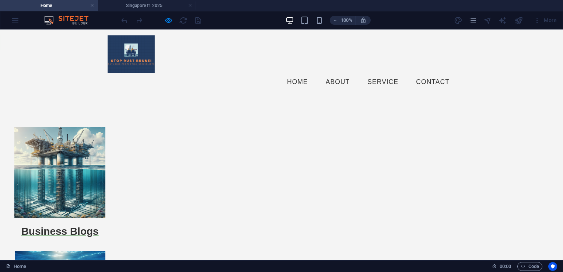
click at [99, 225] on span "Business Blogs" at bounding box center [59, 230] width 77 height 11
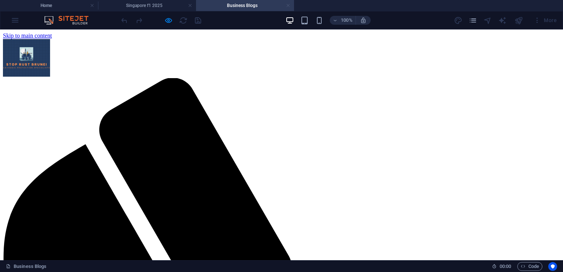
click at [287, 6] on link at bounding box center [288, 5] width 4 height 7
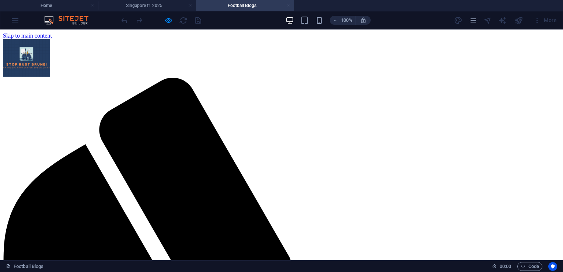
click at [289, 5] on link at bounding box center [288, 5] width 4 height 7
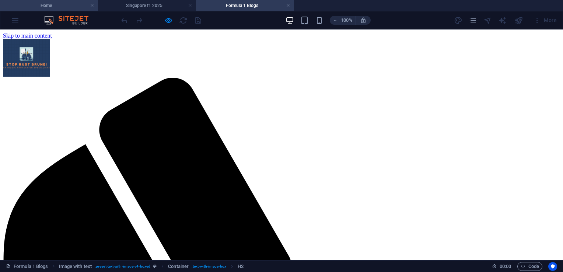
click at [52, 2] on h4 "Home" at bounding box center [49, 5] width 98 height 8
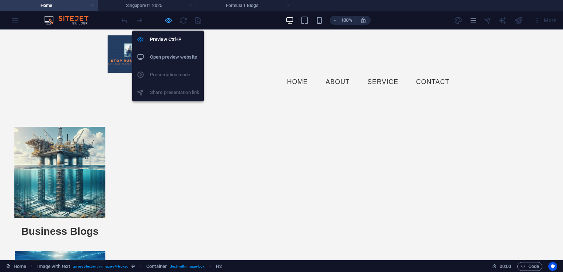
click at [165, 21] on icon "button" at bounding box center [168, 20] width 8 height 8
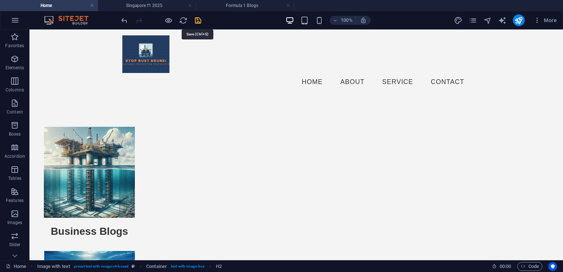
click at [199, 20] on icon "save" at bounding box center [198, 20] width 8 height 8
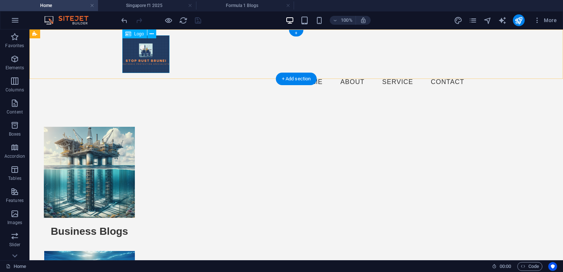
click at [147, 51] on div at bounding box center [296, 54] width 348 height 38
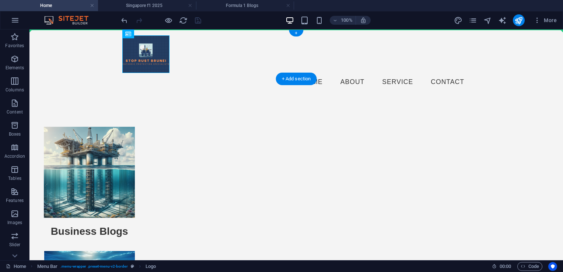
drag, startPoint x: 149, startPoint y: 52, endPoint x: 57, endPoint y: 53, distance: 91.4
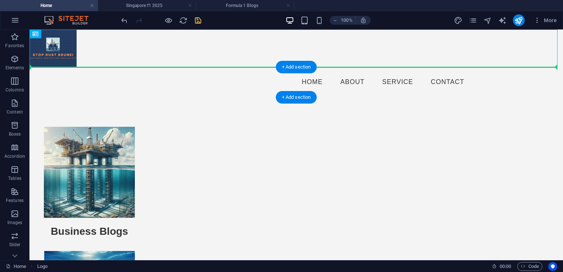
drag, startPoint x: 58, startPoint y: 53, endPoint x: 56, endPoint y: 80, distance: 27.3
drag, startPoint x: 63, startPoint y: 45, endPoint x: 64, endPoint y: 78, distance: 32.4
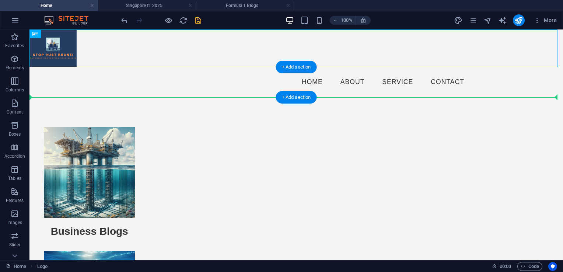
drag, startPoint x: 59, startPoint y: 54, endPoint x: 63, endPoint y: 94, distance: 40.0
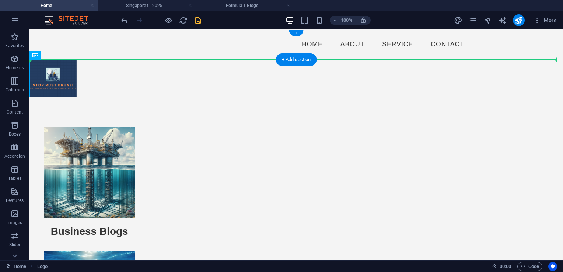
drag, startPoint x: 69, startPoint y: 70, endPoint x: 80, endPoint y: 49, distance: 23.4
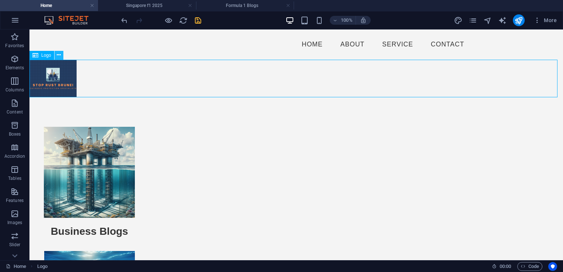
click at [56, 56] on button at bounding box center [59, 55] width 9 height 9
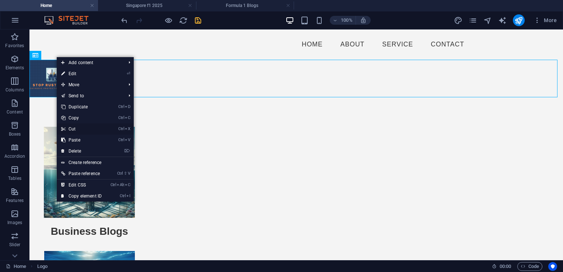
click at [71, 127] on link "Ctrl X Cut" at bounding box center [81, 128] width 49 height 11
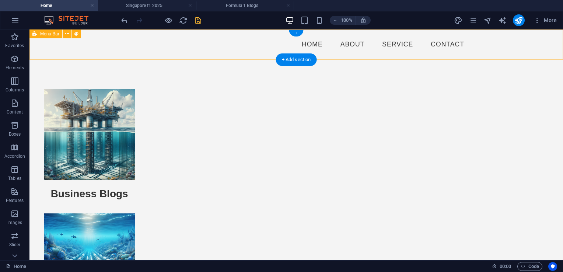
click at [95, 46] on div "Menu Home About Service Contact" at bounding box center [295, 44] width 533 height 30
click at [149, 50] on nav "Home About Service Contact" at bounding box center [296, 44] width 348 height 18
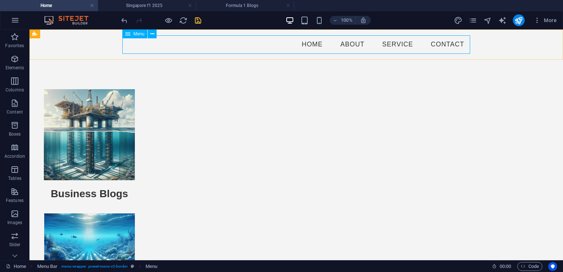
click at [153, 38] on div "Menu" at bounding box center [141, 33] width 39 height 9
click at [152, 35] on icon at bounding box center [152, 34] width 4 height 8
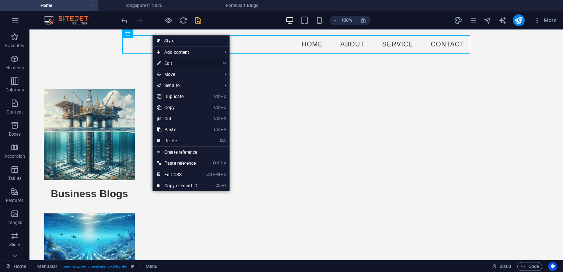
click at [172, 62] on link "⏎ Edit" at bounding box center [177, 63] width 49 height 11
select select
select select "3"
select select
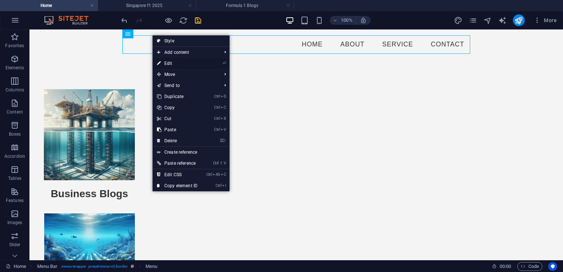
select select
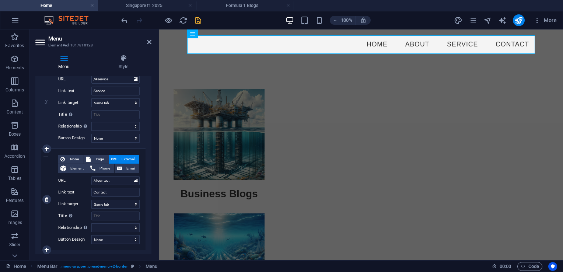
scroll to position [317, 0]
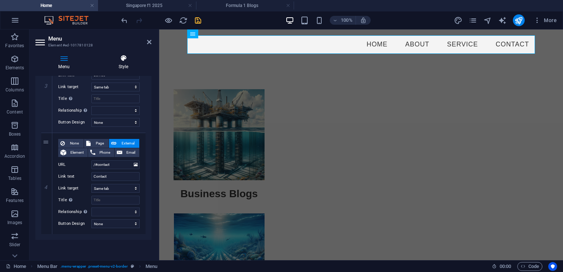
click at [125, 57] on icon at bounding box center [123, 58] width 56 height 7
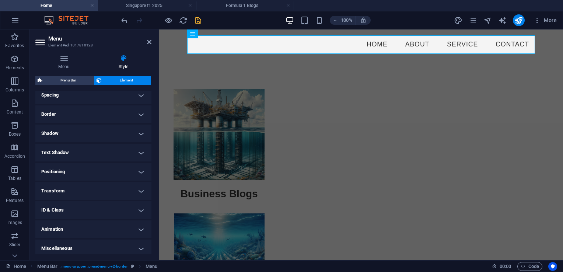
scroll to position [147, 0]
click at [139, 94] on h4 "Spacing" at bounding box center [93, 93] width 116 height 18
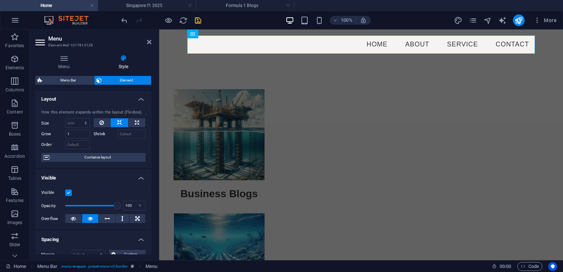
scroll to position [0, 0]
click at [106, 155] on span "Container layout" at bounding box center [98, 158] width 92 height 9
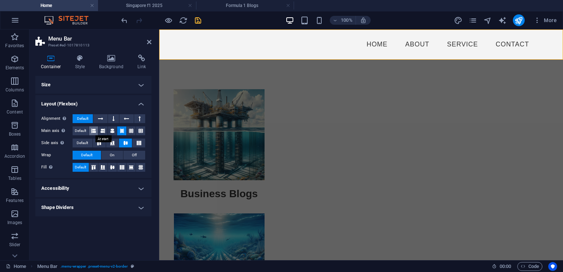
click at [93, 130] on icon at bounding box center [93, 130] width 4 height 9
click at [104, 130] on icon at bounding box center [103, 130] width 4 height 9
click at [136, 186] on h4 "Accessibility" at bounding box center [93, 188] width 116 height 18
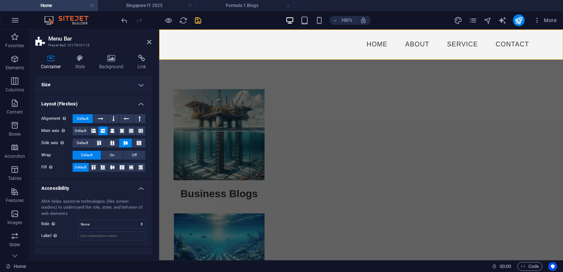
click at [136, 186] on h4 "Accessibility" at bounding box center [93, 185] width 116 height 13
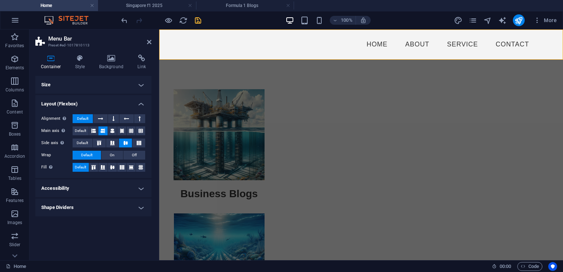
click at [148, 109] on div "Alignment Determines the flex direction. Default Main axis Determine how elemen…" at bounding box center [93, 143] width 116 height 70
click at [144, 103] on h4 "Layout (Flexbox)" at bounding box center [93, 101] width 116 height 13
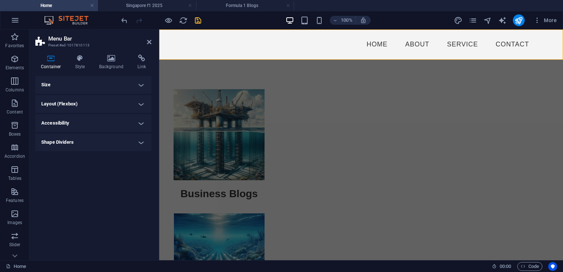
click at [132, 80] on h4 "Size" at bounding box center [93, 85] width 116 height 18
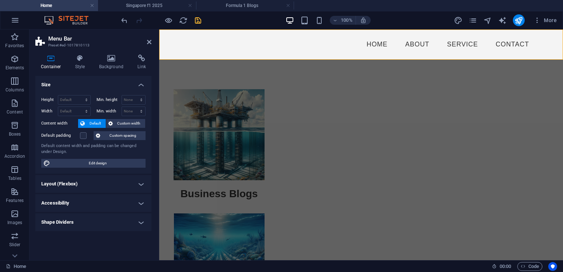
click at [137, 83] on h4 "Size" at bounding box center [93, 82] width 116 height 13
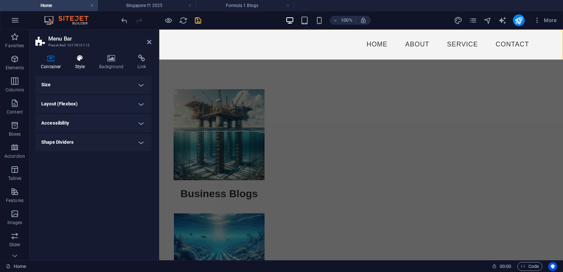
click at [83, 64] on h4 "Style" at bounding box center [82, 62] width 24 height 15
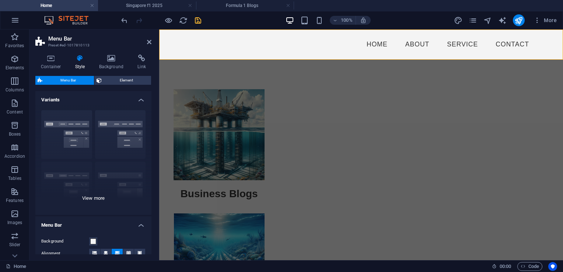
click at [111, 126] on div "Border Centered Default Fixed Loki Trigger Wide XXL" at bounding box center [93, 159] width 116 height 111
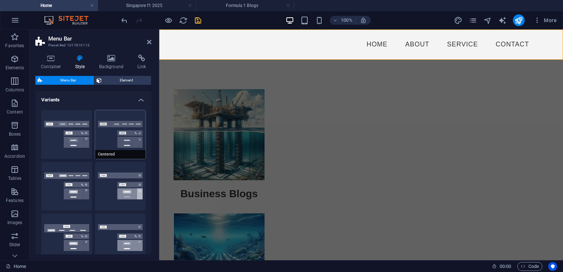
click at [119, 143] on button "Centered" at bounding box center [120, 134] width 51 height 49
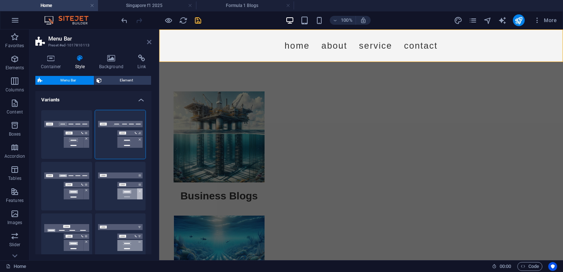
click at [147, 42] on icon at bounding box center [149, 42] width 4 height 6
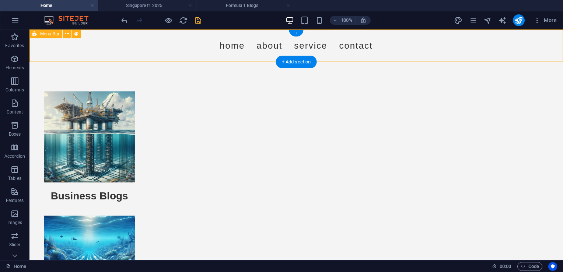
click at [82, 49] on div "Menu Home About Service Contact" at bounding box center [295, 45] width 533 height 32
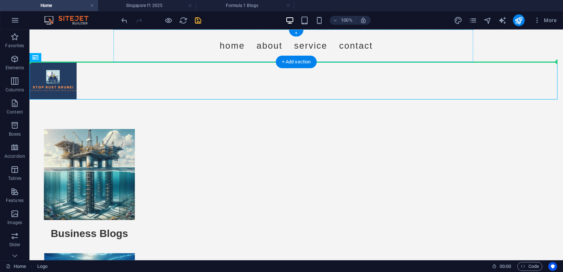
drag, startPoint x: 62, startPoint y: 79, endPoint x: 162, endPoint y: 46, distance: 105.4
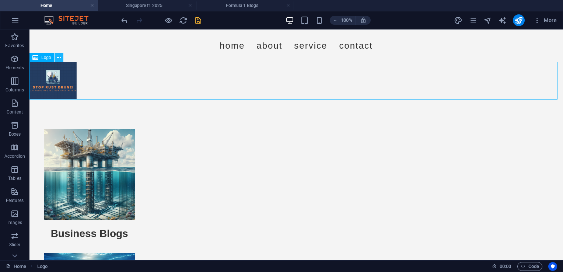
click at [59, 58] on icon at bounding box center [59, 58] width 4 height 8
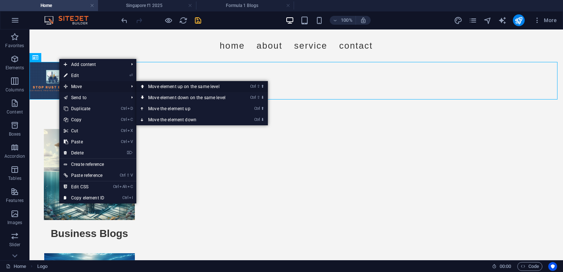
click at [200, 87] on link "Ctrl ⇧ ⬆ Move element up on the same level" at bounding box center [188, 86] width 104 height 11
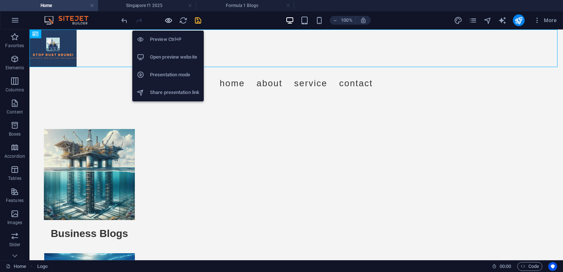
click at [168, 23] on icon "button" at bounding box center [168, 20] width 8 height 8
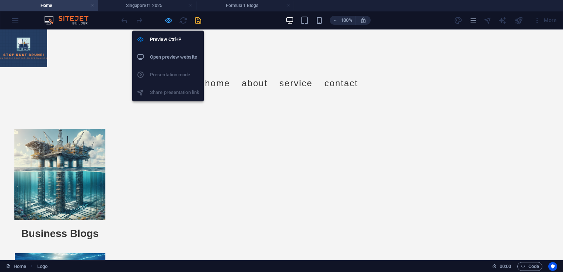
click at [165, 17] on icon "button" at bounding box center [168, 20] width 8 height 8
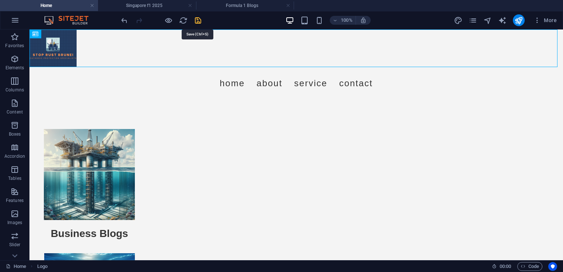
click at [198, 22] on icon "save" at bounding box center [198, 20] width 8 height 8
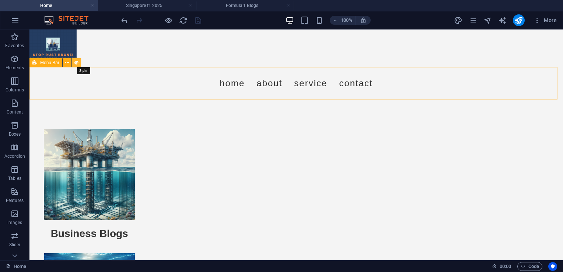
click at [73, 62] on button at bounding box center [76, 62] width 9 height 9
select select "rem"
select select "preset-menu-v2-border"
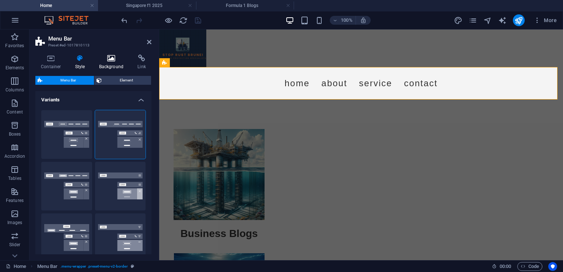
click at [108, 61] on icon at bounding box center [112, 58] width 36 height 7
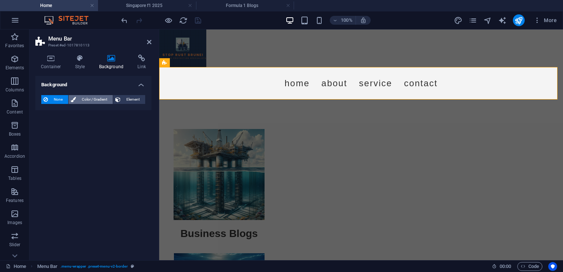
click at [90, 98] on span "Color / Gradient" at bounding box center [94, 99] width 32 height 9
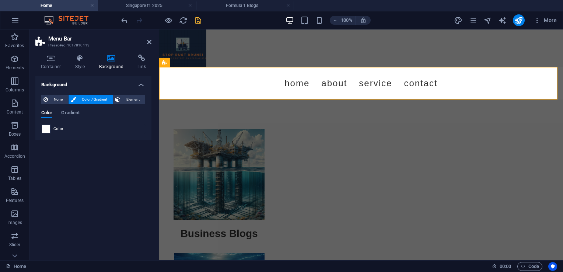
click at [49, 128] on span at bounding box center [46, 129] width 8 height 8
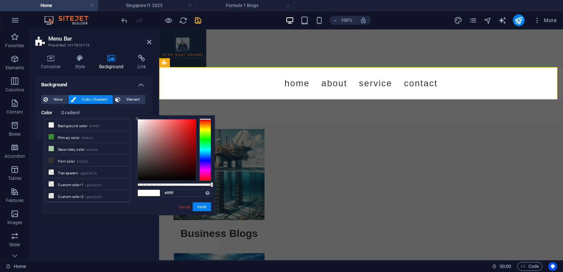
click at [205, 129] on div at bounding box center [205, 150] width 12 height 62
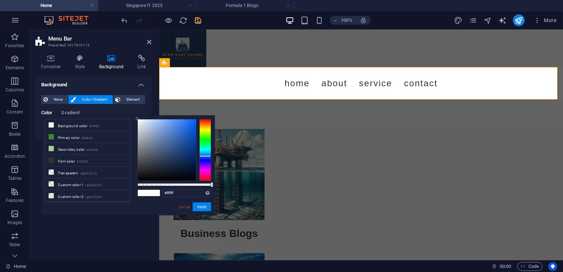
drag, startPoint x: 205, startPoint y: 129, endPoint x: 203, endPoint y: 146, distance: 17.0
click at [208, 155] on div at bounding box center [205, 156] width 12 height 2
type input "#2673de"
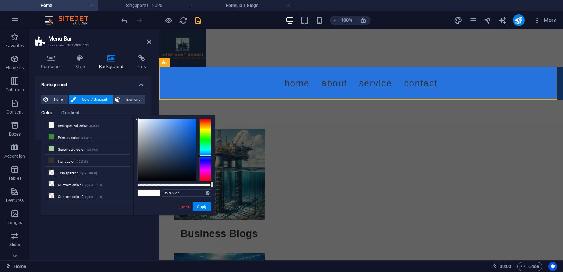
click at [186, 127] on div at bounding box center [167, 149] width 58 height 61
click at [202, 207] on button "Apply" at bounding box center [202, 206] width 18 height 9
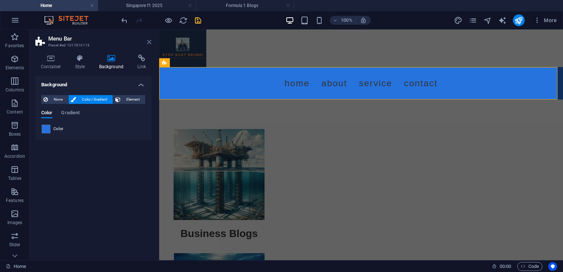
click at [150, 42] on icon at bounding box center [149, 42] width 4 height 6
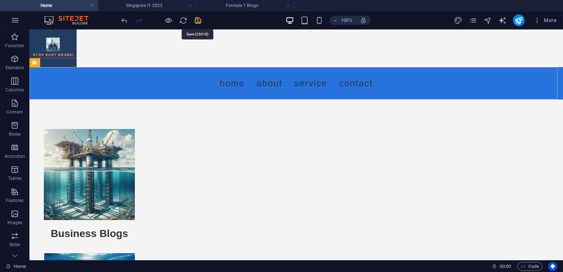
click at [198, 21] on icon "save" at bounding box center [198, 20] width 8 height 8
click at [78, 63] on icon at bounding box center [76, 63] width 4 height 8
select select "rem"
select select "preset-menu-v2-border"
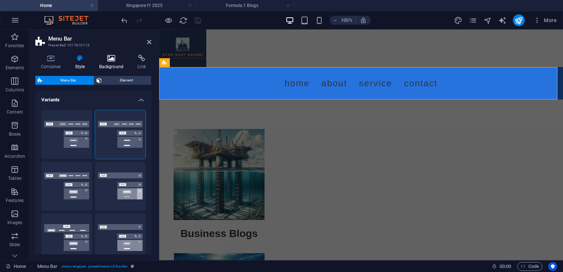
click at [117, 61] on icon at bounding box center [112, 58] width 36 height 7
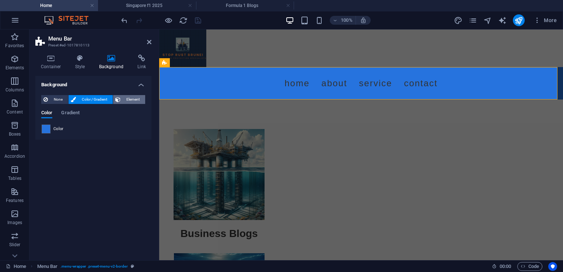
click at [130, 99] on span "Element" at bounding box center [133, 99] width 20 height 9
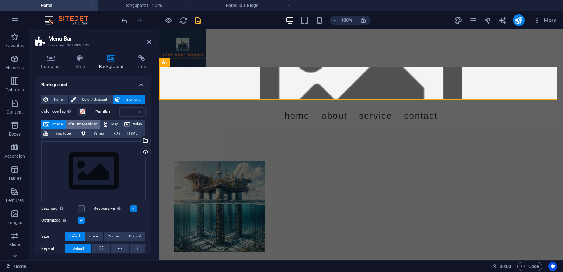
click at [88, 122] on span "Image slider" at bounding box center [86, 124] width 21 height 9
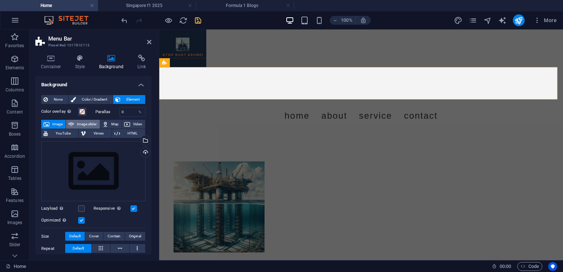
select select "ms"
select select "s"
select select "progressive"
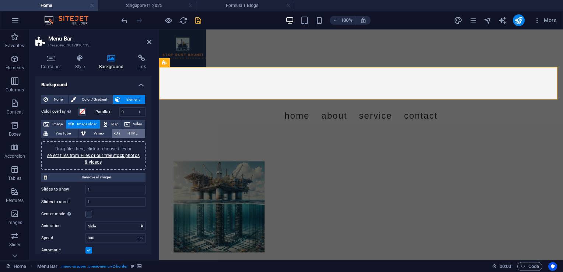
click at [120, 133] on button "HTML" at bounding box center [128, 133] width 33 height 9
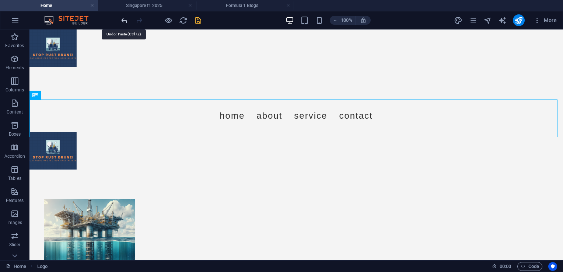
click at [126, 20] on icon "undo" at bounding box center [124, 20] width 8 height 8
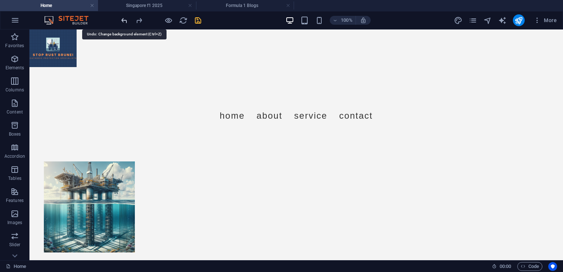
click at [123, 23] on icon "undo" at bounding box center [124, 20] width 8 height 8
click at [122, 21] on icon "undo" at bounding box center [124, 20] width 8 height 8
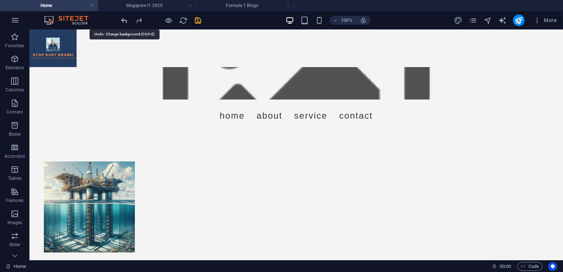
click at [122, 21] on icon "undo" at bounding box center [124, 20] width 8 height 8
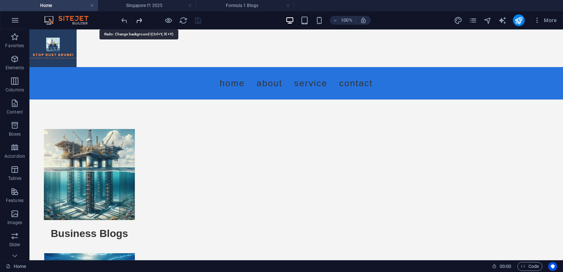
click at [139, 21] on icon "redo" at bounding box center [139, 20] width 8 height 8
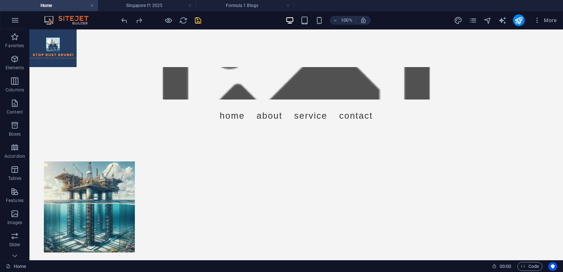
click at [53, 84] on figure at bounding box center [295, 83] width 533 height 32
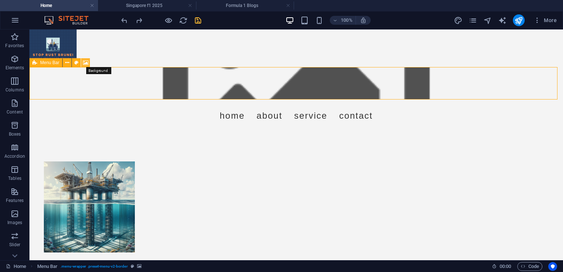
click at [85, 61] on icon at bounding box center [86, 63] width 6 height 8
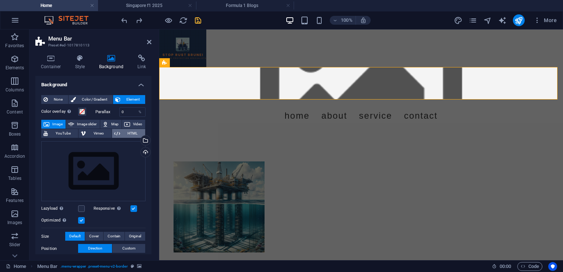
click at [127, 132] on span "HTML" at bounding box center [132, 133] width 21 height 9
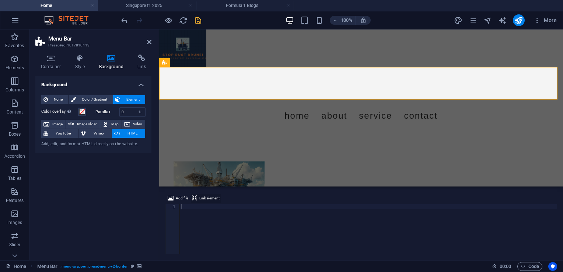
click at [206, 198] on span "Link element" at bounding box center [209, 198] width 20 height 9
click at [200, 208] on div at bounding box center [368, 234] width 377 height 60
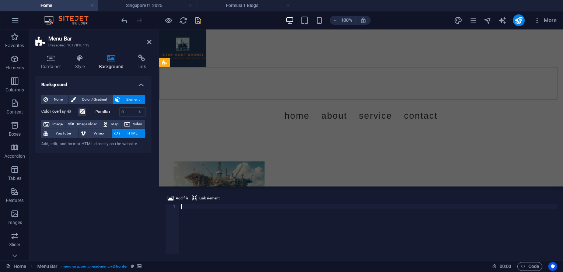
click at [183, 207] on div at bounding box center [368, 234] width 377 height 60
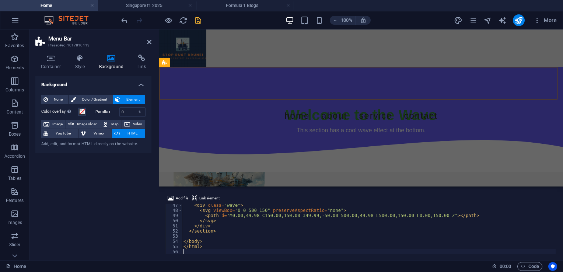
click at [146, 40] on h2 "Menu Bar" at bounding box center [99, 38] width 103 height 7
click at [147, 43] on icon at bounding box center [149, 42] width 4 height 6
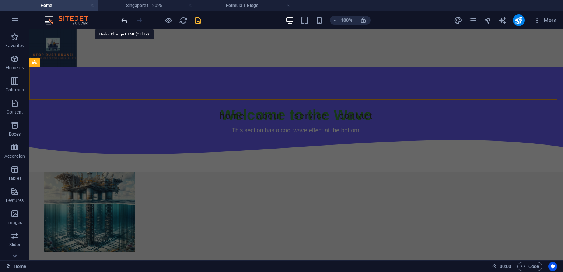
click at [124, 18] on icon "undo" at bounding box center [124, 20] width 8 height 8
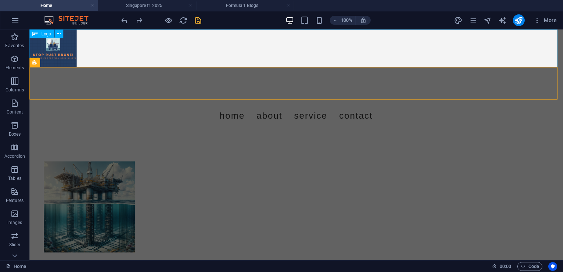
click at [96, 45] on div at bounding box center [295, 48] width 533 height 38
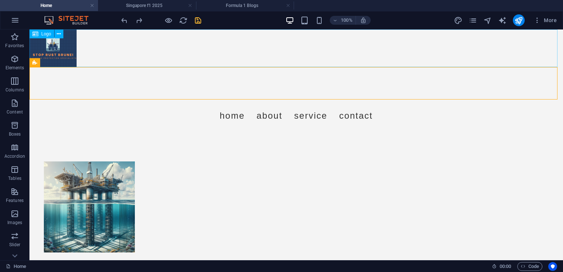
click at [67, 46] on div at bounding box center [295, 48] width 533 height 38
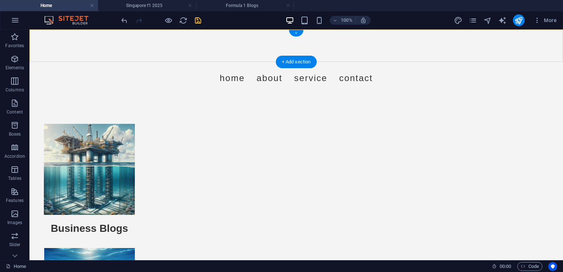
click at [294, 33] on div "+" at bounding box center [296, 33] width 14 height 7
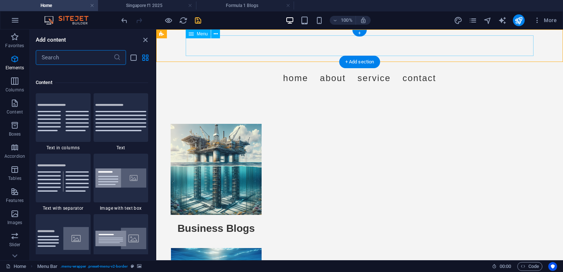
scroll to position [1289, 0]
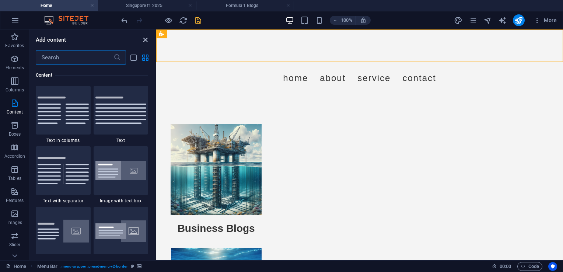
click at [146, 41] on icon "close panel" at bounding box center [145, 40] width 8 height 8
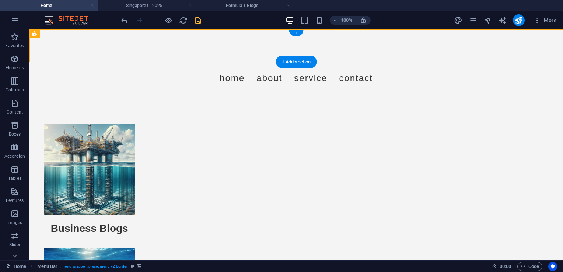
drag, startPoint x: 325, startPoint y: 62, endPoint x: 160, endPoint y: 49, distance: 165.5
click at [160, 68] on nav "Home About Service Contact" at bounding box center [296, 78] width 348 height 21
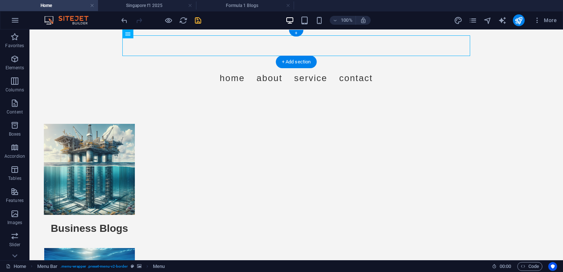
click at [85, 52] on div at bounding box center [295, 45] width 533 height 32
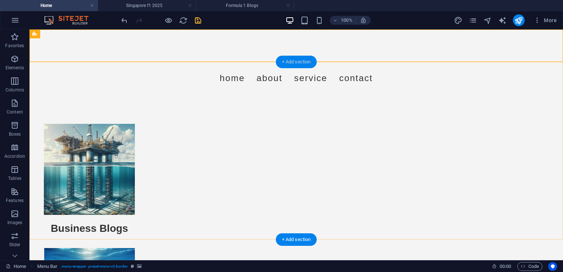
click at [296, 67] on div "+ Add section" at bounding box center [296, 62] width 41 height 13
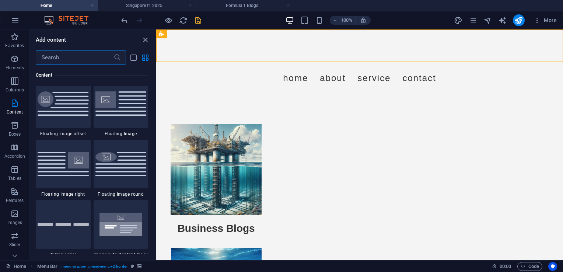
scroll to position [1657, 0]
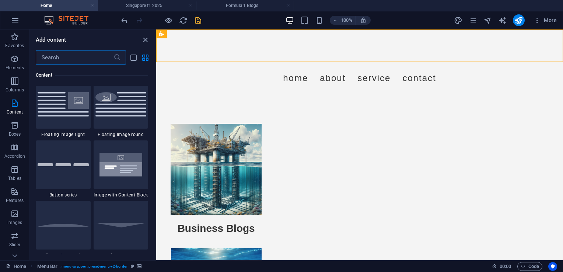
click at [79, 60] on input "text" at bounding box center [75, 57] width 78 height 15
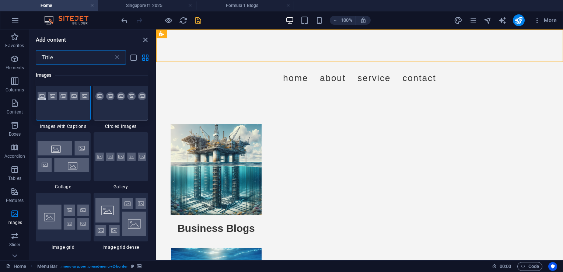
scroll to position [0, 0]
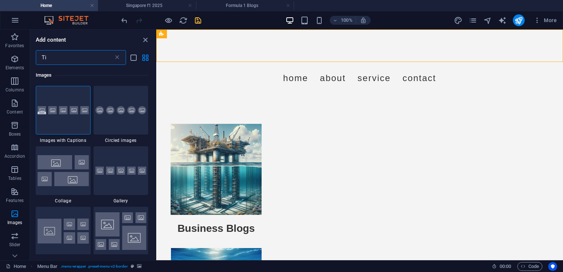
type input "T"
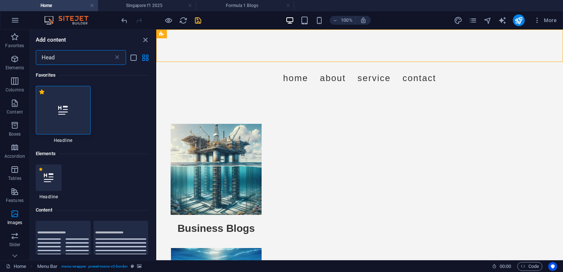
type input "Head"
click at [70, 109] on div at bounding box center [63, 110] width 55 height 49
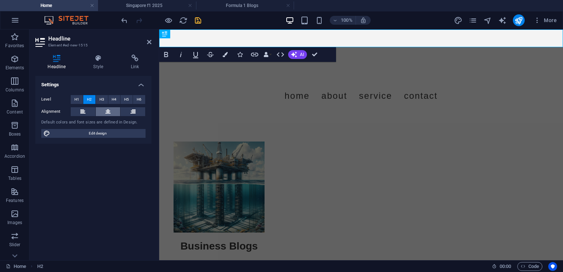
click at [106, 114] on icon at bounding box center [107, 111] width 5 height 9
click at [297, 38] on h2 "​" at bounding box center [361, 38] width 404 height 18
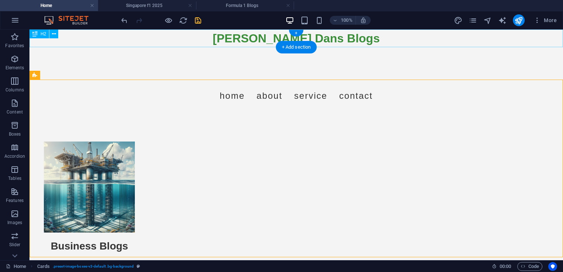
click at [232, 38] on div "[PERSON_NAME] Dans Blogs" at bounding box center [295, 38] width 533 height 18
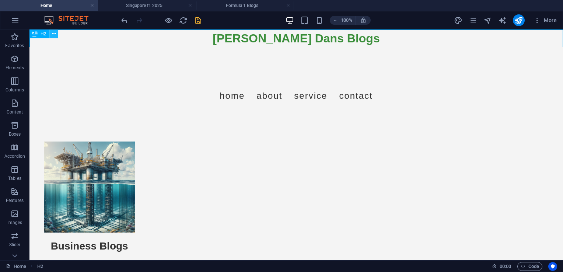
click at [54, 31] on icon at bounding box center [54, 34] width 4 height 8
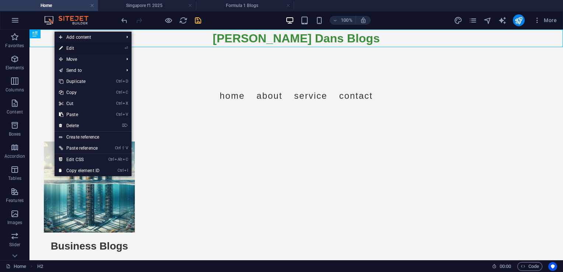
click at [90, 48] on link "⏎ Edit" at bounding box center [79, 48] width 49 height 11
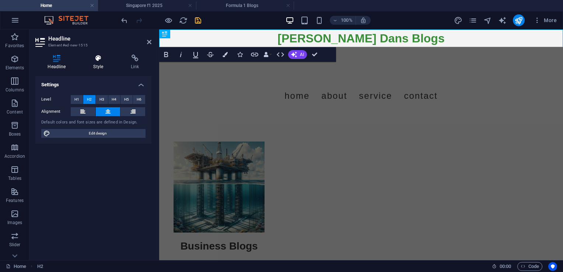
click at [105, 60] on icon at bounding box center [98, 58] width 35 height 7
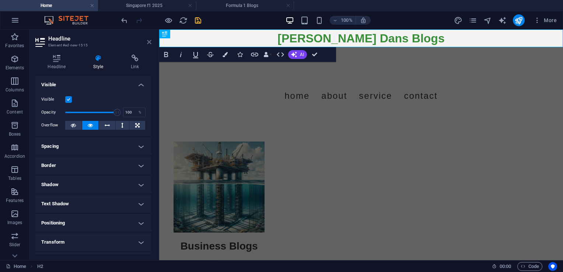
click at [150, 42] on icon at bounding box center [149, 42] width 4 height 6
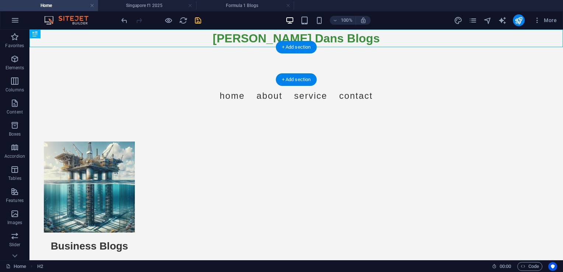
click at [51, 62] on div at bounding box center [295, 63] width 533 height 32
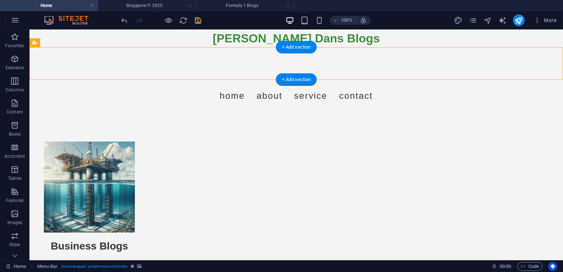
click at [63, 63] on div at bounding box center [295, 63] width 533 height 32
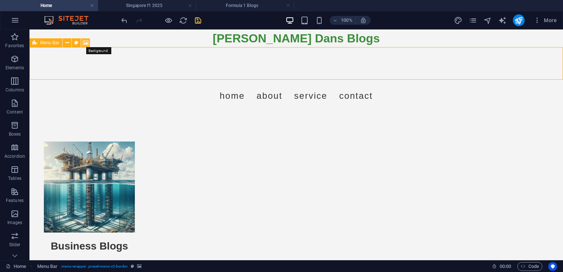
click at [83, 42] on icon at bounding box center [86, 43] width 6 height 8
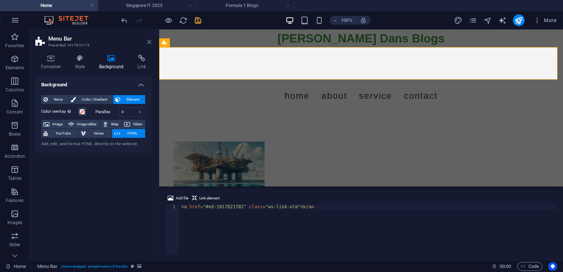
click at [149, 41] on icon at bounding box center [149, 42] width 4 height 6
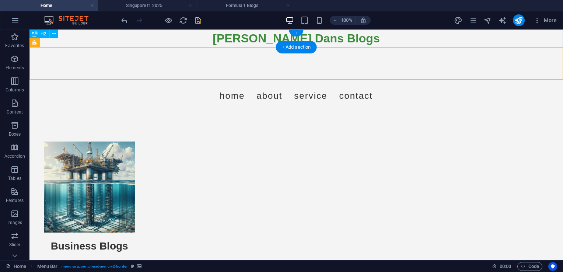
click at [108, 41] on div "[PERSON_NAME] Dans Blogs" at bounding box center [295, 38] width 533 height 18
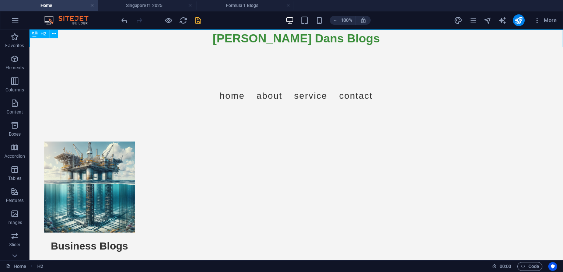
click at [34, 33] on icon at bounding box center [34, 33] width 5 height 9
click at [52, 32] on icon at bounding box center [54, 34] width 4 height 8
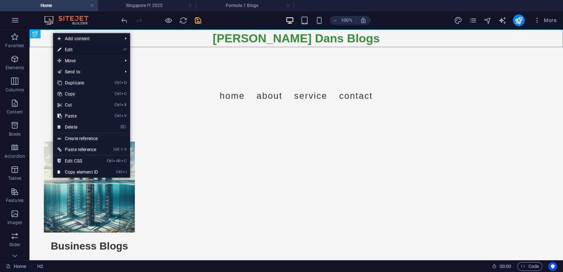
click at [71, 49] on link "⏎ Edit" at bounding box center [77, 49] width 49 height 11
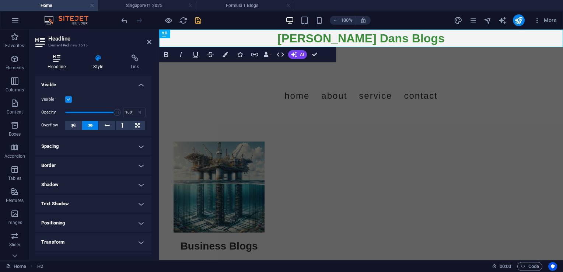
click at [71, 62] on h4 "Headline" at bounding box center [58, 62] width 46 height 15
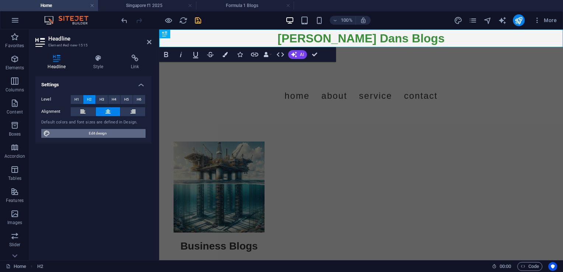
click at [101, 132] on span "Edit design" at bounding box center [97, 133] width 91 height 9
select select "px"
select select "400"
select select "px"
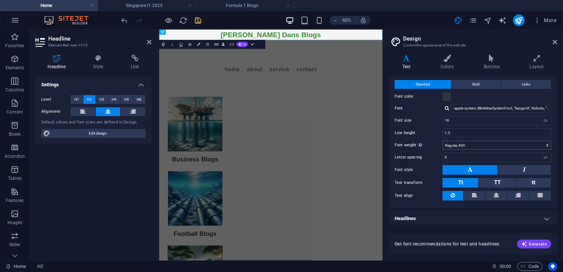
scroll to position [18, 0]
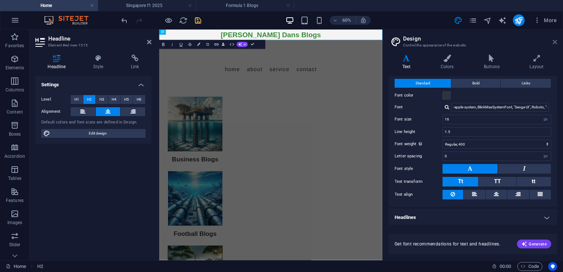
drag, startPoint x: 555, startPoint y: 40, endPoint x: 395, endPoint y: 11, distance: 162.5
click at [555, 40] on icon at bounding box center [555, 42] width 4 height 6
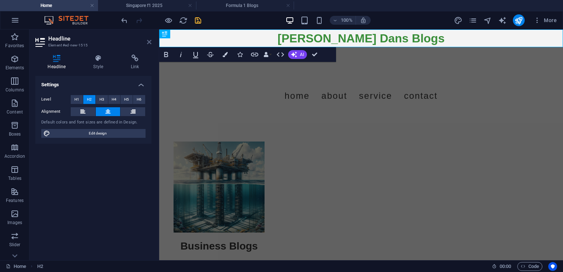
click at [147, 43] on icon at bounding box center [149, 42] width 4 height 6
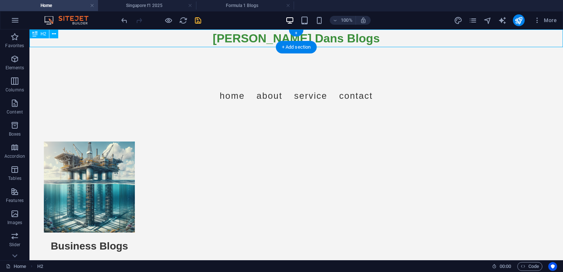
click at [185, 39] on div "[PERSON_NAME] Dans Blogs" at bounding box center [295, 38] width 533 height 18
click at [77, 63] on div at bounding box center [295, 63] width 533 height 32
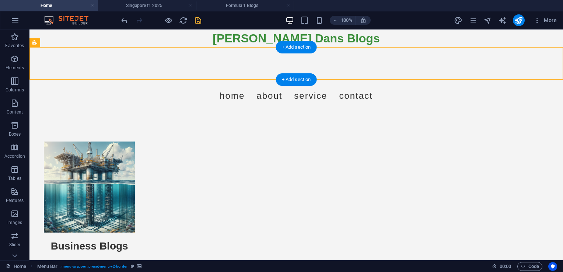
click at [56, 66] on div at bounding box center [295, 63] width 533 height 32
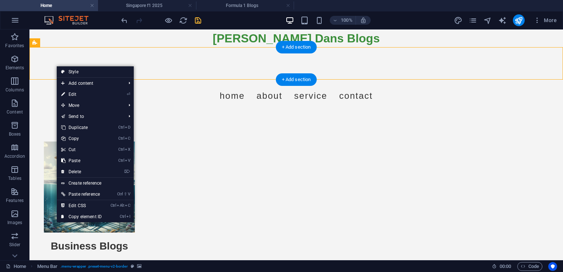
click at [50, 57] on div at bounding box center [295, 63] width 533 height 32
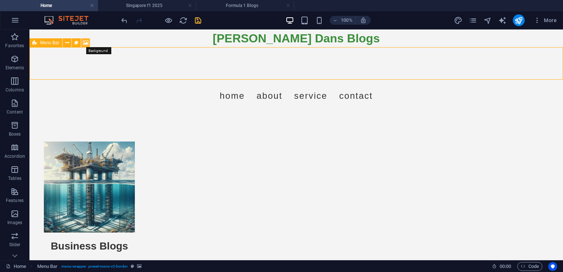
click at [85, 40] on icon at bounding box center [86, 43] width 6 height 8
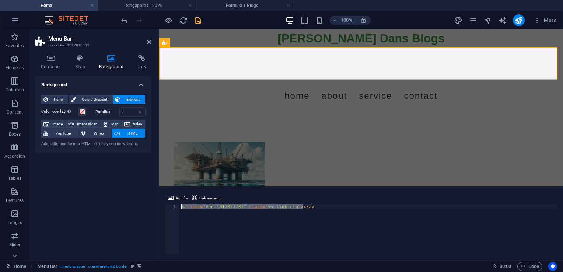
drag, startPoint x: 311, startPoint y: 207, endPoint x: 179, endPoint y: 207, distance: 132.2
click at [179, 207] on div "<a href="#ed-1017821782" class="wv-link-elm"></a> 1 < a href = "#ed-1017821782"…" at bounding box center [361, 229] width 392 height 50
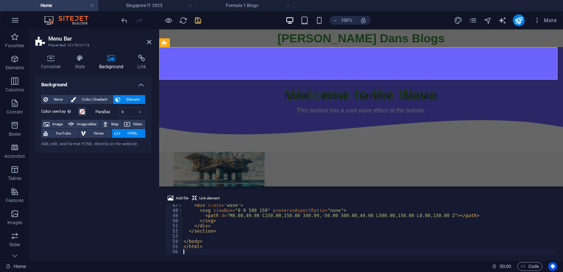
scroll to position [239, 0]
click at [146, 41] on h2 "Menu Bar" at bounding box center [99, 38] width 103 height 7
drag, startPoint x: 149, startPoint y: 42, endPoint x: 118, endPoint y: 13, distance: 42.2
click at [149, 42] on icon at bounding box center [149, 42] width 4 height 6
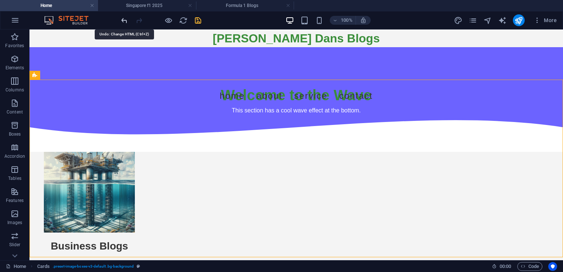
click at [122, 22] on icon "undo" at bounding box center [124, 20] width 8 height 8
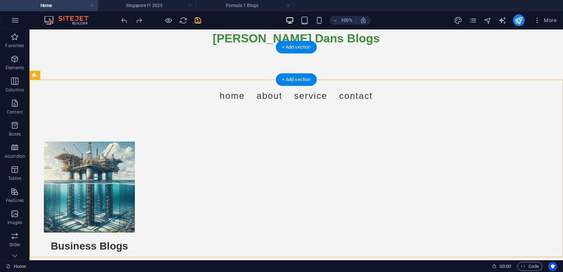
drag, startPoint x: 67, startPoint y: 60, endPoint x: 72, endPoint y: 58, distance: 5.4
click at [69, 59] on div at bounding box center [295, 63] width 533 height 32
click at [59, 56] on div at bounding box center [295, 63] width 533 height 32
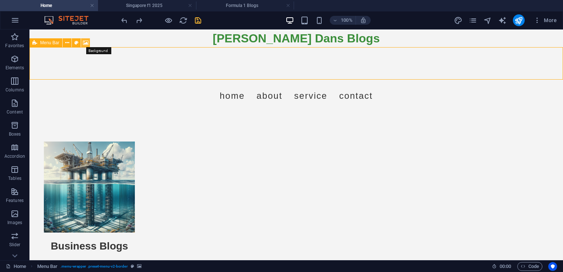
click at [87, 43] on icon at bounding box center [86, 43] width 6 height 8
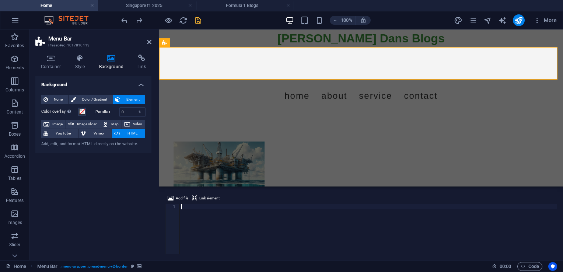
click at [187, 205] on div at bounding box center [368, 234] width 377 height 60
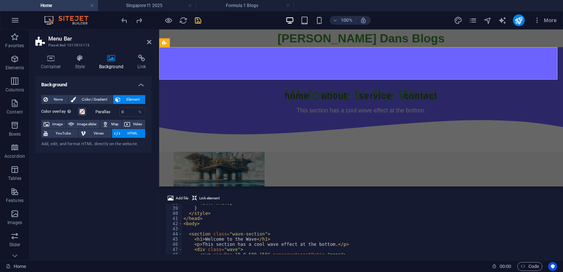
scroll to position [195, 0]
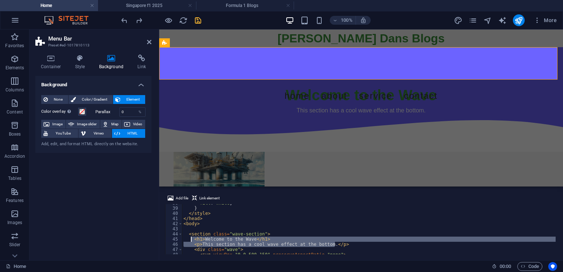
drag, startPoint x: 336, startPoint y: 245, endPoint x: 193, endPoint y: 239, distance: 143.1
click at [193, 239] on div "fill : white ; } </ style > </ head > < body > < section class = "wave-section"…" at bounding box center [369, 230] width 374 height 60
type textarea "<h1>Welcome to the Wave</h1> <p>This section has a cool wave effect at the bott…"
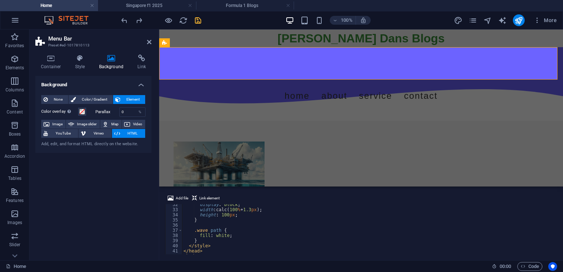
scroll to position [140, 0]
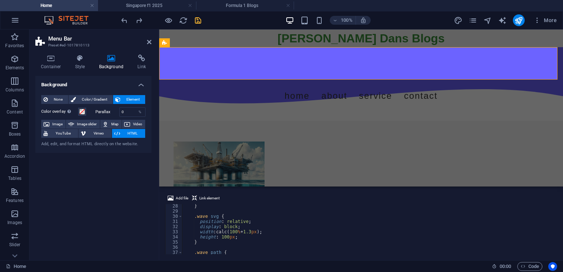
click at [224, 238] on div "} .wave svg { position : relative ; display : block ; width : calc( 100 % + 1.3…" at bounding box center [369, 233] width 374 height 60
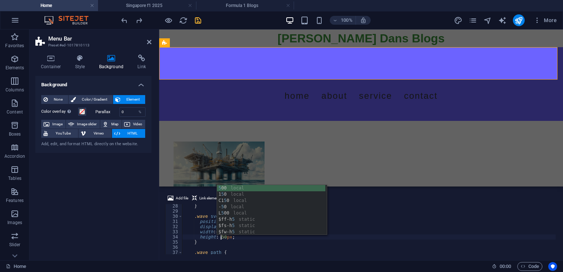
scroll to position [0, 3]
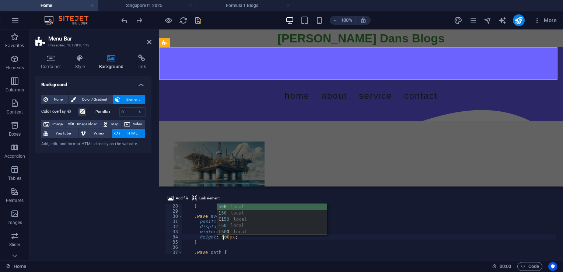
type textarea "height: 50px;"
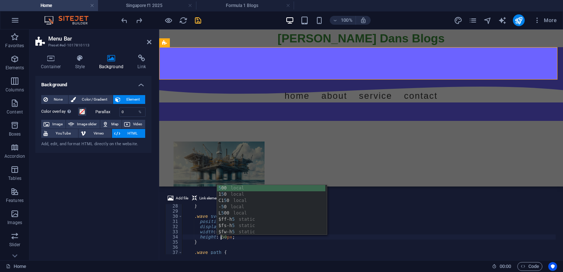
click at [254, 246] on div "} .wave svg { position : relative ; display : block ; width : calc( 100 % + 1.3…" at bounding box center [369, 233] width 374 height 60
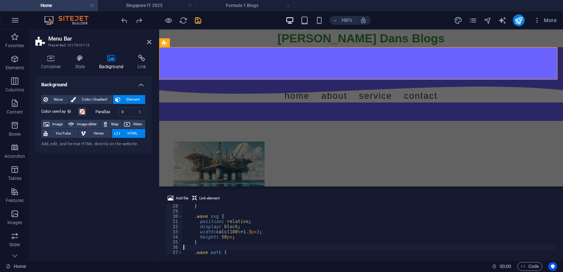
scroll to position [0, 0]
click at [235, 232] on div "} .wave svg { position : relative ; display : block ; width : calc( 100 % + 1.3…" at bounding box center [369, 233] width 374 height 60
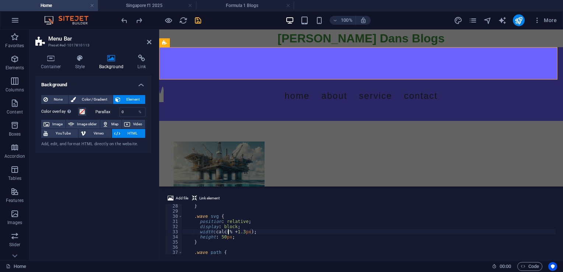
scroll to position [0, 4]
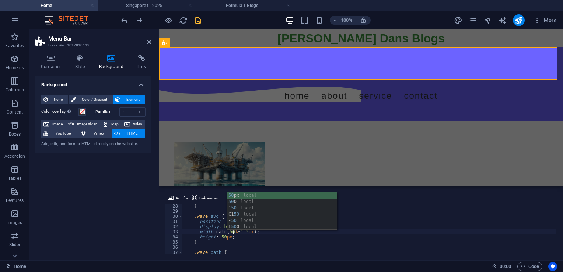
click at [239, 197] on div "50 px local 50 0 local 1 50 local C1 50 local - 50 local L 50 0 local" at bounding box center [282, 217] width 110 height 50
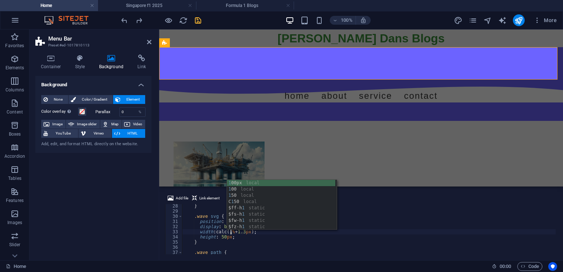
scroll to position [0, 4]
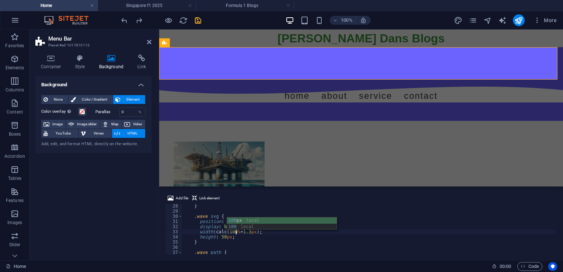
click at [235, 220] on div "100 px local 100 local" at bounding box center [282, 229] width 110 height 25
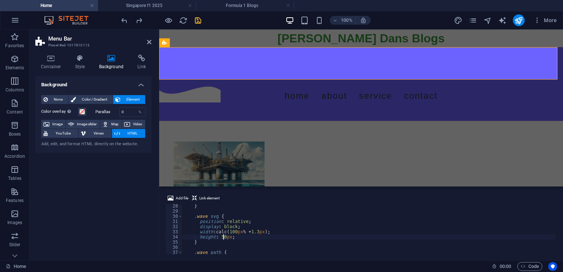
click at [222, 237] on div "} .wave svg { position : relative ; display : block ; width : calc( 100 px % + …" at bounding box center [369, 233] width 374 height 60
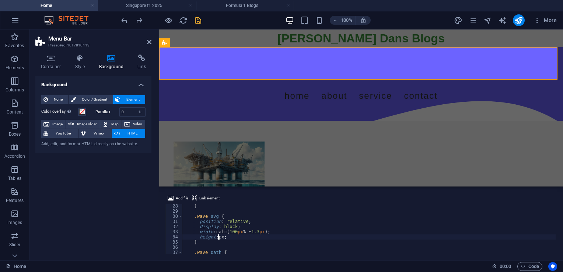
scroll to position [0, 3]
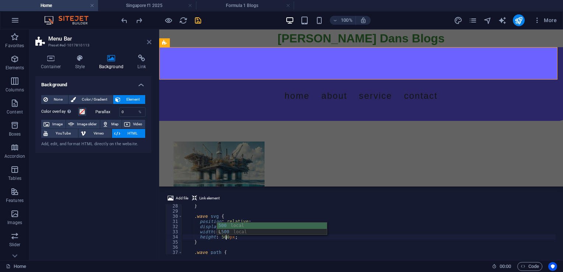
type textarea "height: 500px;"
click at [148, 42] on icon at bounding box center [149, 42] width 4 height 6
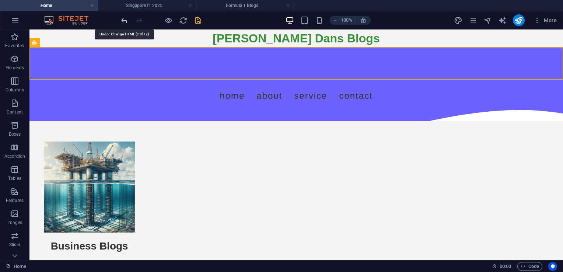
click at [123, 17] on icon "undo" at bounding box center [124, 20] width 8 height 8
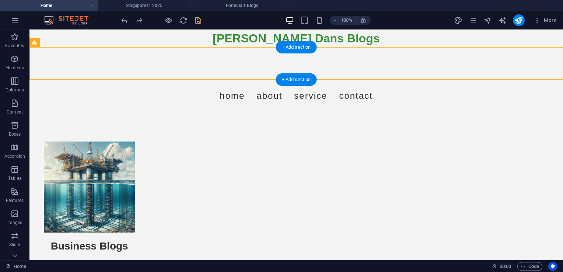
click at [70, 64] on div at bounding box center [295, 63] width 533 height 32
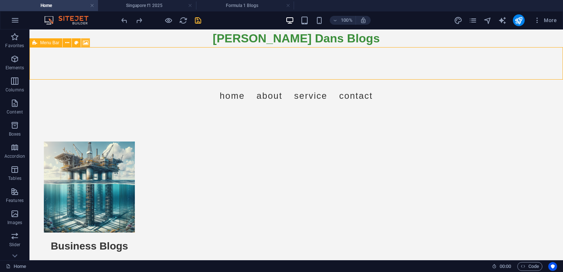
click at [83, 41] on icon at bounding box center [86, 43] width 6 height 8
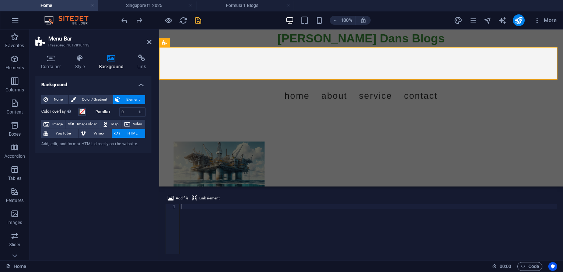
click at [183, 208] on div at bounding box center [368, 234] width 377 height 60
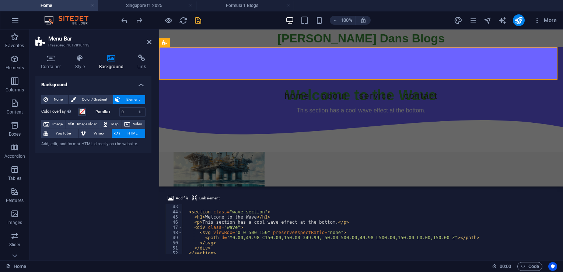
scroll to position [217, 0]
click at [250, 231] on div "< section class = "wave-section" > < h1 > Welcome to the Wave </ h1 > < p > Thi…" at bounding box center [369, 234] width 374 height 60
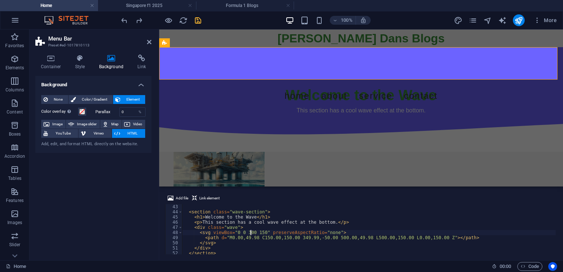
scroll to position [239, 0]
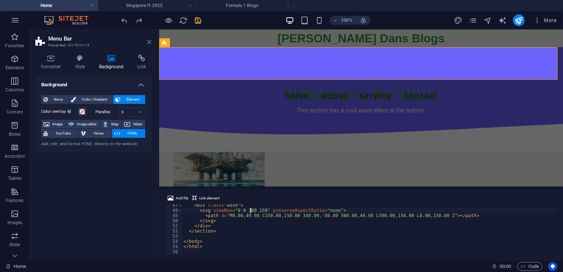
type textarea "<svg viewBox="0 0 300 150" preserveAspectRatio="none">"
drag, startPoint x: 147, startPoint y: 39, endPoint x: 109, endPoint y: 3, distance: 52.6
click at [147, 39] on icon at bounding box center [149, 42] width 4 height 6
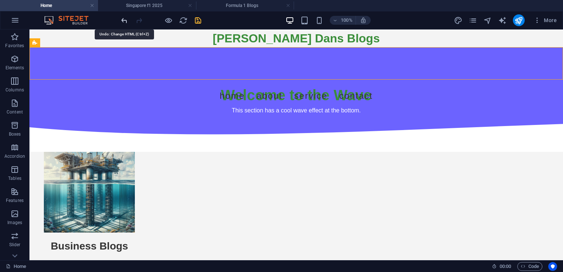
click at [122, 18] on icon "undo" at bounding box center [124, 20] width 8 height 8
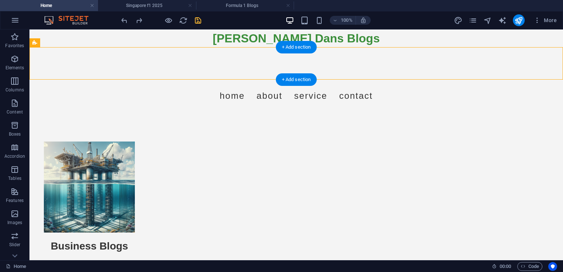
click at [59, 57] on div at bounding box center [295, 63] width 533 height 32
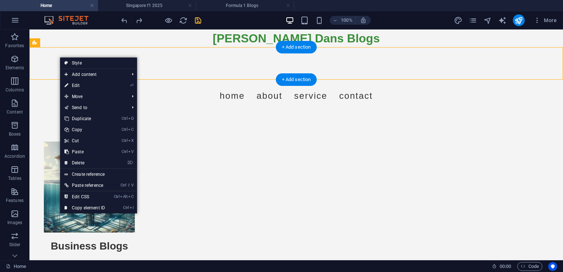
click at [40, 55] on div at bounding box center [295, 63] width 533 height 32
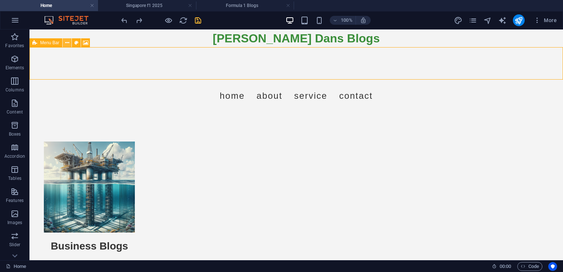
click at [67, 43] on icon at bounding box center [67, 43] width 4 height 8
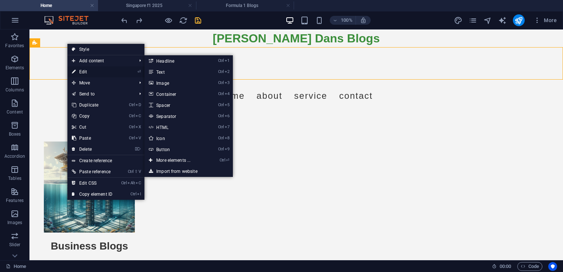
click at [89, 70] on link "⏎ Edit" at bounding box center [91, 71] width 49 height 11
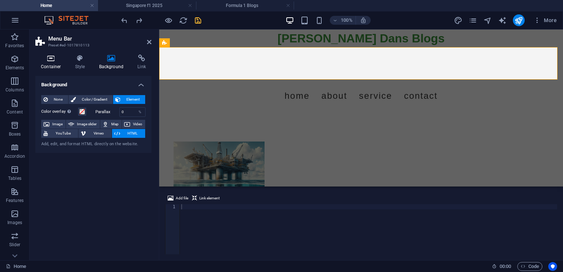
click at [56, 67] on h4 "Container" at bounding box center [52, 62] width 34 height 15
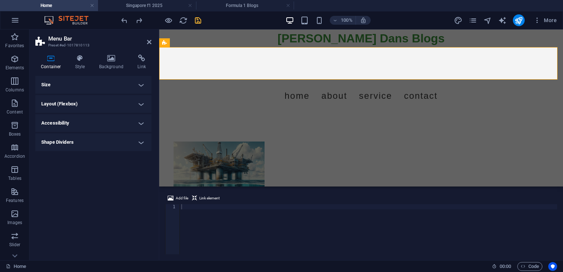
click at [136, 85] on h4 "Size" at bounding box center [93, 85] width 116 height 18
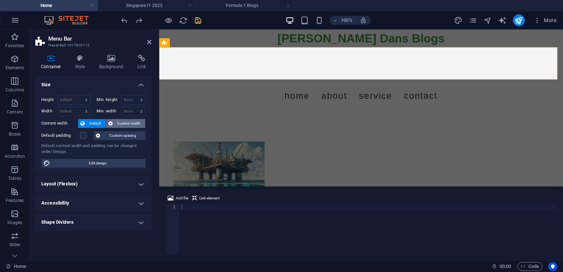
click at [121, 123] on span "Custom width" at bounding box center [129, 123] width 28 height 9
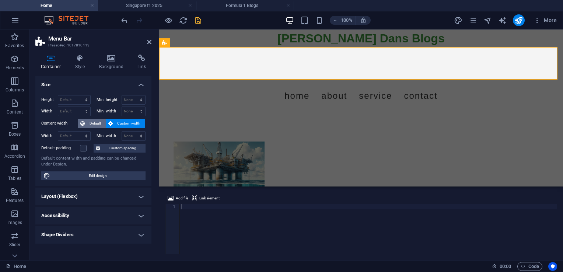
click at [99, 123] on span "Default" at bounding box center [95, 123] width 17 height 9
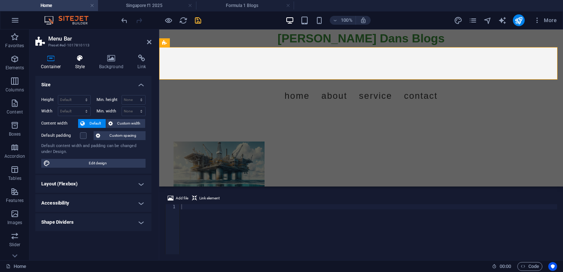
click at [78, 63] on h4 "Style" at bounding box center [82, 62] width 24 height 15
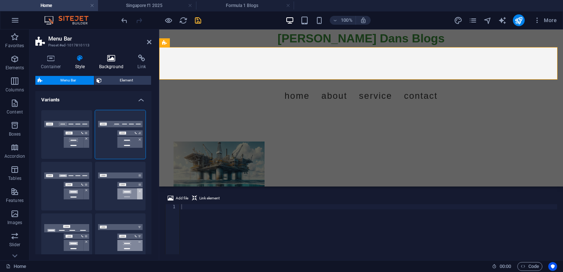
click at [106, 64] on h4 "Background" at bounding box center [113, 62] width 39 height 15
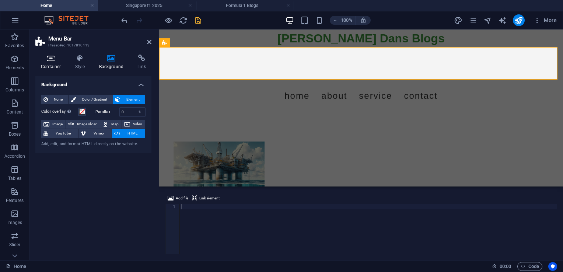
click at [60, 66] on h4 "Container" at bounding box center [52, 62] width 34 height 15
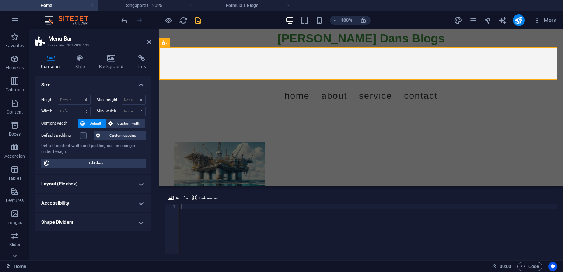
click at [140, 203] on h4 "Accessibility" at bounding box center [93, 203] width 116 height 18
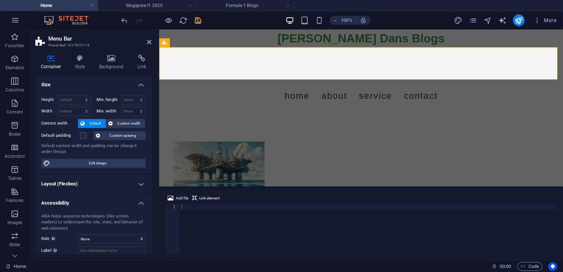
click at [141, 203] on h4 "Accessibility" at bounding box center [93, 200] width 116 height 13
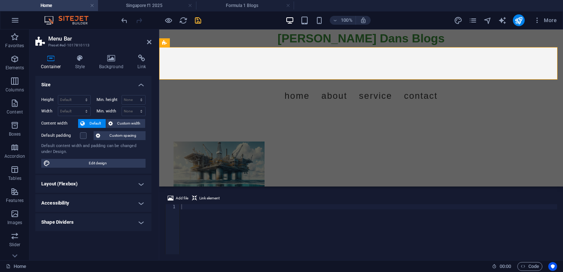
click at [140, 222] on h4 "Shape Dividers" at bounding box center [93, 222] width 116 height 18
click at [140, 222] on h4 "Shape Dividers" at bounding box center [93, 219] width 116 height 13
click at [141, 181] on h4 "Layout (Flexbox)" at bounding box center [93, 184] width 116 height 18
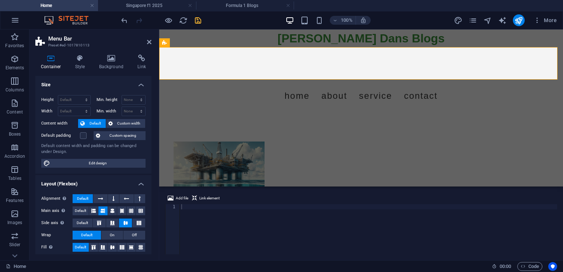
click at [141, 181] on h4 "Layout (Flexbox)" at bounding box center [93, 181] width 116 height 13
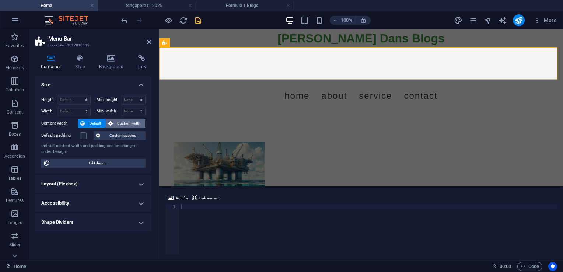
click at [125, 123] on span "Custom width" at bounding box center [129, 123] width 28 height 9
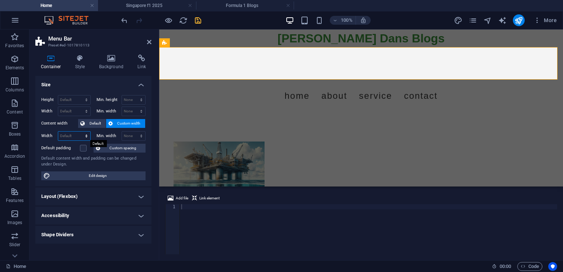
click at [76, 135] on select "Default px rem % em vh vw" at bounding box center [74, 136] width 32 height 9
select select "px"
click at [80, 132] on select "Default px rem % em vh vw" at bounding box center [74, 136] width 32 height 9
type input "1081"
click at [129, 134] on select "None px rem % vh vw" at bounding box center [134, 136] width 24 height 9
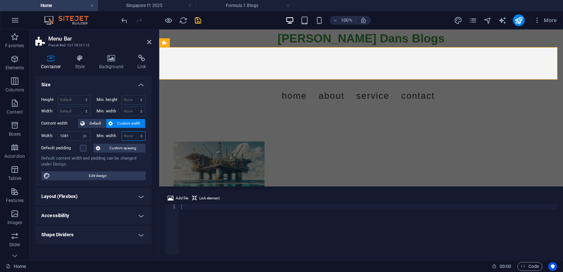
select select "px"
click at [135, 132] on select "None px rem % vh vw" at bounding box center [134, 136] width 24 height 9
type input "0"
type input "150"
click at [74, 135] on input "1081" at bounding box center [74, 136] width 32 height 9
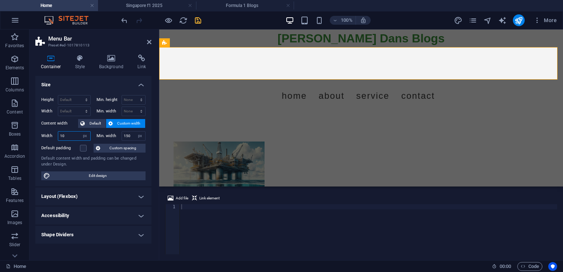
type input "1"
type input "1080"
click at [100, 162] on div "Default content width and padding can be changed under Design." at bounding box center [93, 161] width 104 height 12
drag, startPoint x: 147, startPoint y: 42, endPoint x: 116, endPoint y: 13, distance: 42.2
click at [147, 42] on icon at bounding box center [149, 42] width 4 height 6
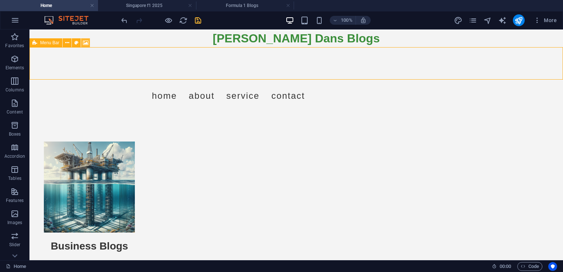
click at [84, 42] on icon at bounding box center [86, 43] width 6 height 8
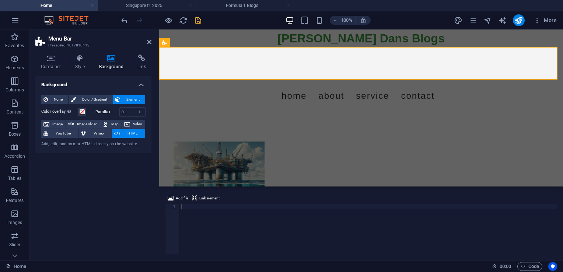
click at [192, 206] on div at bounding box center [368, 234] width 377 height 60
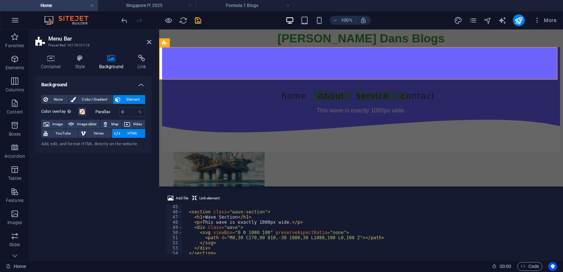
scroll to position [227, 0]
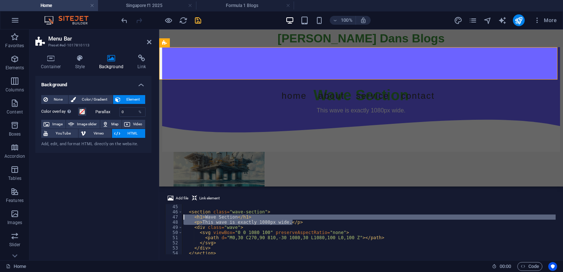
drag, startPoint x: 295, startPoint y: 222, endPoint x: 183, endPoint y: 216, distance: 112.2
click at [183, 216] on div "< section class = "wave-section" > < h1 > Wave Section </ h1 > < p > This wave …" at bounding box center [369, 234] width 374 height 60
type textarea "<h1>Wave Section</h1> <p>This wave is exactly 1080px wide.</p>"
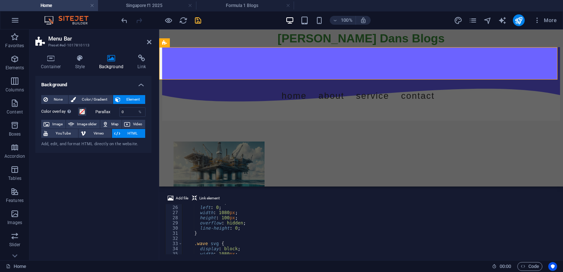
scroll to position [106, 0]
click at [225, 241] on div "} .wave { position : absolute ; bottom : 0 ; left : 0 ; width : 1080 px ; heigh…" at bounding box center [369, 231] width 374 height 60
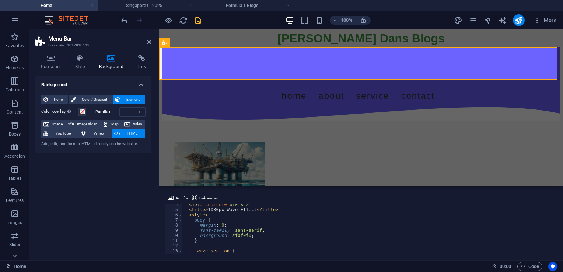
scroll to position [0, 0]
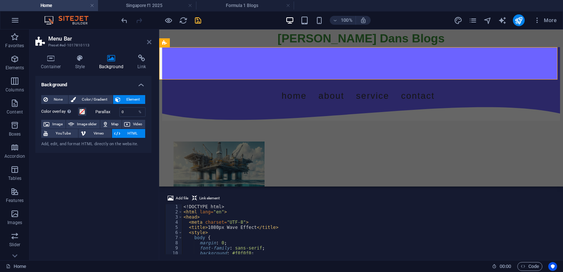
type textarea "height: 50px;"
click at [149, 43] on icon at bounding box center [149, 42] width 4 height 6
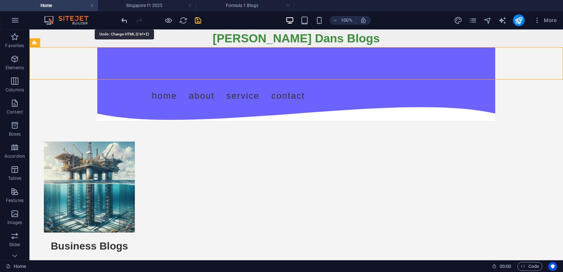
click at [124, 21] on icon "undo" at bounding box center [124, 20] width 8 height 8
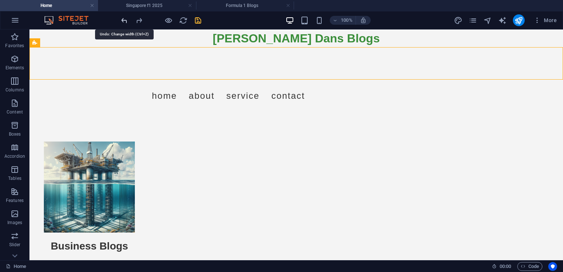
click at [124, 21] on icon "undo" at bounding box center [124, 20] width 8 height 8
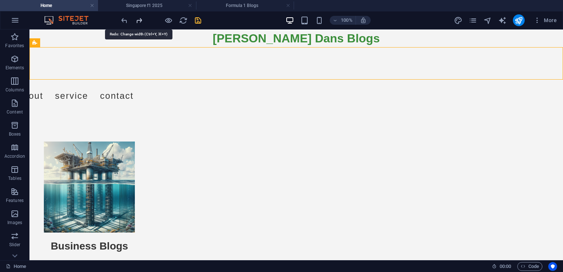
click at [137, 23] on icon "redo" at bounding box center [139, 20] width 8 height 8
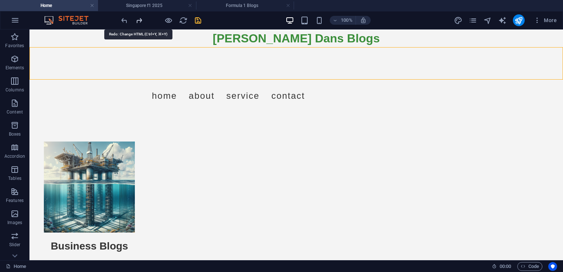
click at [140, 18] on icon "redo" at bounding box center [139, 20] width 8 height 8
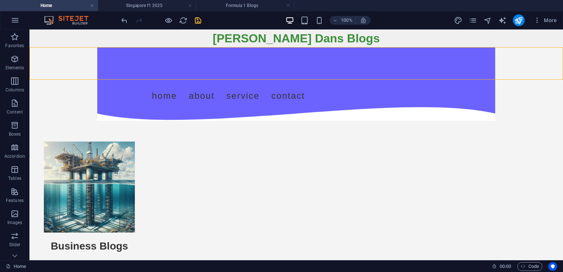
click at [141, 18] on div at bounding box center [161, 20] width 83 height 12
click at [142, 18] on div at bounding box center [161, 20] width 83 height 12
click at [119, 23] on div "100% More" at bounding box center [281, 20] width 562 height 18
click at [122, 21] on icon "undo" at bounding box center [124, 20] width 8 height 8
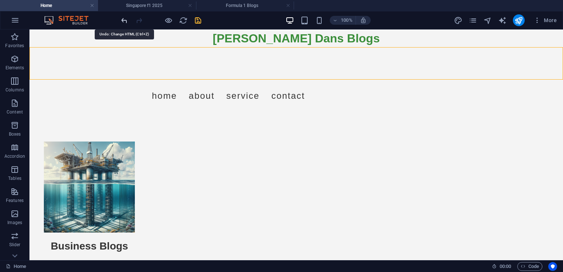
click at [122, 21] on icon "undo" at bounding box center [124, 20] width 8 height 8
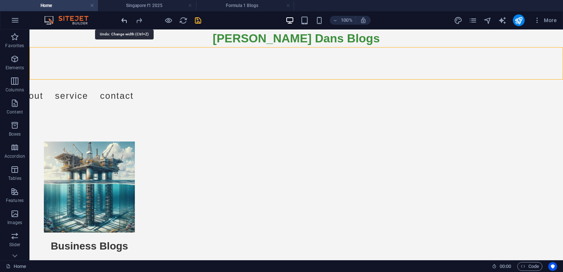
click at [122, 21] on icon "undo" at bounding box center [124, 20] width 8 height 8
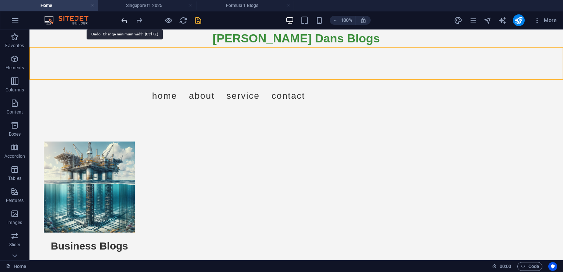
click at [122, 21] on icon "undo" at bounding box center [124, 20] width 8 height 8
click at [125, 17] on icon "undo" at bounding box center [124, 20] width 8 height 8
click at [125, 18] on icon "undo" at bounding box center [124, 20] width 8 height 8
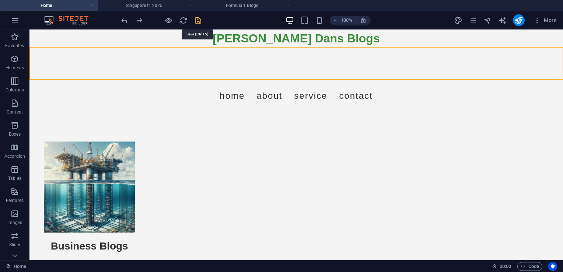
click at [198, 20] on icon "save" at bounding box center [198, 20] width 8 height 8
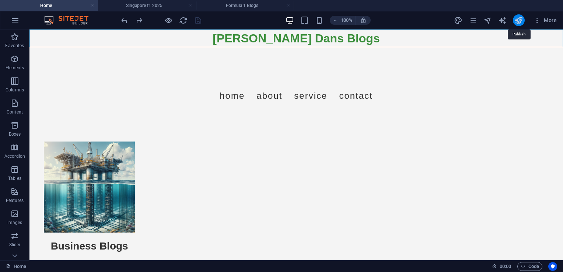
click at [517, 20] on icon "publish" at bounding box center [518, 20] width 8 height 8
click at [514, 23] on button "publish" at bounding box center [519, 20] width 12 height 12
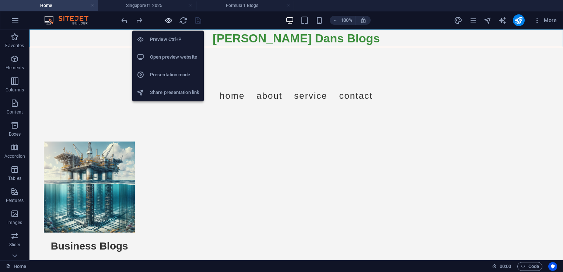
click at [167, 23] on icon "button" at bounding box center [168, 20] width 8 height 8
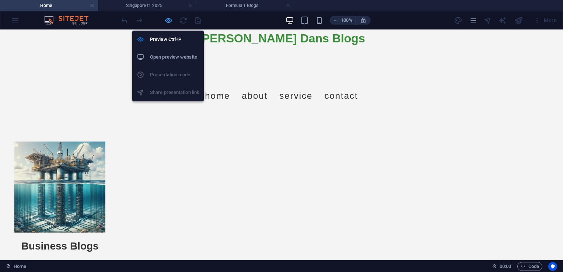
click at [165, 19] on icon "button" at bounding box center [168, 20] width 8 height 8
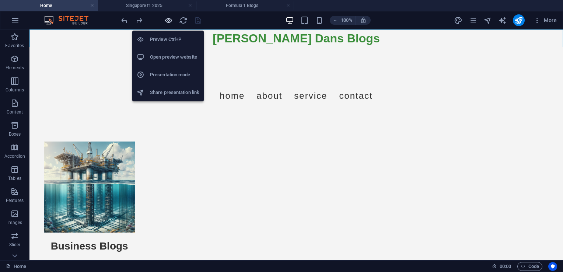
click at [167, 18] on icon "button" at bounding box center [168, 20] width 8 height 8
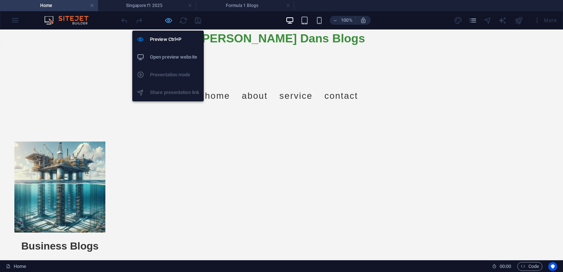
click at [167, 18] on icon "button" at bounding box center [168, 20] width 8 height 8
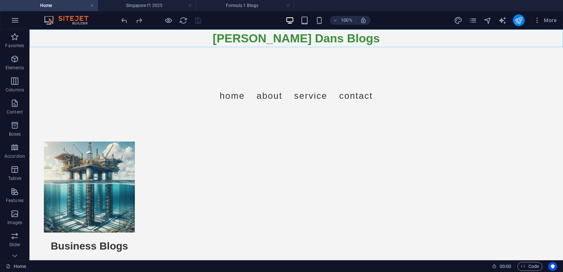
click at [517, 21] on icon "publish" at bounding box center [518, 20] width 8 height 8
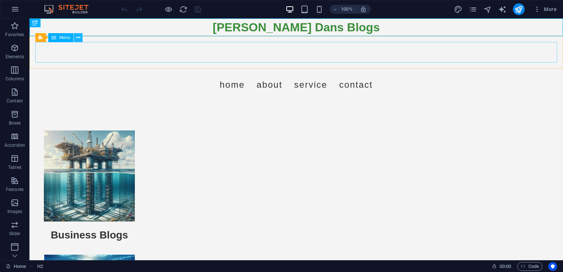
click at [77, 39] on icon at bounding box center [78, 38] width 4 height 8
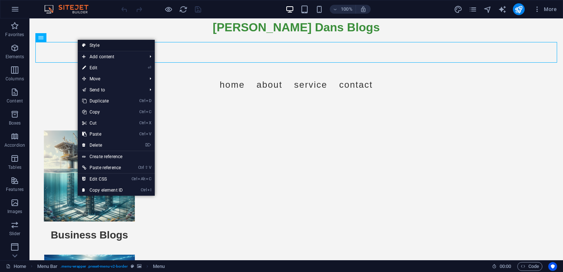
click at [102, 47] on link "Style" at bounding box center [116, 45] width 77 height 11
select select "rem"
select select "preset-menu-v2-border"
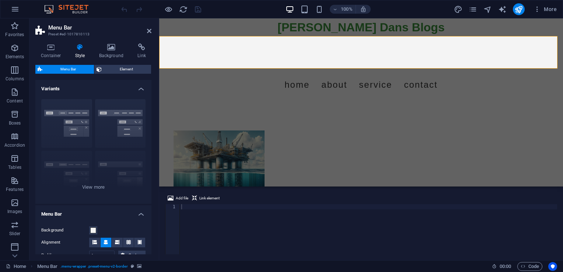
drag, startPoint x: 90, startPoint y: 35, endPoint x: 55, endPoint y: 31, distance: 35.6
click at [55, 31] on h3 "Preset #ed-1017810113" at bounding box center [92, 34] width 88 height 7
click at [119, 51] on h4 "Background" at bounding box center [113, 50] width 39 height 15
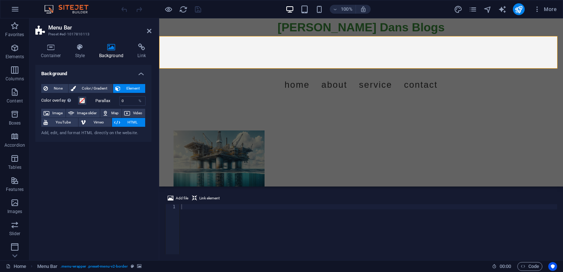
click at [187, 207] on div at bounding box center [368, 234] width 377 height 60
paste textarea "height"
type textarea "height"
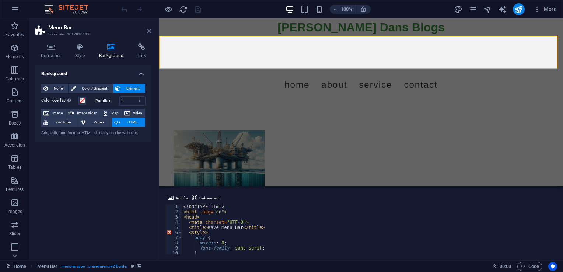
click at [149, 30] on icon at bounding box center [149, 31] width 4 height 6
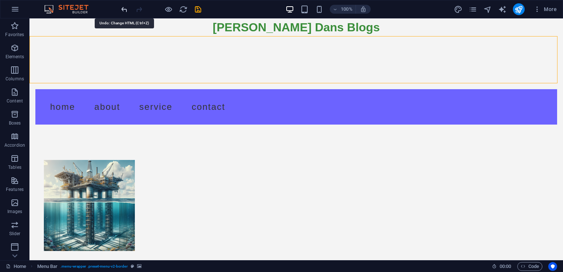
click at [126, 10] on icon "undo" at bounding box center [124, 9] width 8 height 8
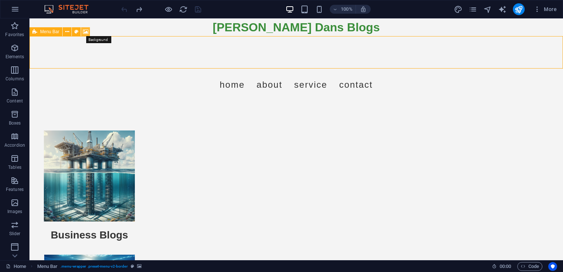
click at [87, 34] on icon at bounding box center [86, 32] width 6 height 8
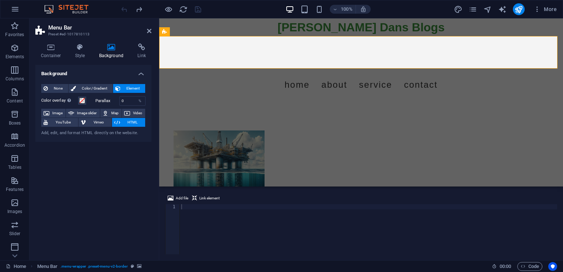
click at [186, 207] on div at bounding box center [368, 234] width 377 height 60
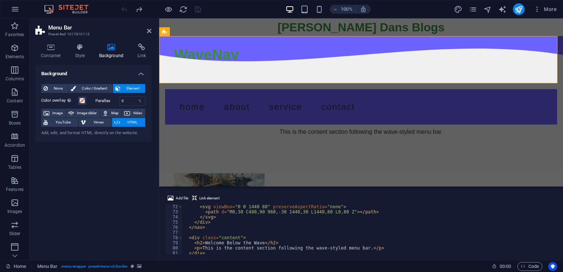
scroll to position [388, 0]
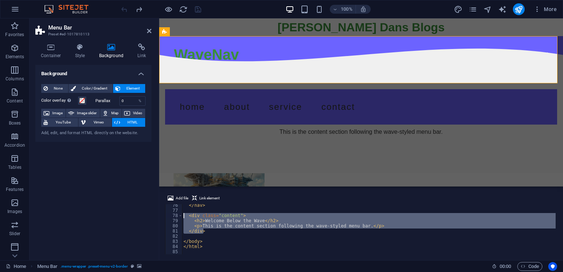
drag, startPoint x: 206, startPoint y: 231, endPoint x: 183, endPoint y: 215, distance: 28.4
click at [183, 215] on div "</ nav > < div class = "content" > < h2 > Welcome Below the Wave </ h2 > < p > …" at bounding box center [369, 233] width 374 height 60
type textarea "<div class="content"> <h2>Welcome Below the Wave</h2>"
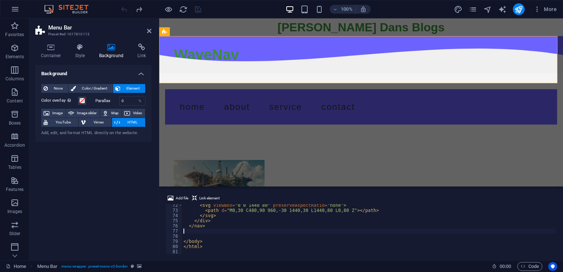
type textarea "</nav>"
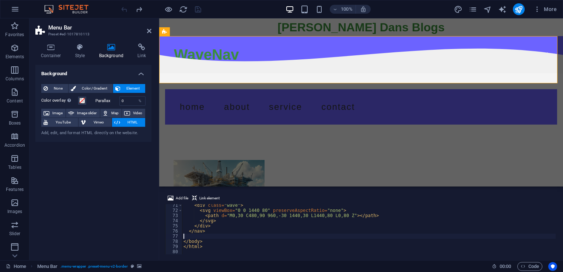
click at [185, 236] on div "< div class = "wave" > < svg viewBox = "0 0 1440 80" preserveAspectRatio = "non…" at bounding box center [369, 233] width 374 height 60
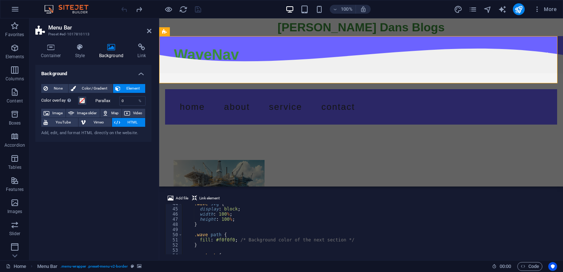
scroll to position [203, 0]
click at [232, 231] on div "overflow : hidden ; line-height : 0 ; } .wave svg { display : block ; width : 1…" at bounding box center [369, 233] width 374 height 60
type textarea "display: Zigzag;"
click at [230, 251] on div "overflow : hidden ; line-height : 0 ; } .wave svg { display : Zigzag ; width : …" at bounding box center [369, 233] width 374 height 60
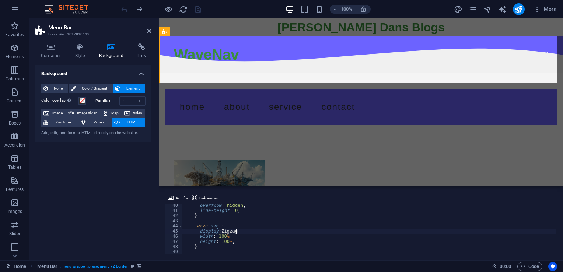
scroll to position [0, 0]
click at [235, 232] on div "overflow : hidden ; line-height : 0 ; } .wave svg { display : Zigzag ; width : …" at bounding box center [369, 233] width 374 height 60
drag, startPoint x: 235, startPoint y: 232, endPoint x: 221, endPoint y: 233, distance: 14.4
click at [221, 233] on div "overflow : hidden ; line-height : 0 ; } .wave svg { display : Zigzag ; width : …" at bounding box center [369, 233] width 374 height 60
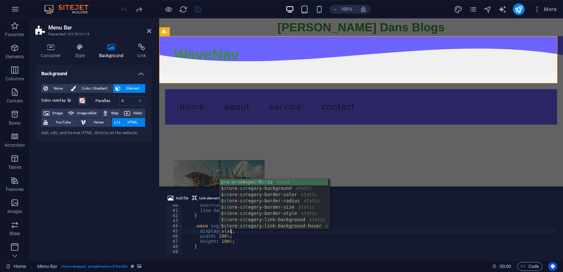
scroll to position [0, 4]
click at [303, 184] on div "$ st ore-c at egory-l i nk- c olor static $ st ore-c at egory-l i nk- c olor-ho…" at bounding box center [274, 210] width 108 height 63
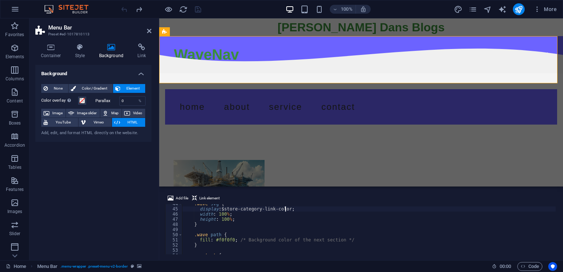
scroll to position [291, 0]
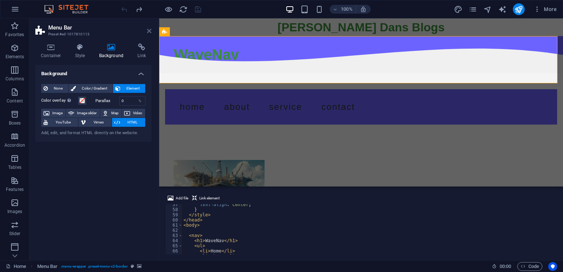
type textarea "display: $store-category-link-color;"
click at [152, 28] on aside "Menu Bar Preset #ed-1017810113 Container Style Background Link Size Height Defa…" at bounding box center [94, 139] width 130 height 242
click at [147, 31] on icon at bounding box center [149, 31] width 4 height 6
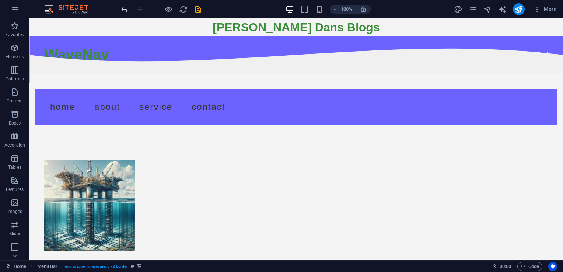
click at [125, 9] on icon "undo" at bounding box center [124, 9] width 8 height 8
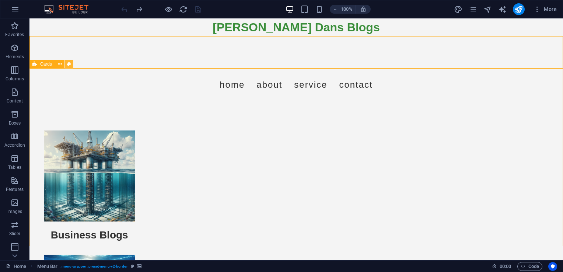
click at [66, 65] on button at bounding box center [68, 64] width 9 height 9
select select "rem"
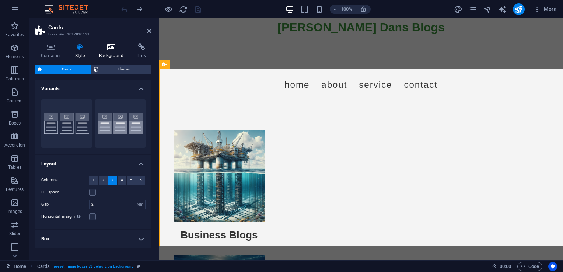
click at [108, 50] on icon at bounding box center [112, 46] width 36 height 7
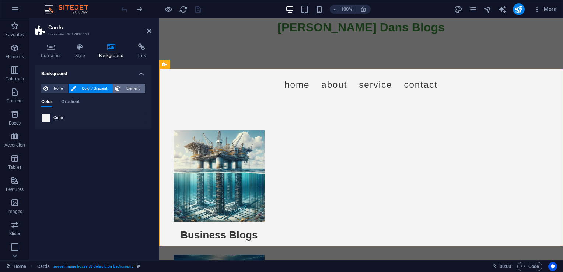
click at [125, 90] on span "Element" at bounding box center [133, 88] width 20 height 9
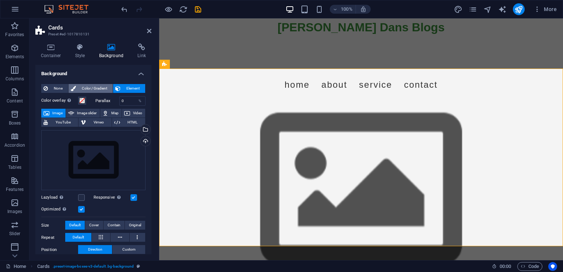
click at [101, 86] on span "Color / Gradient" at bounding box center [94, 88] width 32 height 9
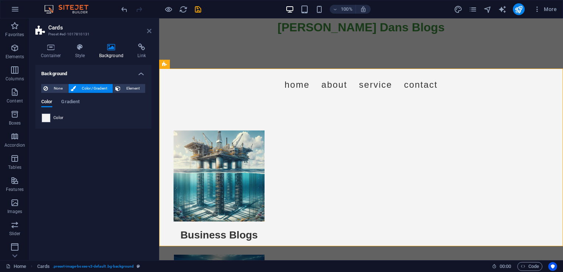
click at [149, 31] on icon at bounding box center [149, 31] width 4 height 6
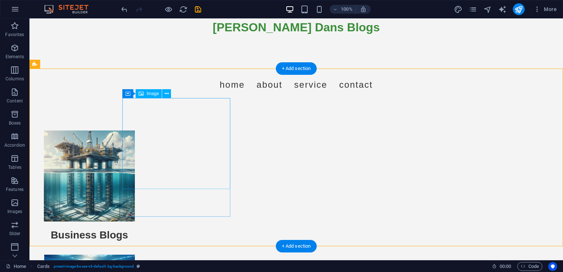
click at [143, 151] on figure at bounding box center [89, 175] width 108 height 91
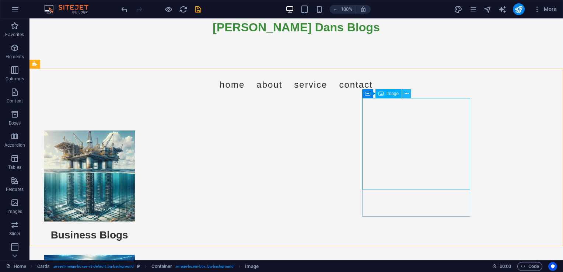
click at [403, 96] on button at bounding box center [406, 93] width 9 height 9
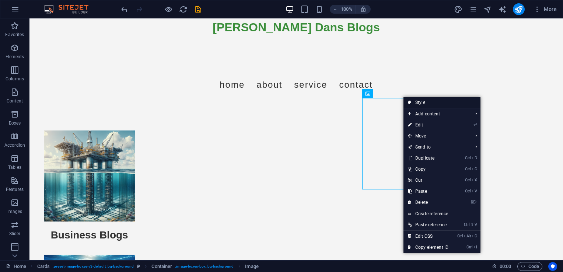
click at [411, 102] on link "Style" at bounding box center [441, 102] width 77 height 11
select select "rem"
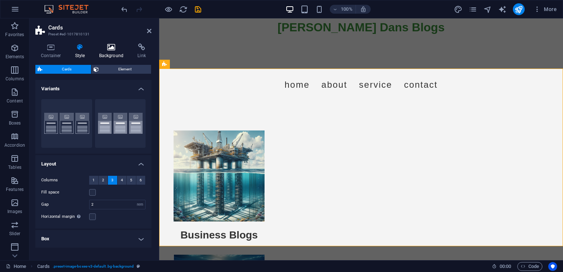
click at [118, 53] on h4 "Background" at bounding box center [113, 50] width 39 height 15
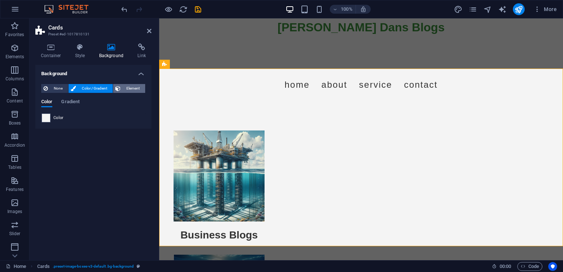
click at [131, 90] on span "Element" at bounding box center [133, 88] width 20 height 9
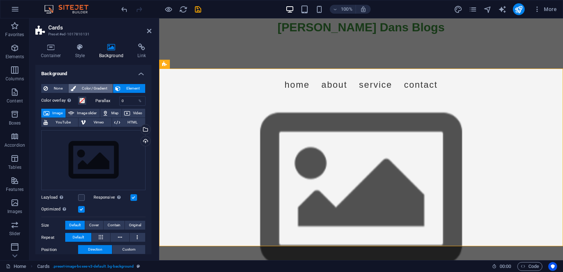
click at [105, 87] on span "Color / Gradient" at bounding box center [94, 88] width 32 height 9
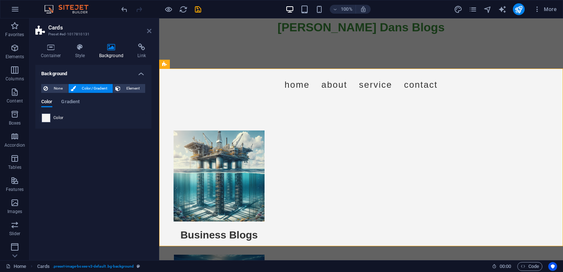
drag, startPoint x: 150, startPoint y: 32, endPoint x: 186, endPoint y: 78, distance: 57.8
click at [150, 32] on icon at bounding box center [149, 31] width 4 height 6
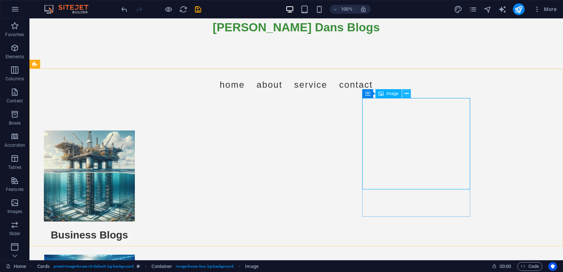
click at [404, 94] on icon at bounding box center [406, 94] width 4 height 8
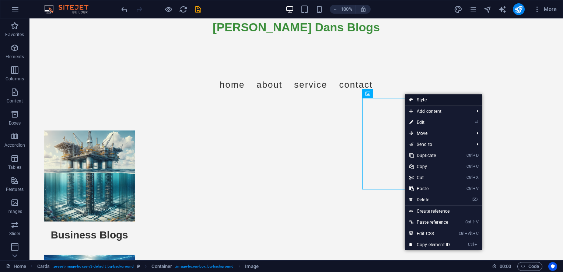
click at [414, 99] on link "Style" at bounding box center [443, 99] width 77 height 11
select select "rem"
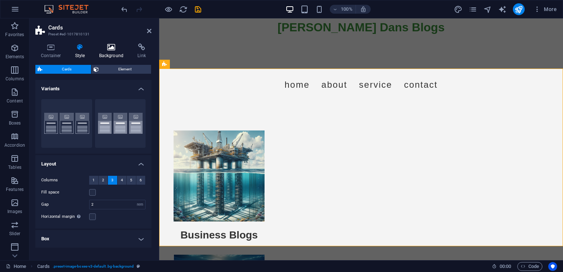
click at [106, 55] on h4 "Background" at bounding box center [113, 50] width 39 height 15
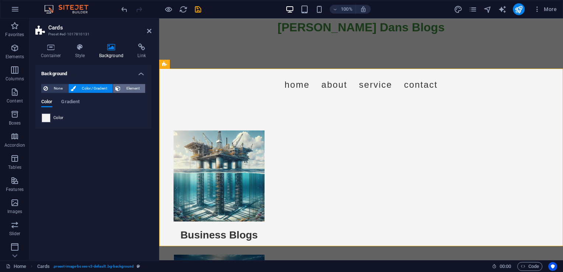
click at [130, 85] on span "Element" at bounding box center [133, 88] width 20 height 9
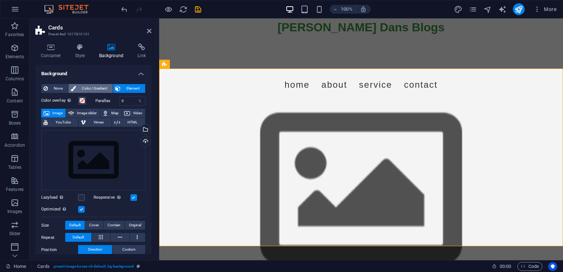
click at [88, 89] on span "Color / Gradient" at bounding box center [94, 88] width 32 height 9
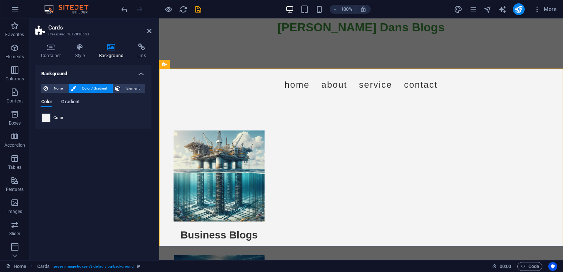
click at [71, 102] on span "Gradient" at bounding box center [70, 102] width 18 height 10
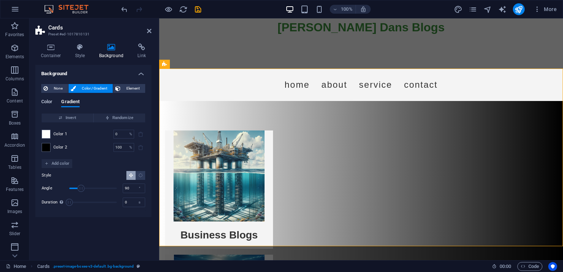
click at [49, 101] on span "Color" at bounding box center [46, 102] width 11 height 10
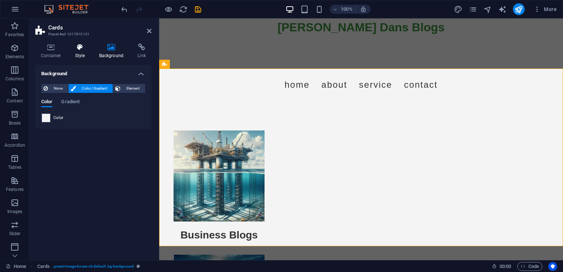
click at [76, 55] on h4 "Style" at bounding box center [82, 50] width 24 height 15
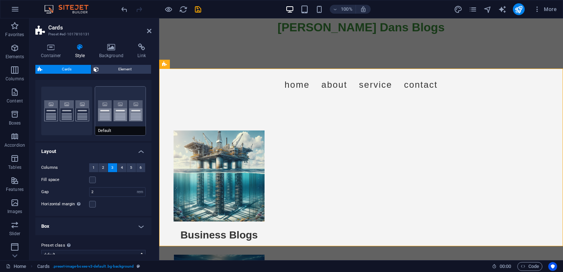
scroll to position [0, 0]
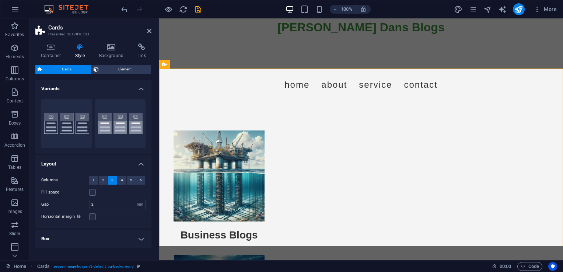
click at [149, 26] on h2 "Cards" at bounding box center [99, 27] width 103 height 7
click at [150, 31] on icon at bounding box center [149, 31] width 4 height 6
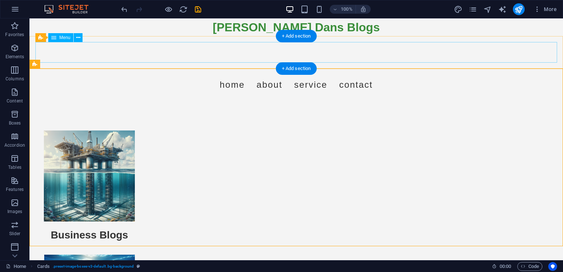
click at [69, 74] on nav "Home About Service Contact" at bounding box center [296, 84] width 522 height 21
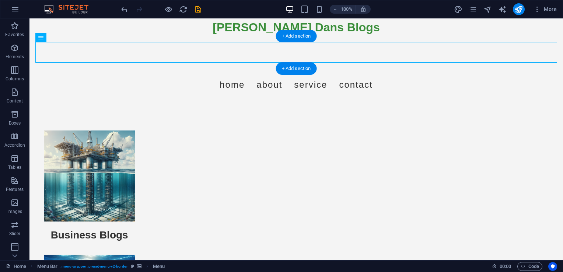
click at [31, 39] on div at bounding box center [295, 52] width 533 height 32
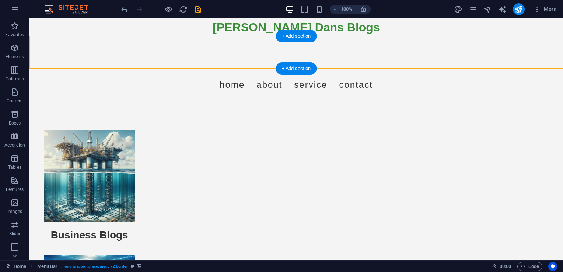
click at [43, 39] on div at bounding box center [295, 52] width 533 height 32
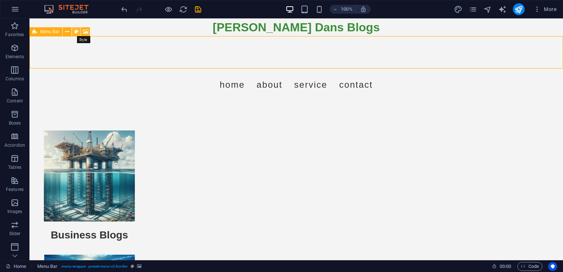
click at [74, 31] on button at bounding box center [76, 31] width 9 height 9
select select "rem"
select select "preset-menu-v2-border"
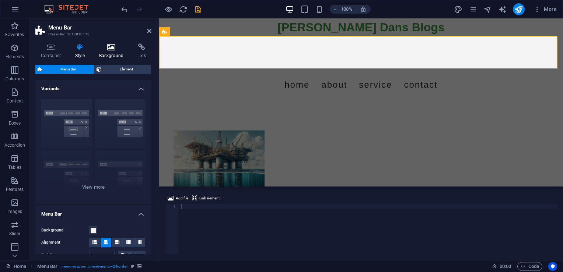
click at [110, 53] on h4 "Background" at bounding box center [113, 50] width 39 height 15
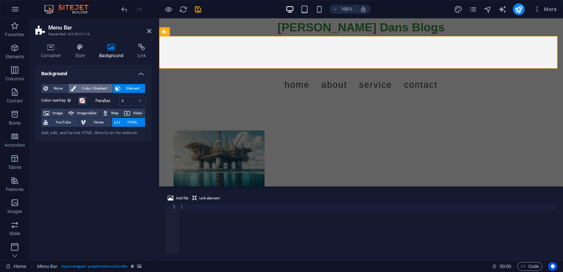
click at [101, 89] on span "Color / Gradient" at bounding box center [94, 88] width 32 height 9
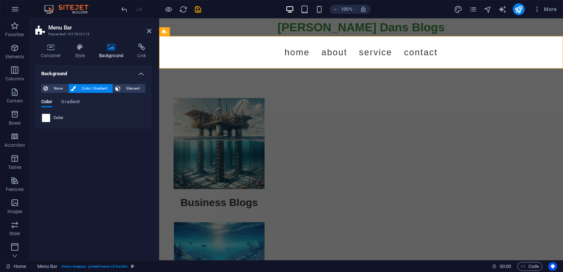
click at [46, 116] on span at bounding box center [46, 118] width 8 height 8
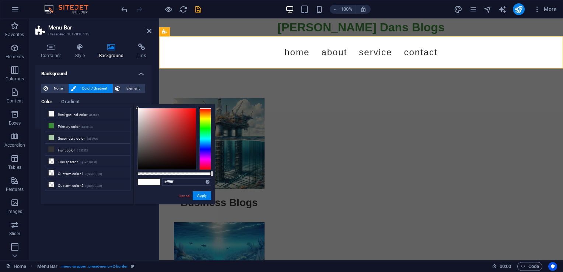
click at [207, 137] on div at bounding box center [205, 139] width 12 height 62
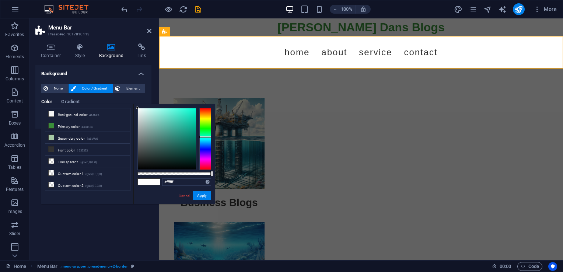
type input "#29ccb0"
click at [184, 120] on div at bounding box center [167, 138] width 58 height 61
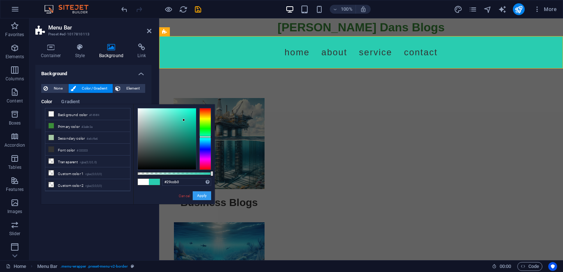
click at [197, 195] on button "Apply" at bounding box center [202, 195] width 18 height 9
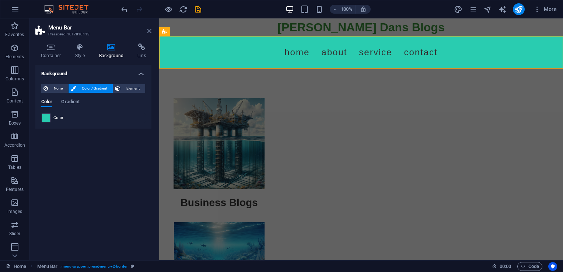
click at [147, 32] on icon at bounding box center [149, 31] width 4 height 6
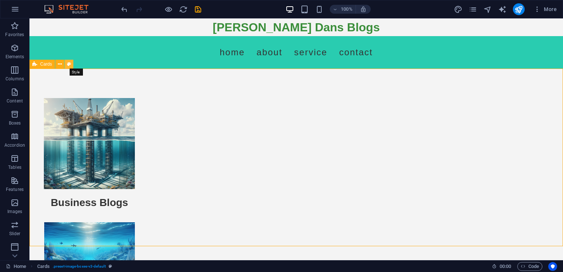
click at [70, 64] on icon at bounding box center [69, 64] width 4 height 8
select select "rem"
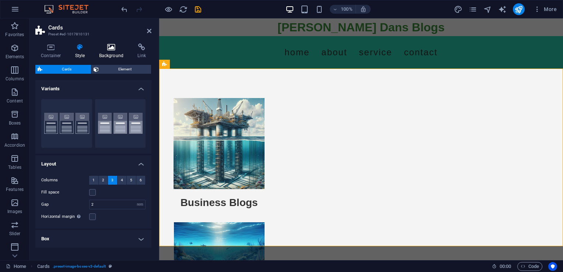
click at [113, 47] on icon at bounding box center [112, 46] width 36 height 7
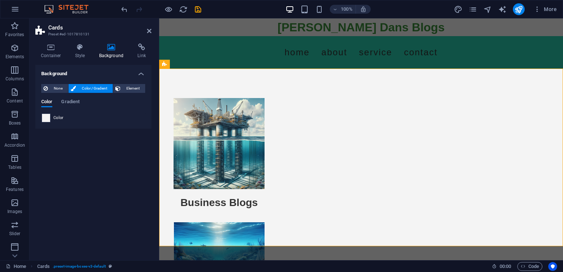
click at [46, 119] on span at bounding box center [46, 118] width 8 height 8
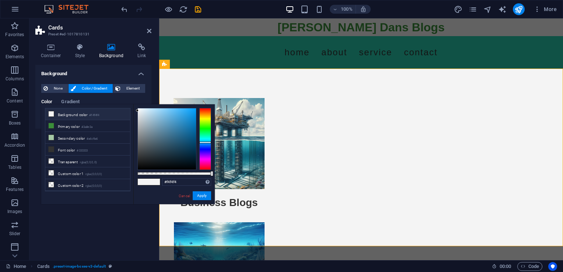
click at [207, 142] on div at bounding box center [205, 139] width 12 height 62
click at [209, 141] on div at bounding box center [205, 139] width 12 height 62
type input "#0ba3cf"
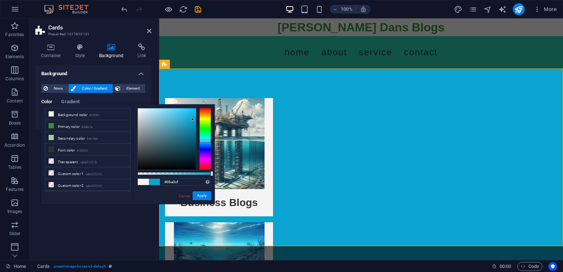
click at [193, 119] on div at bounding box center [167, 138] width 58 height 61
click at [202, 194] on button "Apply" at bounding box center [202, 195] width 18 height 9
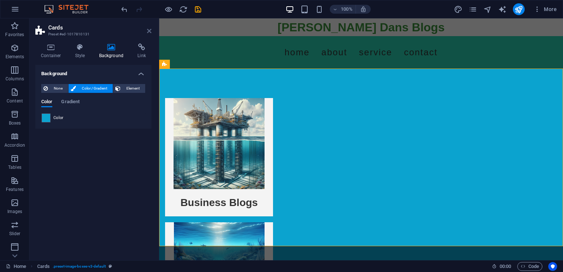
click at [149, 29] on icon at bounding box center [149, 31] width 4 height 6
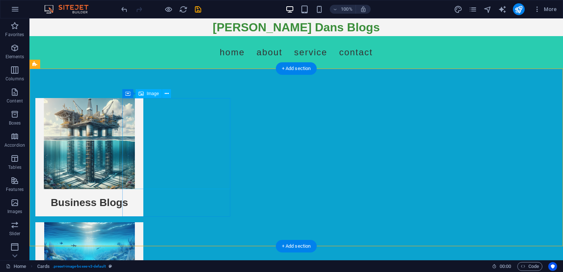
click at [126, 108] on figure at bounding box center [89, 143] width 108 height 91
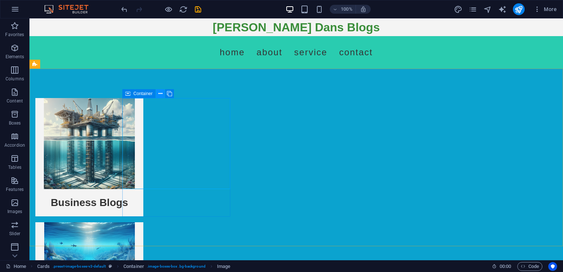
click at [161, 92] on icon at bounding box center [160, 94] width 4 height 8
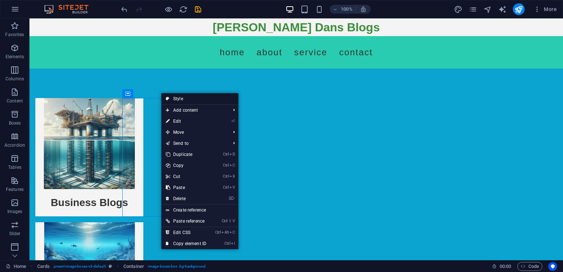
drag, startPoint x: 176, startPoint y: 101, endPoint x: 17, endPoint y: 83, distance: 159.8
click at [176, 101] on link "Style" at bounding box center [199, 98] width 77 height 11
select select "rem"
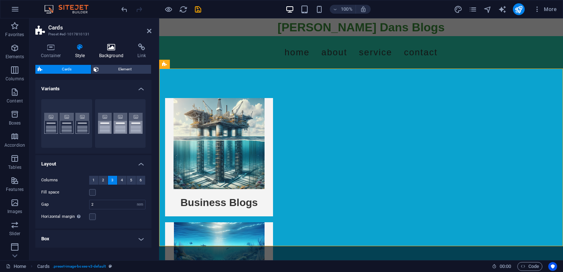
click at [119, 53] on h4 "Background" at bounding box center [113, 50] width 39 height 15
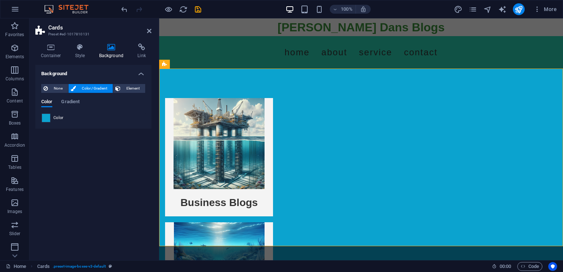
click at [46, 119] on span at bounding box center [46, 118] width 8 height 8
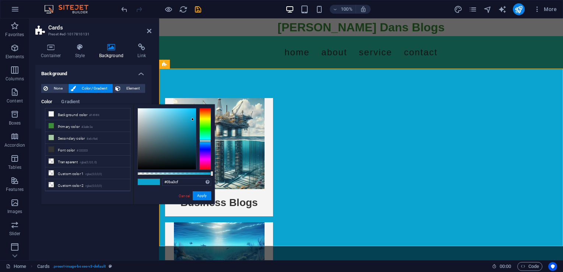
type input "#0b32cf"
click at [206, 147] on div at bounding box center [205, 139] width 12 height 62
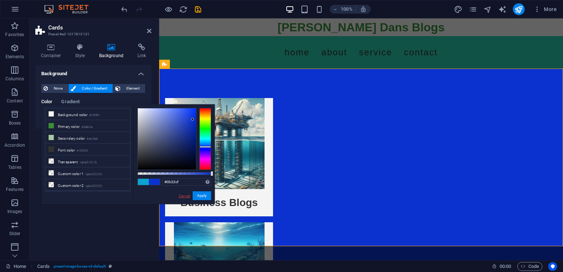
drag, startPoint x: 25, startPoint y: 176, endPoint x: 186, endPoint y: 195, distance: 161.3
click at [186, 195] on link "Cancel" at bounding box center [184, 196] width 13 height 6
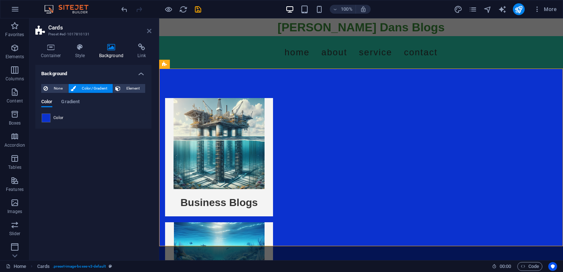
drag, startPoint x: 149, startPoint y: 29, endPoint x: 108, endPoint y: 14, distance: 43.0
click at [149, 29] on icon at bounding box center [149, 31] width 4 height 6
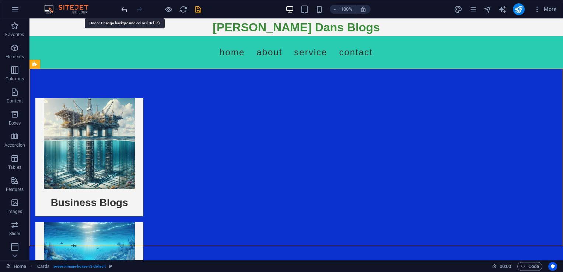
click at [124, 13] on icon "undo" at bounding box center [124, 9] width 8 height 8
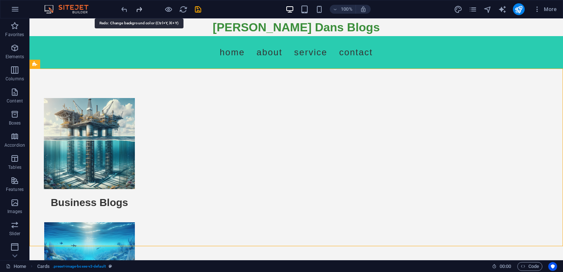
click at [137, 8] on icon "redo" at bounding box center [139, 9] width 8 height 8
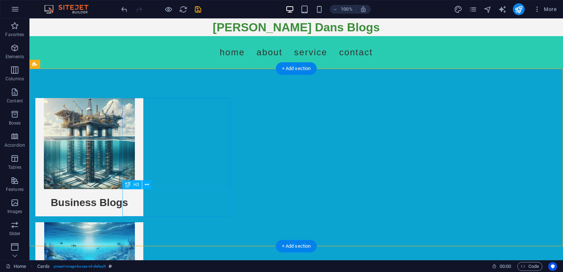
click at [143, 200] on div "Business Blogs" at bounding box center [89, 202] width 108 height 27
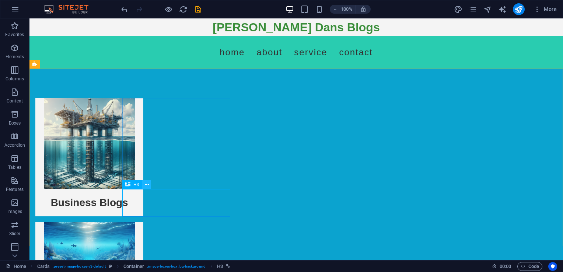
click at [147, 184] on icon at bounding box center [147, 185] width 4 height 8
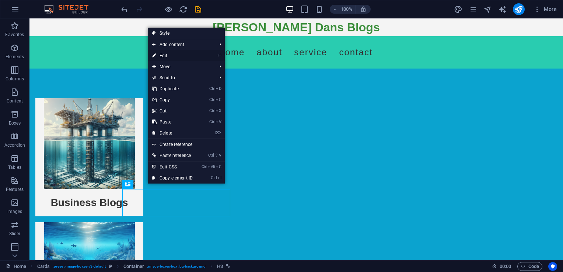
click at [168, 54] on link "⏎ Edit" at bounding box center [172, 55] width 49 height 11
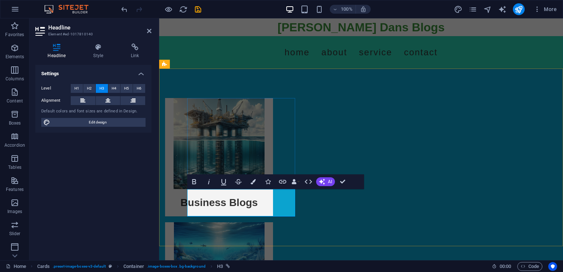
click at [200, 194] on div "Business Blogs" at bounding box center [219, 202] width 108 height 27
click at [105, 48] on icon at bounding box center [98, 46] width 35 height 7
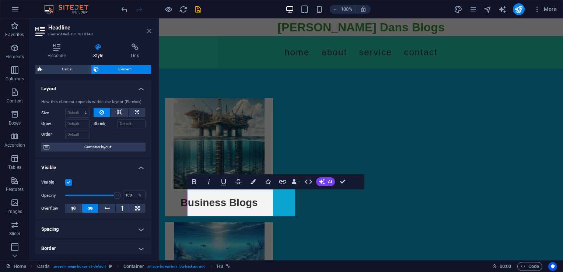
click at [149, 29] on icon at bounding box center [149, 31] width 4 height 6
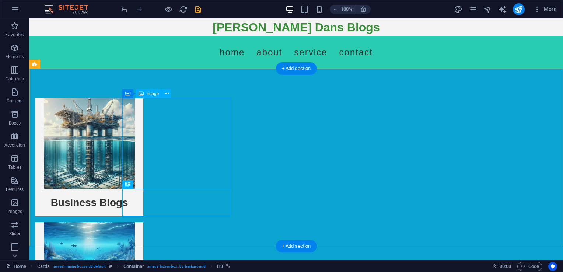
click at [127, 115] on figure at bounding box center [89, 143] width 108 height 91
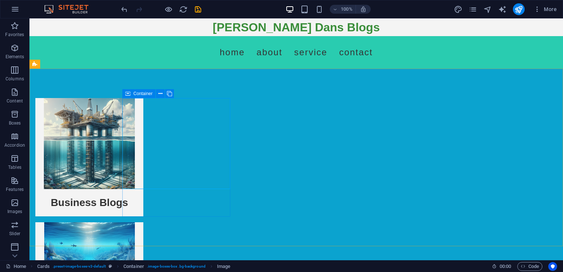
click at [137, 93] on span "Container" at bounding box center [142, 93] width 19 height 4
click at [158, 93] on button at bounding box center [160, 93] width 9 height 9
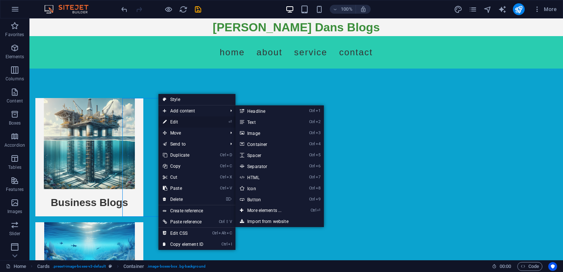
click at [169, 118] on link "⏎ Edit" at bounding box center [182, 121] width 49 height 11
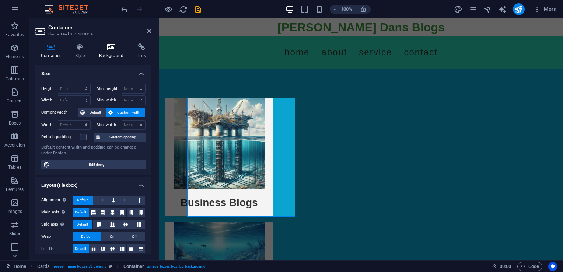
click at [111, 46] on icon at bounding box center [112, 46] width 36 height 7
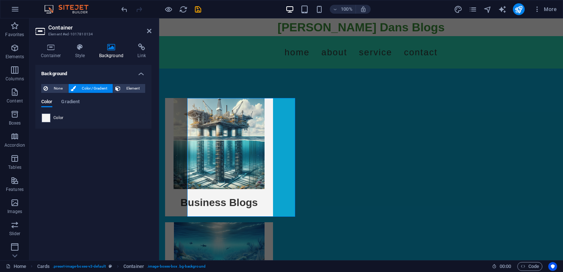
click at [53, 117] on div "Color" at bounding box center [94, 117] width 104 height 9
drag, startPoint x: 37, startPoint y: 116, endPoint x: 46, endPoint y: 116, distance: 8.8
click at [40, 116] on div "None Color / Gradient Element Stretch background to full-width Color overlay Pl…" at bounding box center [93, 103] width 116 height 50
click at [52, 116] on div "Color" at bounding box center [94, 117] width 104 height 9
click at [47, 115] on span at bounding box center [46, 118] width 8 height 8
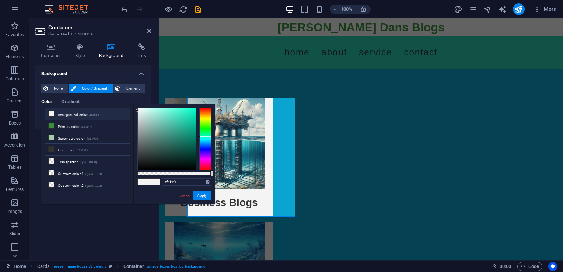
click at [202, 136] on div at bounding box center [205, 139] width 12 height 62
type input "#1aad8e"
click at [187, 127] on div at bounding box center [167, 138] width 58 height 61
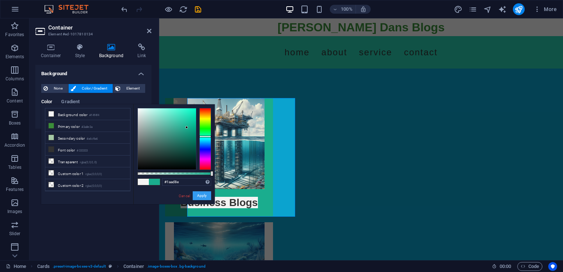
click at [203, 195] on button "Apply" at bounding box center [202, 195] width 18 height 9
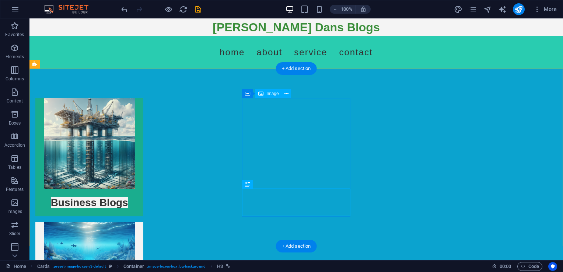
click at [143, 222] on figure at bounding box center [89, 267] width 108 height 91
click at [279, 93] on icon at bounding box center [280, 94] width 4 height 8
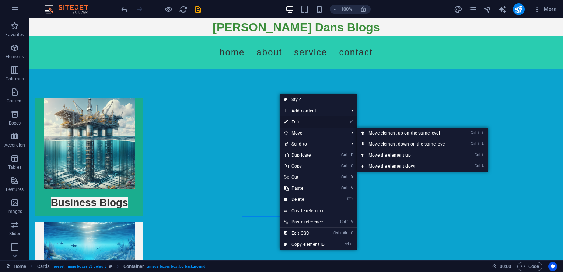
click at [289, 124] on link "⏎ Edit" at bounding box center [304, 121] width 49 height 11
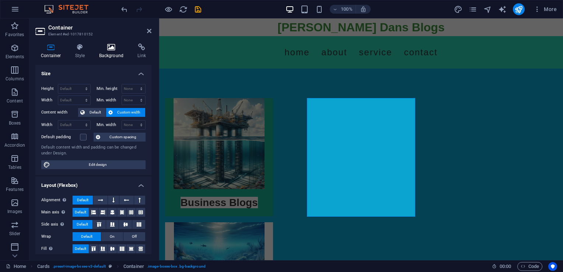
click at [115, 48] on icon at bounding box center [112, 46] width 36 height 7
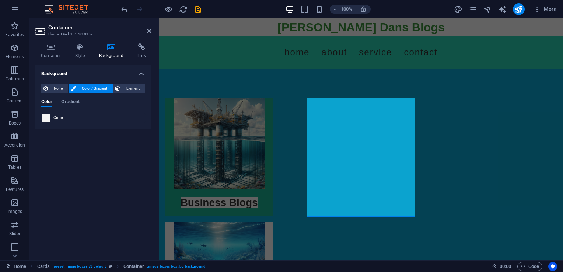
click at [46, 115] on span at bounding box center [46, 118] width 8 height 8
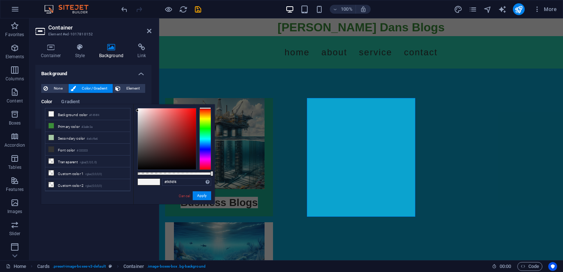
click at [209, 139] on div at bounding box center [205, 139] width 12 height 62
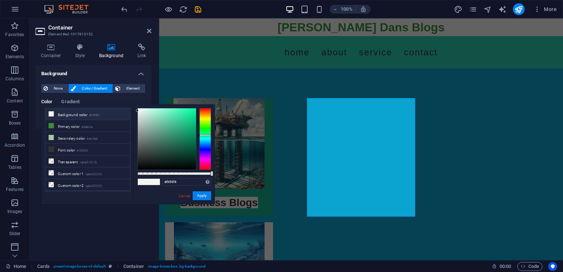
click at [209, 135] on div at bounding box center [205, 139] width 12 height 62
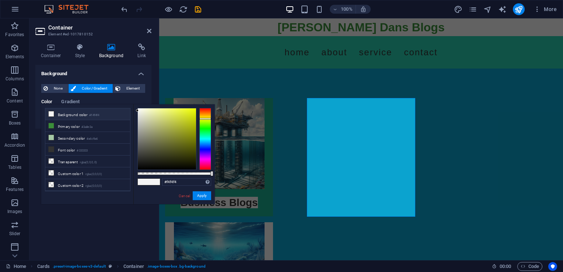
click at [208, 119] on div at bounding box center [205, 139] width 12 height 62
type input "#d0db2a"
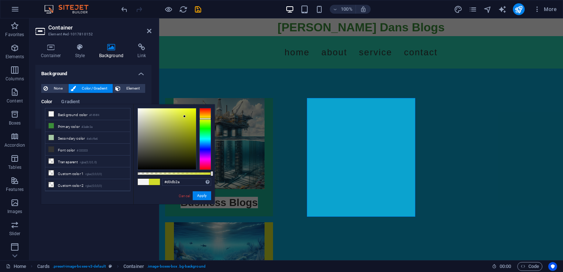
click at [185, 116] on div at bounding box center [167, 138] width 58 height 61
click at [206, 193] on button "Apply" at bounding box center [202, 195] width 18 height 9
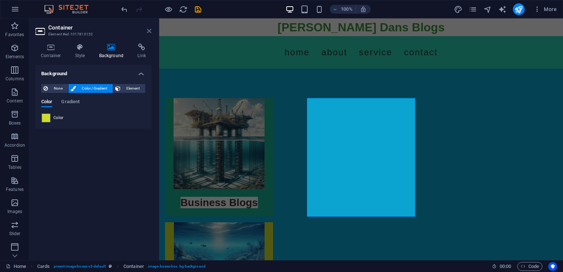
click at [150, 33] on icon at bounding box center [149, 31] width 4 height 6
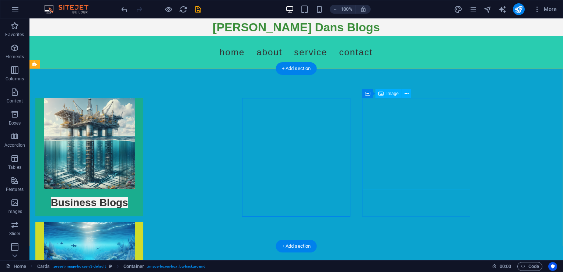
click at [397, 96] on button at bounding box center [400, 93] width 9 height 9
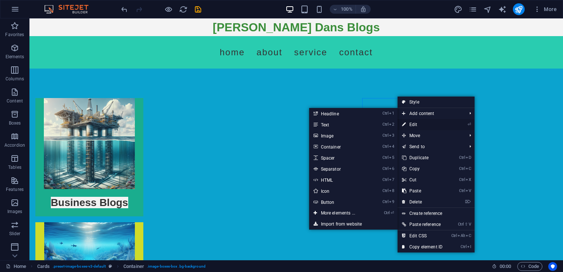
click at [404, 125] on icon at bounding box center [404, 124] width 4 height 11
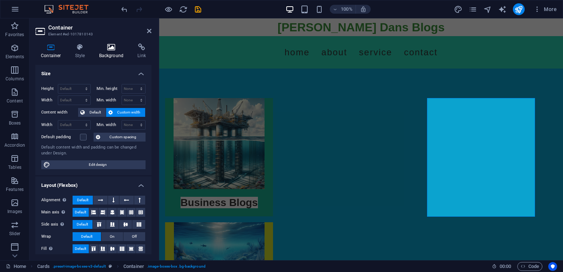
click at [112, 51] on h4 "Background" at bounding box center [113, 50] width 39 height 15
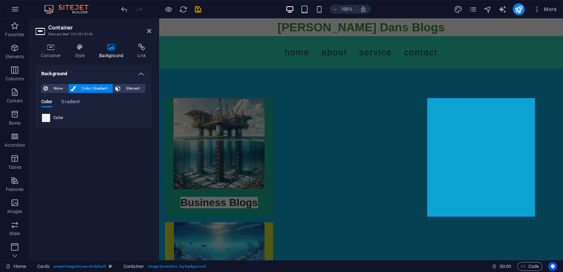
click at [49, 117] on span at bounding box center [46, 118] width 8 height 8
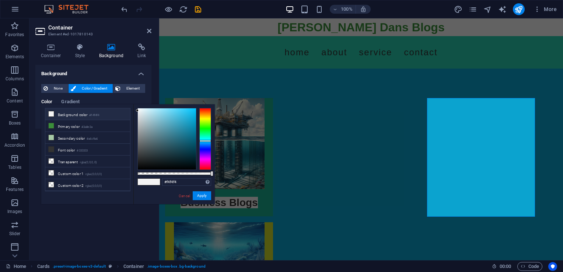
drag, startPoint x: 208, startPoint y: 136, endPoint x: 208, endPoint y: 141, distance: 4.4
click at [208, 141] on div at bounding box center [205, 139] width 12 height 62
type input "#a6cfdb"
click at [151, 116] on div at bounding box center [167, 138] width 58 height 61
click at [203, 194] on button "Apply" at bounding box center [202, 195] width 18 height 9
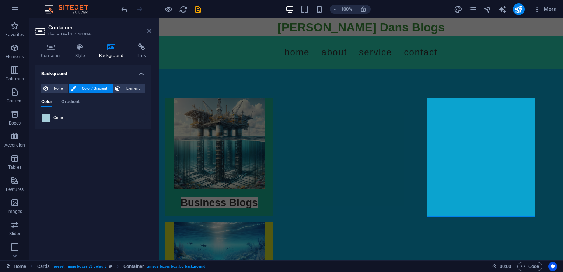
click at [148, 32] on icon at bounding box center [149, 31] width 4 height 6
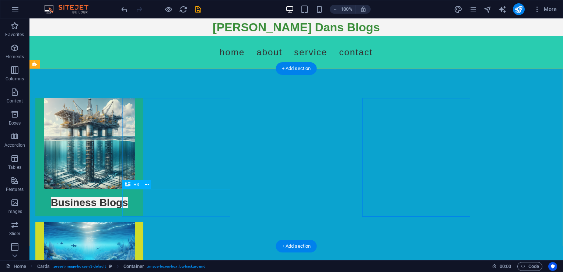
click at [143, 202] on div "Business Blogs" at bounding box center [89, 202] width 108 height 27
click at [145, 185] on icon at bounding box center [147, 185] width 4 height 8
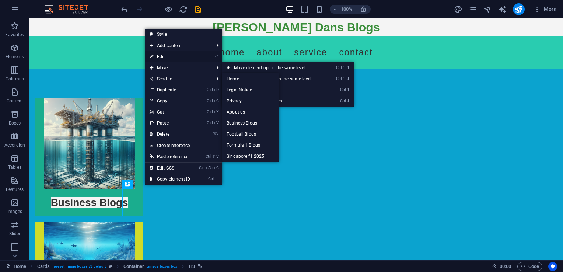
click at [164, 54] on link "⏎ Edit" at bounding box center [169, 56] width 49 height 11
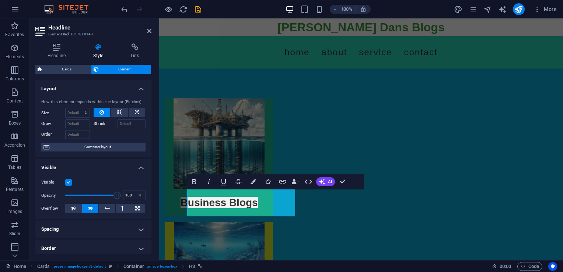
click at [98, 54] on h4 "Style" at bounding box center [100, 50] width 38 height 15
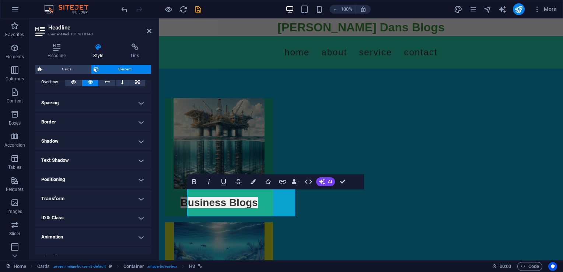
scroll to position [137, 0]
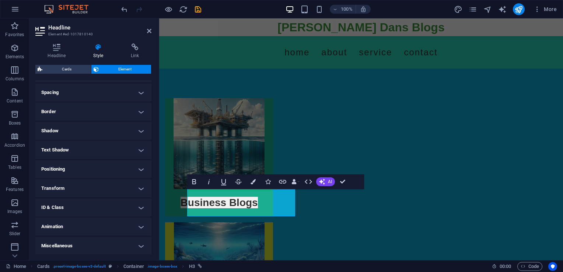
click at [148, 34] on header "Headline Element #ed-1017810140" at bounding box center [93, 27] width 116 height 19
click at [148, 32] on icon at bounding box center [149, 31] width 4 height 6
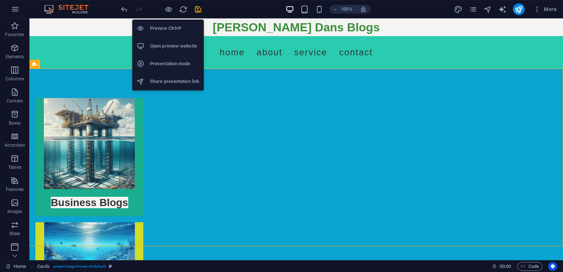
click at [164, 11] on div at bounding box center [161, 9] width 83 height 12
click at [165, 10] on icon "button" at bounding box center [168, 9] width 8 height 8
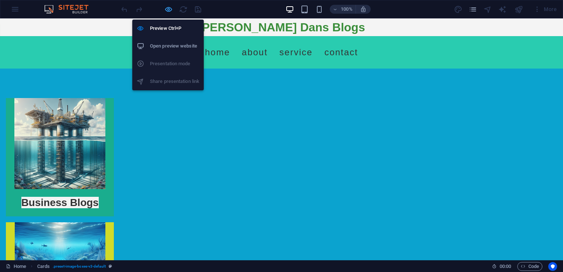
click at [167, 10] on icon "button" at bounding box center [168, 9] width 8 height 8
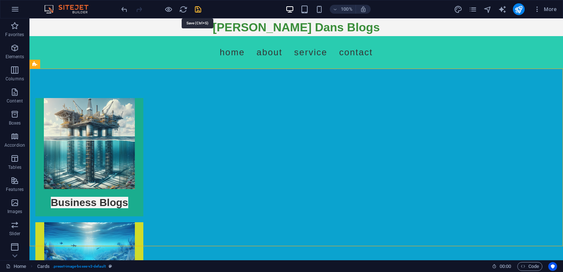
click at [199, 9] on icon "save" at bounding box center [198, 9] width 8 height 8
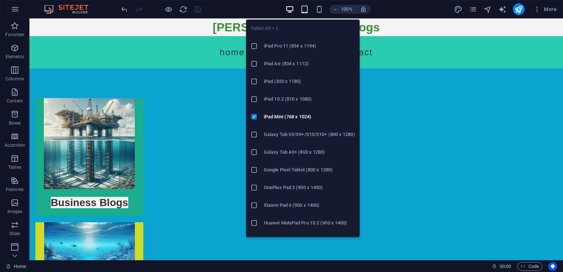
click at [302, 9] on icon "button" at bounding box center [304, 9] width 8 height 8
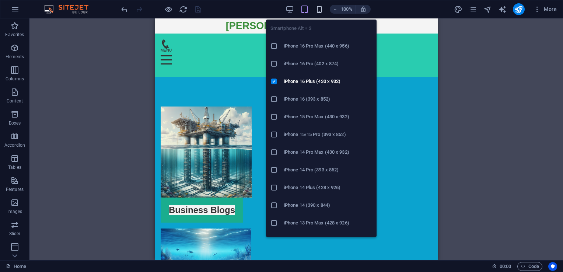
click at [317, 11] on icon "button" at bounding box center [319, 9] width 8 height 8
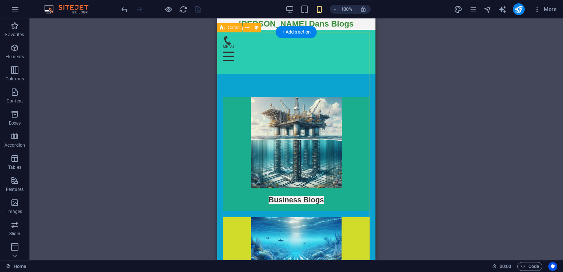
scroll to position [0, 0]
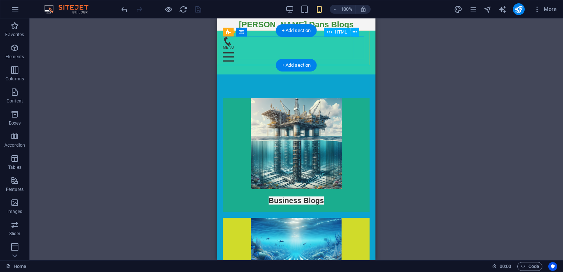
click at [360, 46] on div "Menu" at bounding box center [296, 57] width 147 height 23
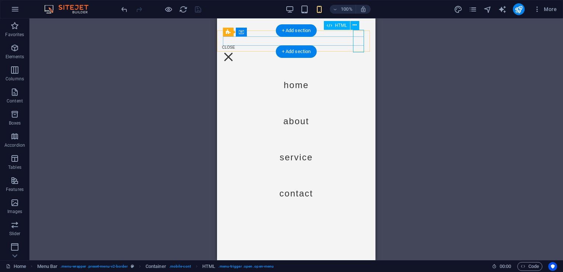
click at [234, 46] on div "Menu" at bounding box center [228, 57] width 11 height 23
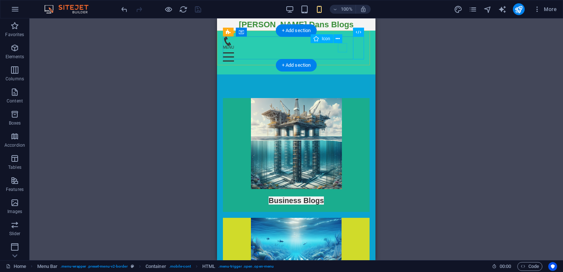
click at [341, 46] on figure at bounding box center [293, 40] width 141 height 9
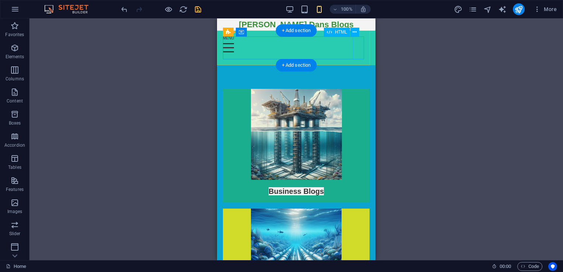
click at [356, 48] on div "Menu" at bounding box center [296, 47] width 147 height 23
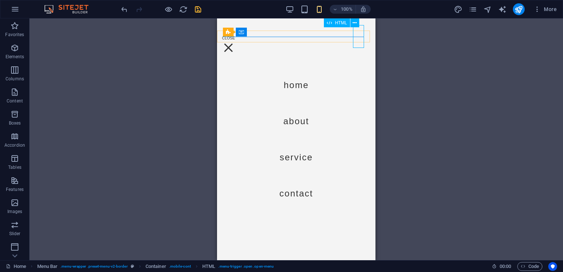
click at [234, 41] on div "Menu" at bounding box center [228, 47] width 11 height 23
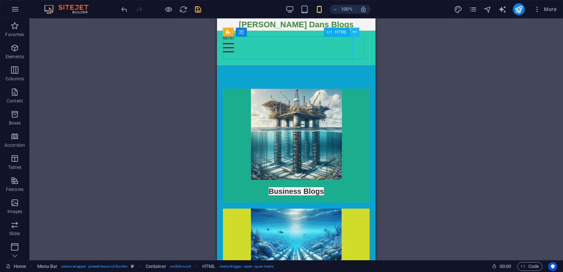
click at [355, 36] on button at bounding box center [354, 32] width 9 height 9
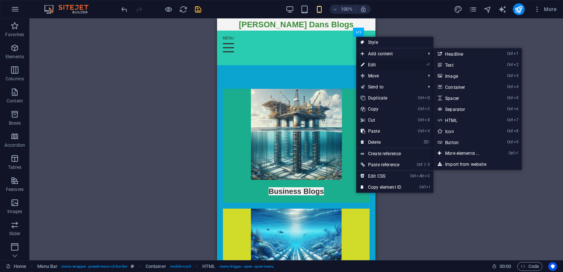
click at [377, 62] on link "⏎ Edit" at bounding box center [380, 64] width 49 height 11
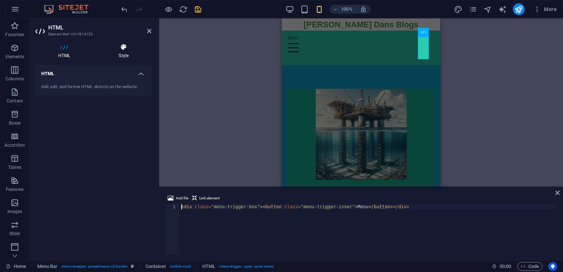
click at [118, 52] on h4 "Style" at bounding box center [124, 50] width 56 height 15
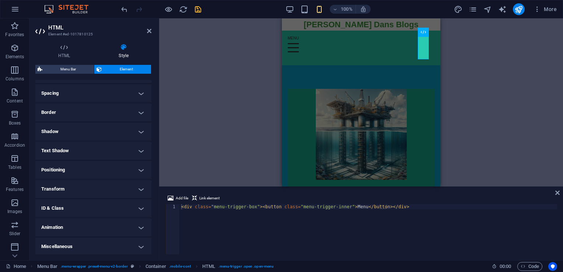
scroll to position [137, 0]
click at [138, 168] on h4 "Positioning" at bounding box center [93, 169] width 116 height 18
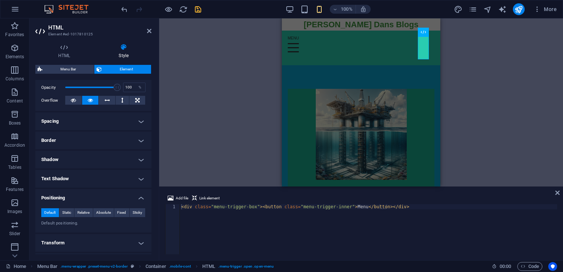
scroll to position [0, 0]
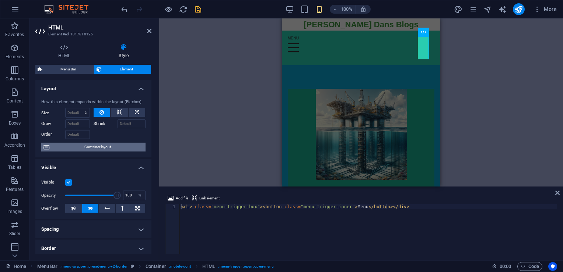
click at [105, 150] on span "Container layout" at bounding box center [98, 147] width 92 height 9
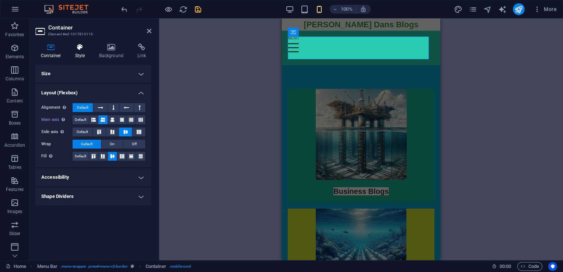
click at [85, 51] on h4 "Style" at bounding box center [82, 50] width 24 height 15
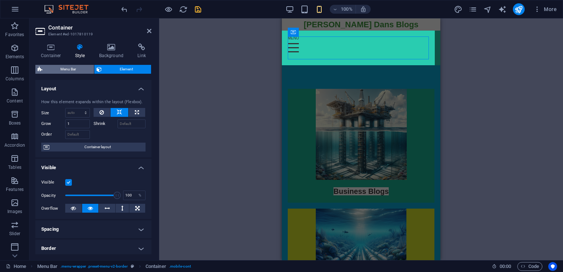
click at [86, 69] on span "Menu Bar" at bounding box center [68, 69] width 47 height 9
select select "rem"
select select "preset-menu-v2-border"
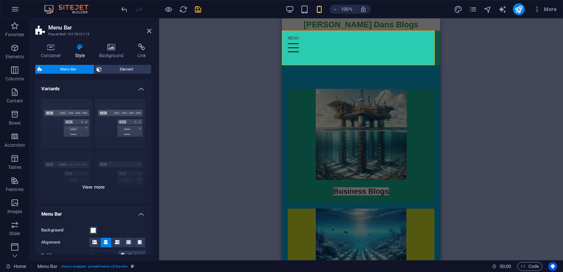
click at [96, 185] on div "Border Centered Default Fixed Loki Trigger Wide XXL" at bounding box center [93, 148] width 116 height 111
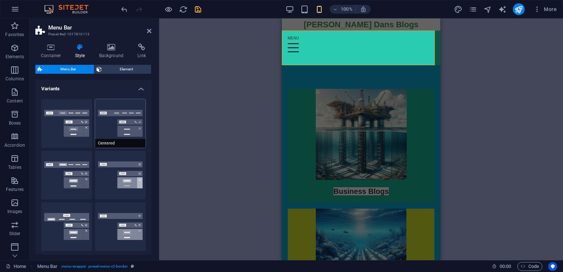
click at [111, 129] on button "Centered" at bounding box center [120, 123] width 51 height 49
click at [147, 30] on icon at bounding box center [149, 31] width 4 height 6
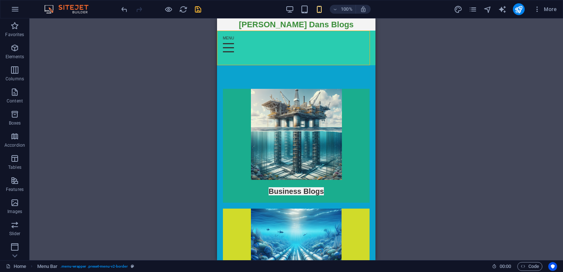
click at [128, 82] on div "H2 Container Image Cards Container Menu Bar Menu Menu Bar Container Image Conta…" at bounding box center [295, 139] width 533 height 242
click at [355, 34] on icon at bounding box center [355, 32] width 4 height 8
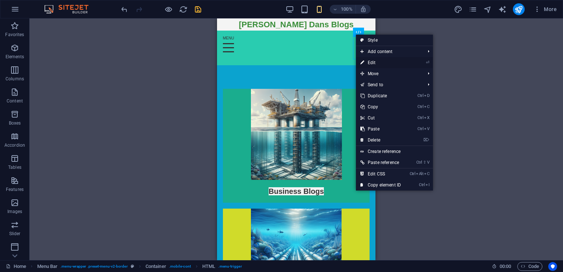
click at [369, 61] on link "⏎ Edit" at bounding box center [380, 62] width 49 height 11
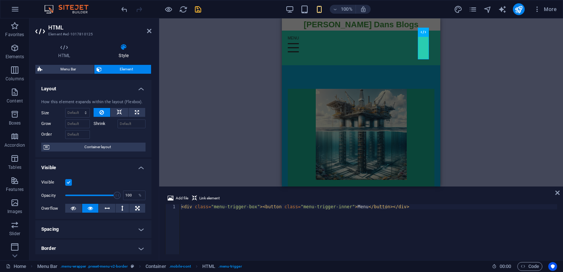
click at [110, 68] on span "Element" at bounding box center [126, 69] width 45 height 9
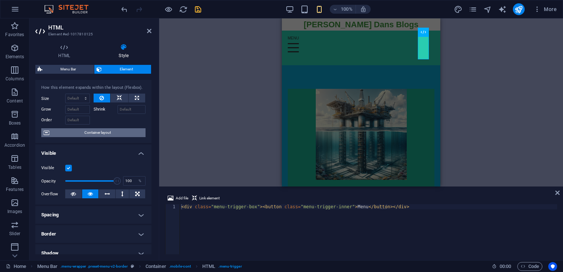
scroll to position [37, 0]
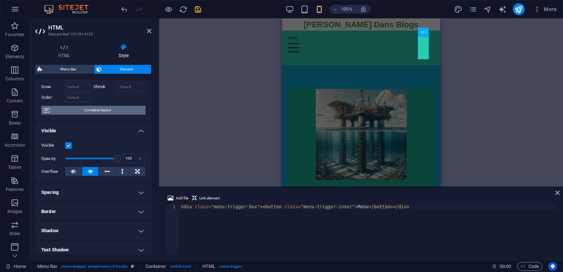
click at [106, 108] on span "Container layout" at bounding box center [98, 110] width 92 height 9
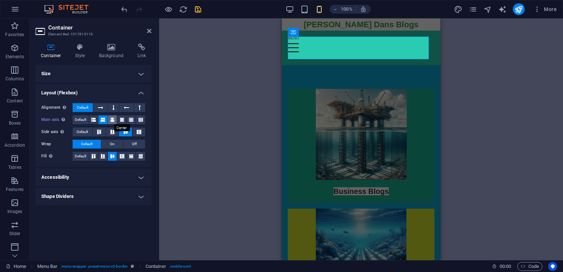
click at [112, 121] on icon at bounding box center [112, 119] width 4 height 9
click at [144, 33] on header "Container Element #ed-1017810119" at bounding box center [93, 27] width 116 height 19
click at [147, 32] on icon at bounding box center [149, 31] width 4 height 6
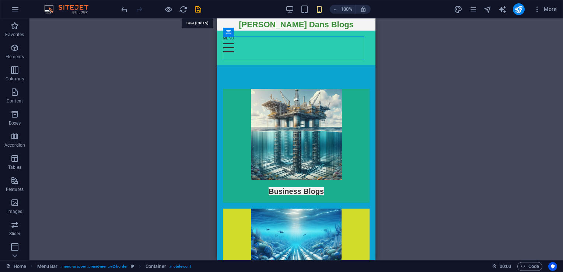
click at [200, 10] on icon "save" at bounding box center [198, 9] width 8 height 8
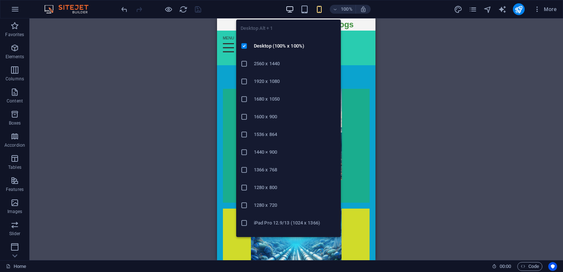
click at [288, 9] on icon "button" at bounding box center [289, 9] width 8 height 8
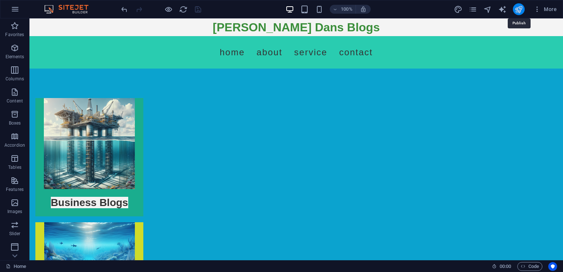
click at [521, 11] on icon "publish" at bounding box center [518, 9] width 8 height 8
